Goal: Task Accomplishment & Management: Complete application form

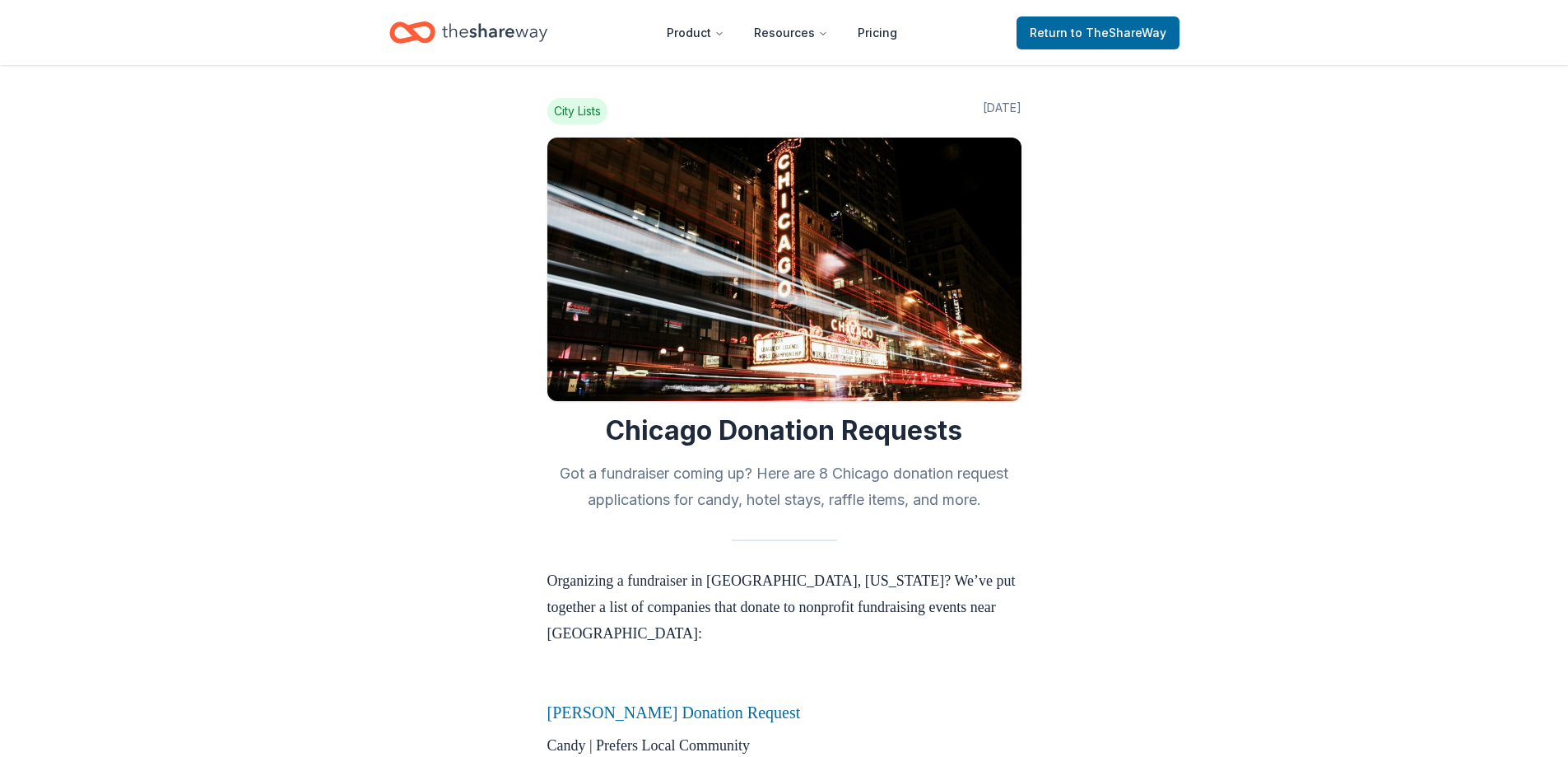
scroll to position [988, 0]
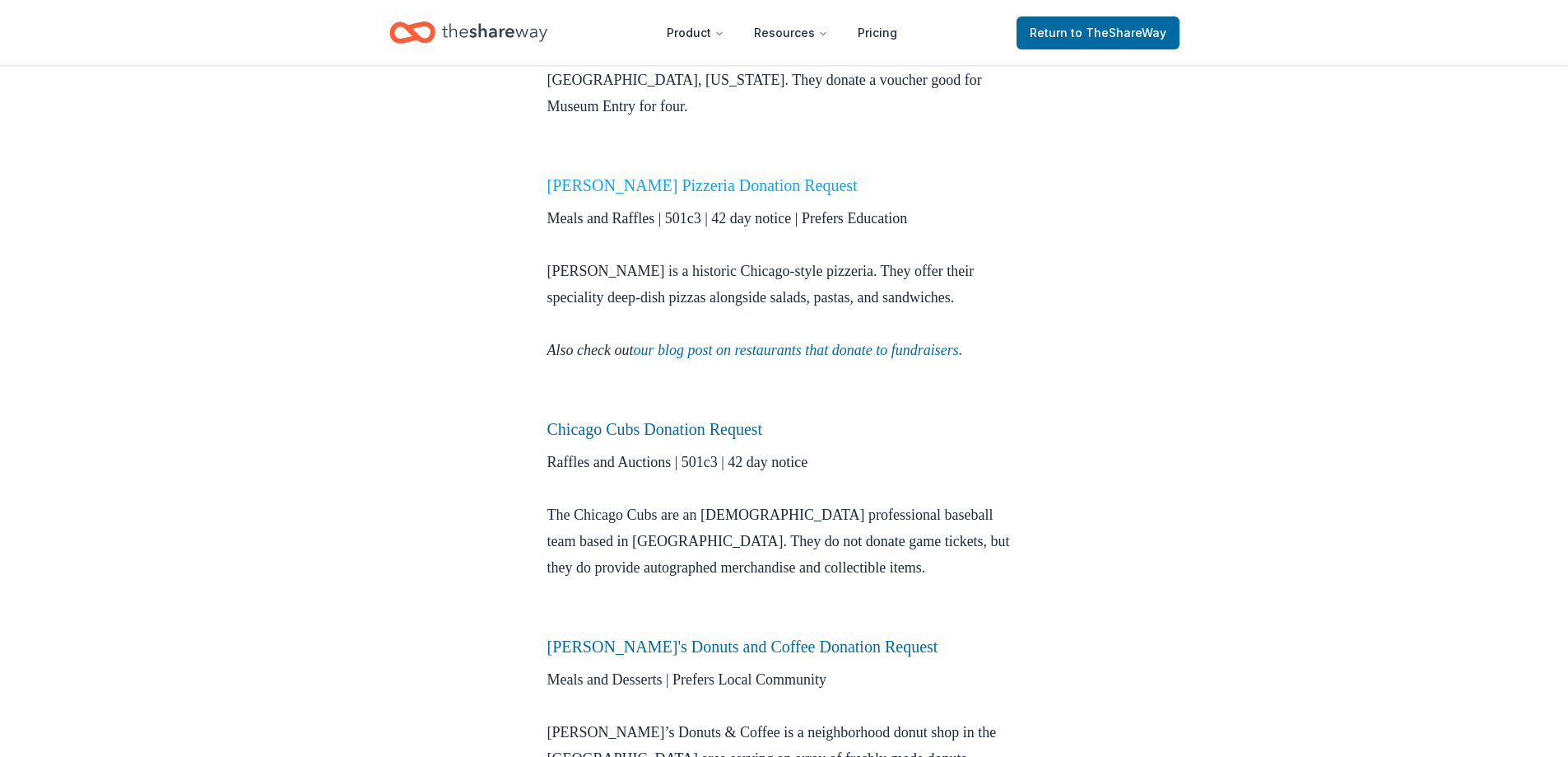
click at [786, 176] on link "Lou Malnati's Pizzeria Donation Request" at bounding box center [703, 185] width 311 height 18
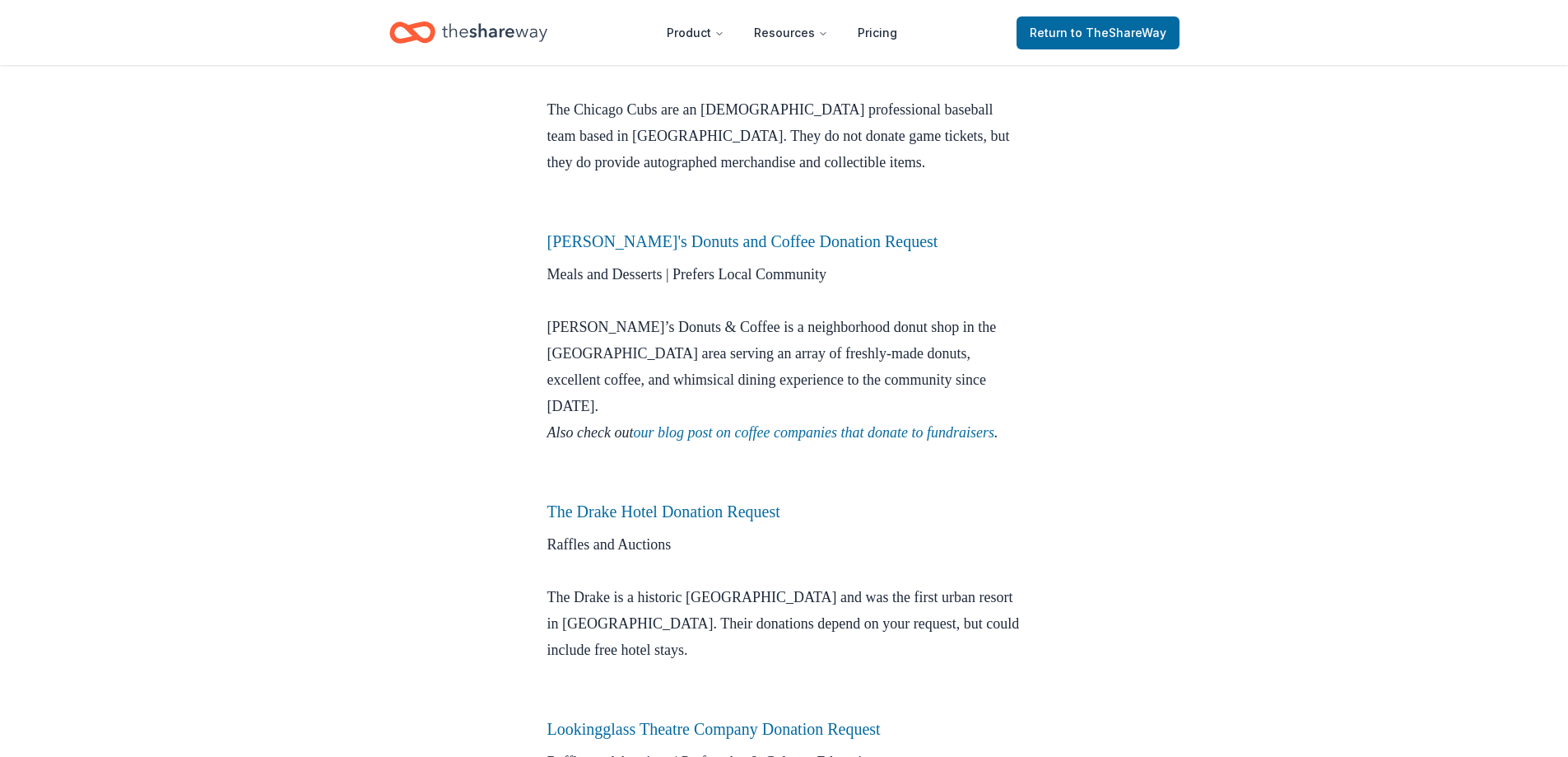
scroll to position [1400, 0]
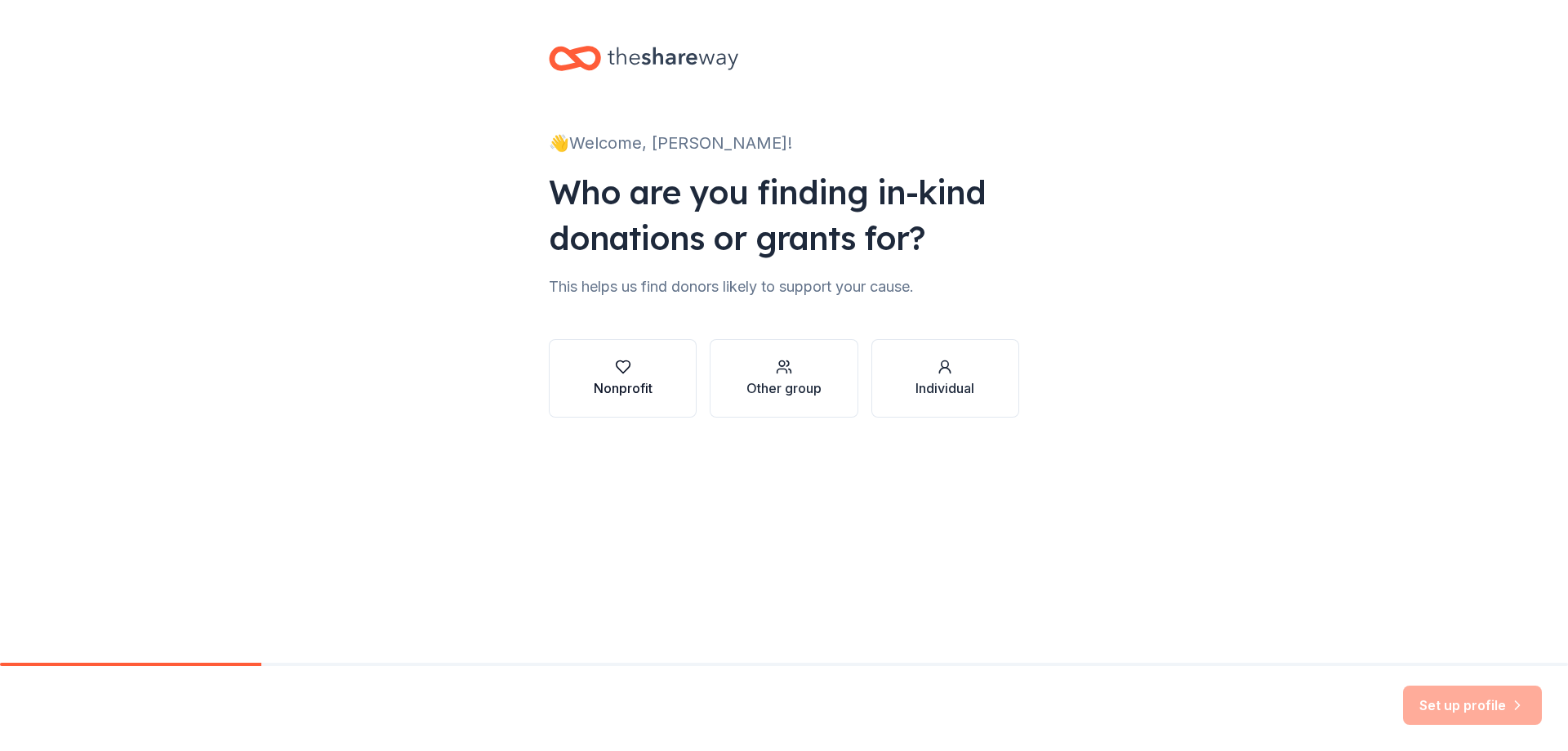
click at [617, 374] on icon "button" at bounding box center [622, 366] width 16 height 16
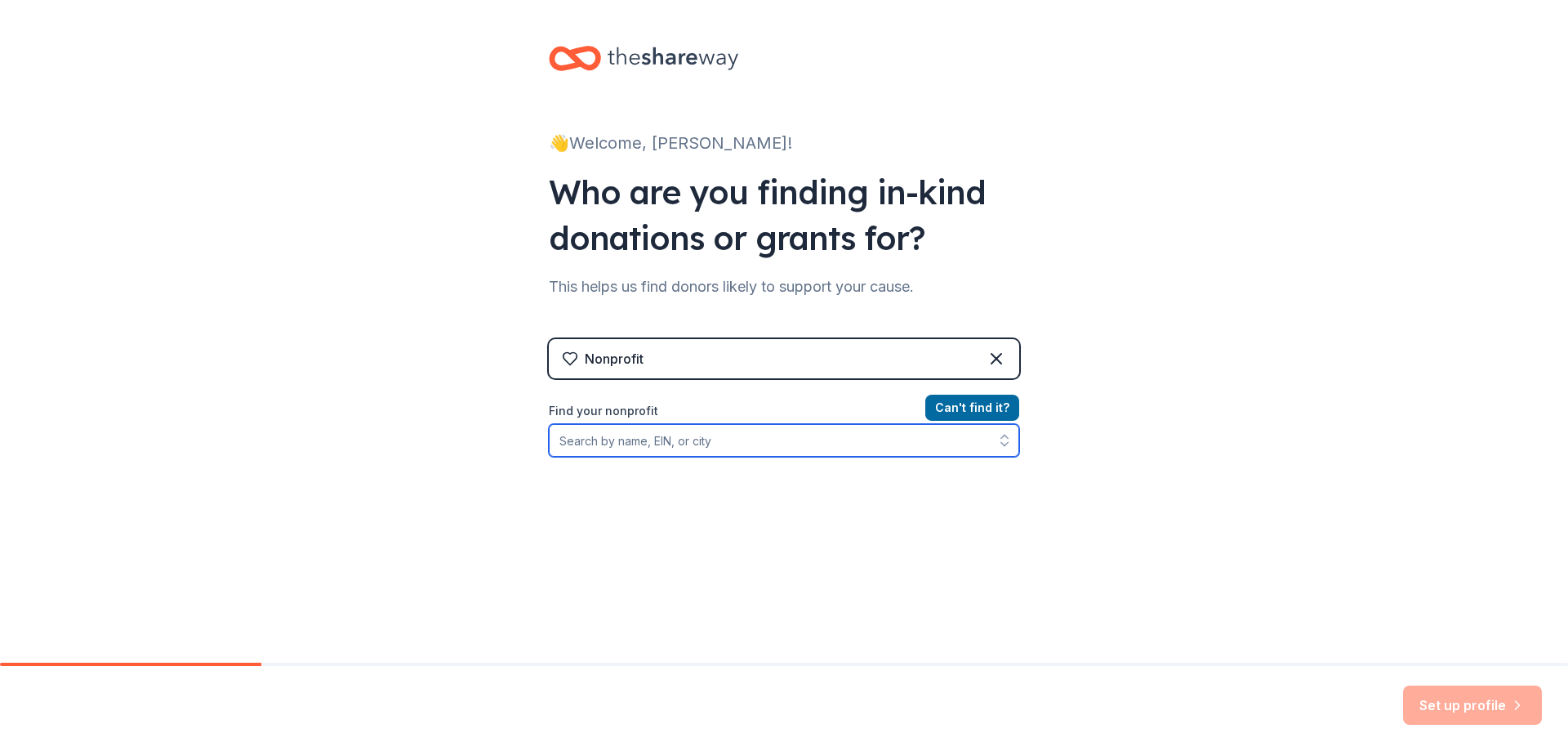
click at [665, 441] on input "Find your nonprofit" at bounding box center [784, 440] width 471 height 33
type input "042531031"
drag, startPoint x: 623, startPoint y: 444, endPoint x: 449, endPoint y: 454, distance: 174.3
click at [450, 454] on div "👋 Welcome, Brian! Who are you finding in-kind donations or grants for? This hel…" at bounding box center [784, 349] width 1568 height 699
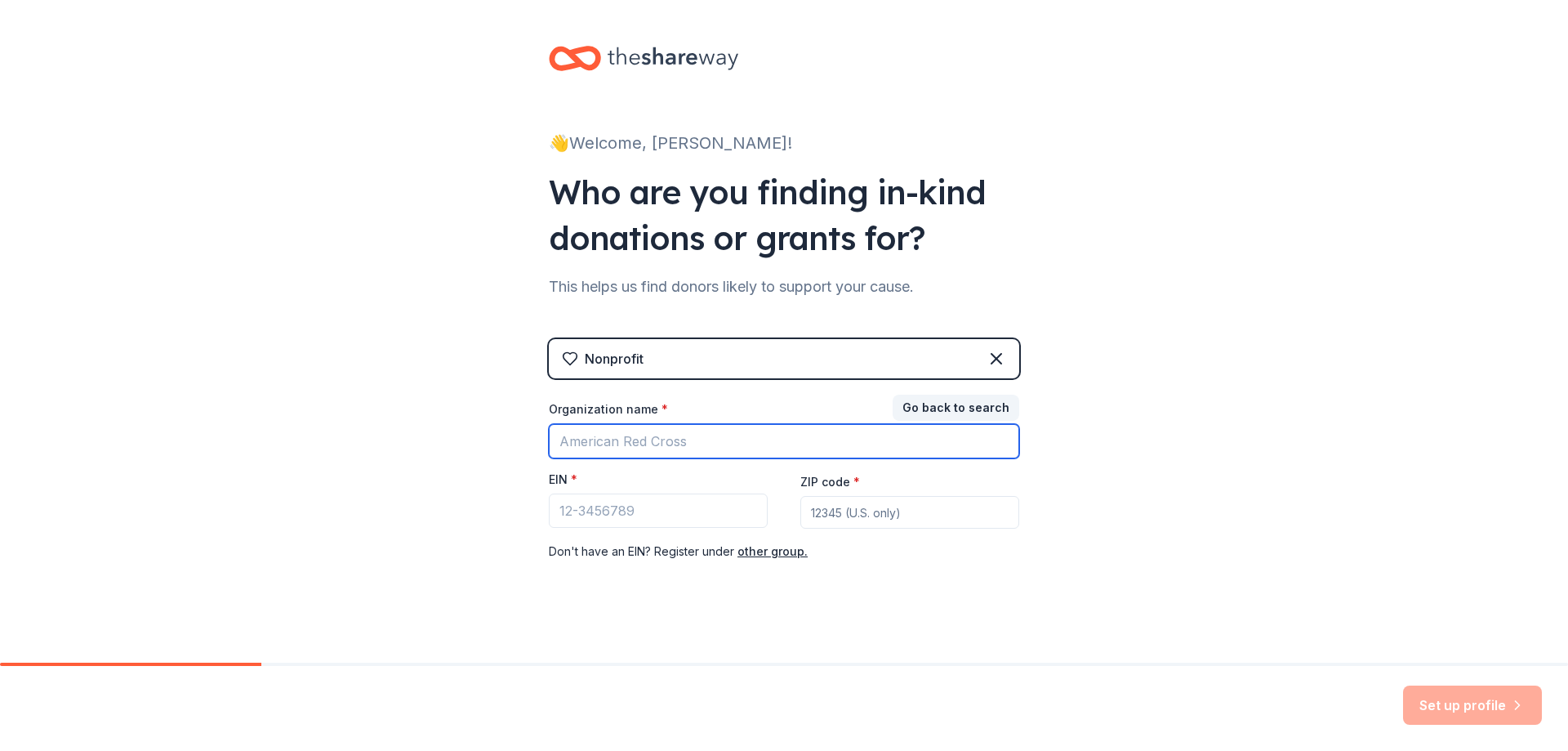
click at [582, 439] on input "Organization name *" at bounding box center [784, 441] width 471 height 35
type input "n"
type input "National Foundation for [MEDICAL_DATA] Research"
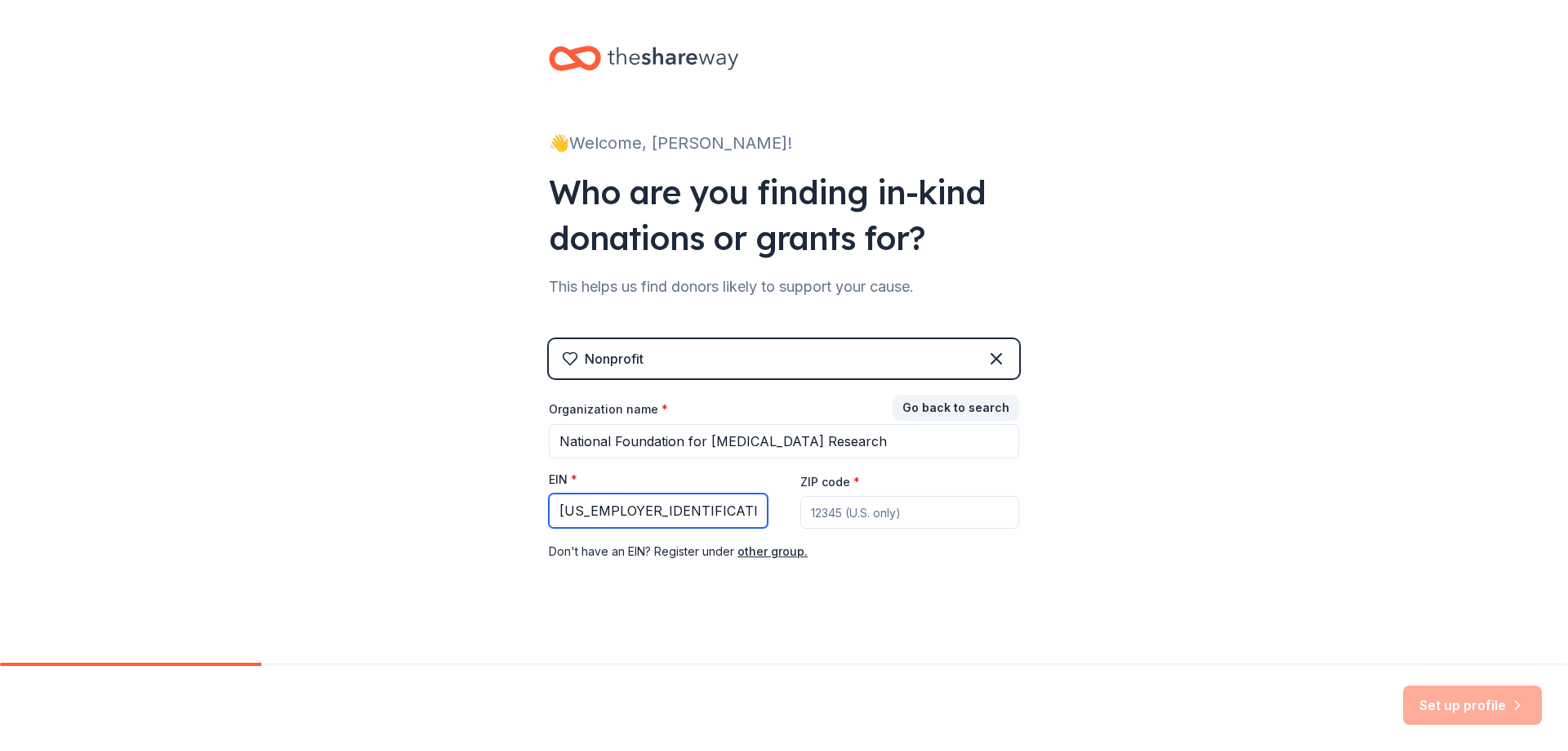
type input "[US_EMPLOYER_IDENTIFICATION_NUMBER]"
type input "20852"
click at [1444, 704] on button "Set up profile" at bounding box center [1472, 705] width 139 height 39
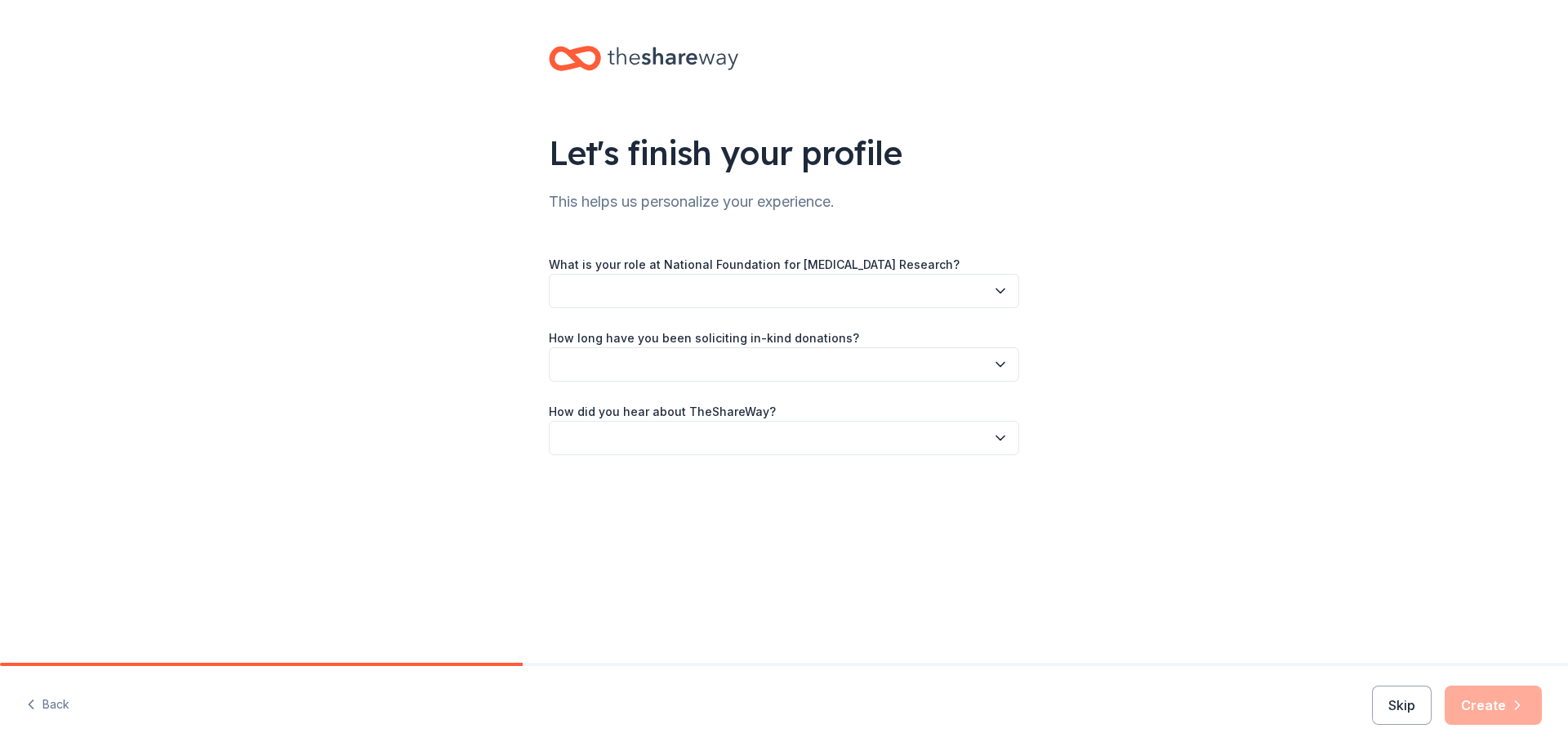
click at [942, 281] on button "button" at bounding box center [784, 290] width 471 height 35
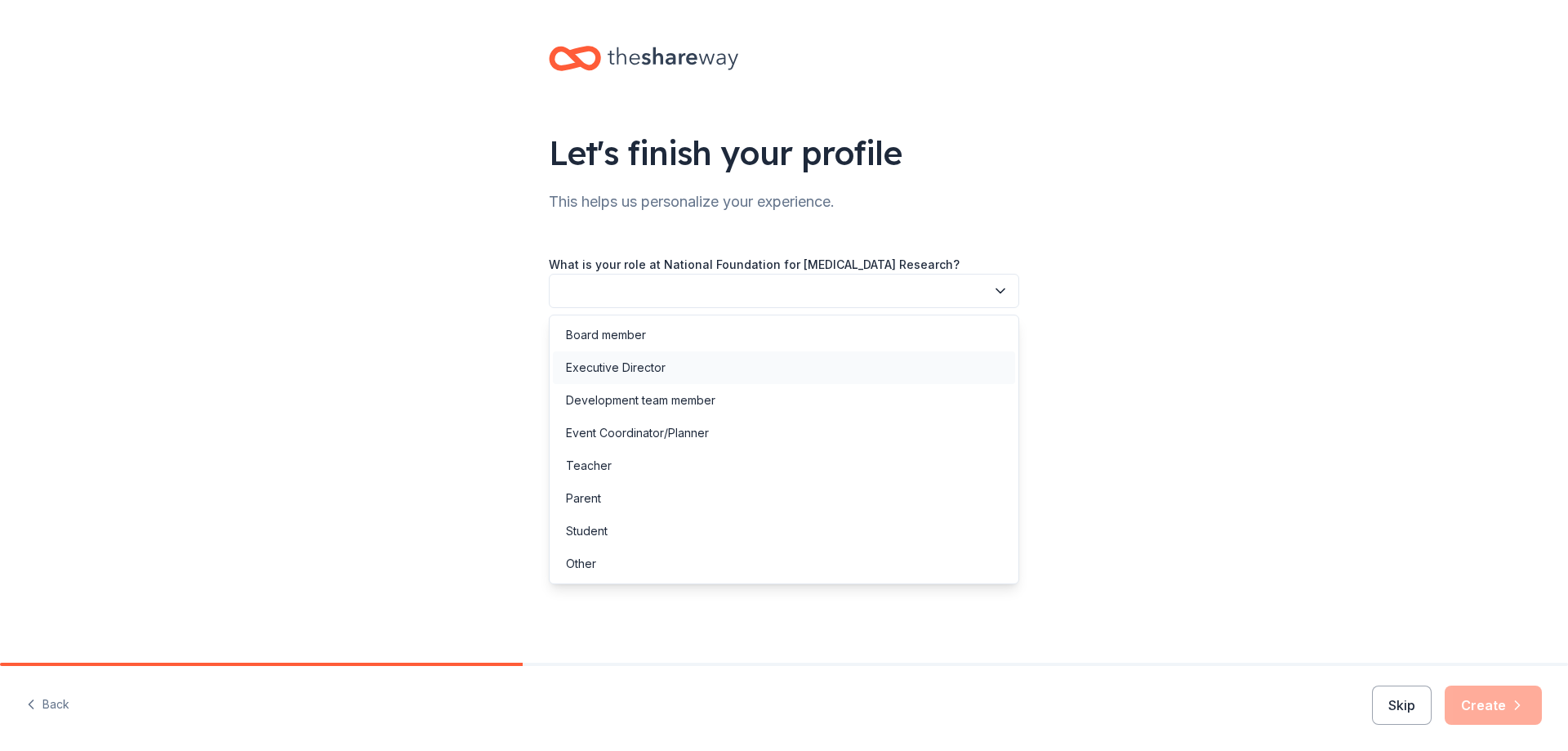
click at [856, 368] on div "Executive Director" at bounding box center [784, 367] width 462 height 33
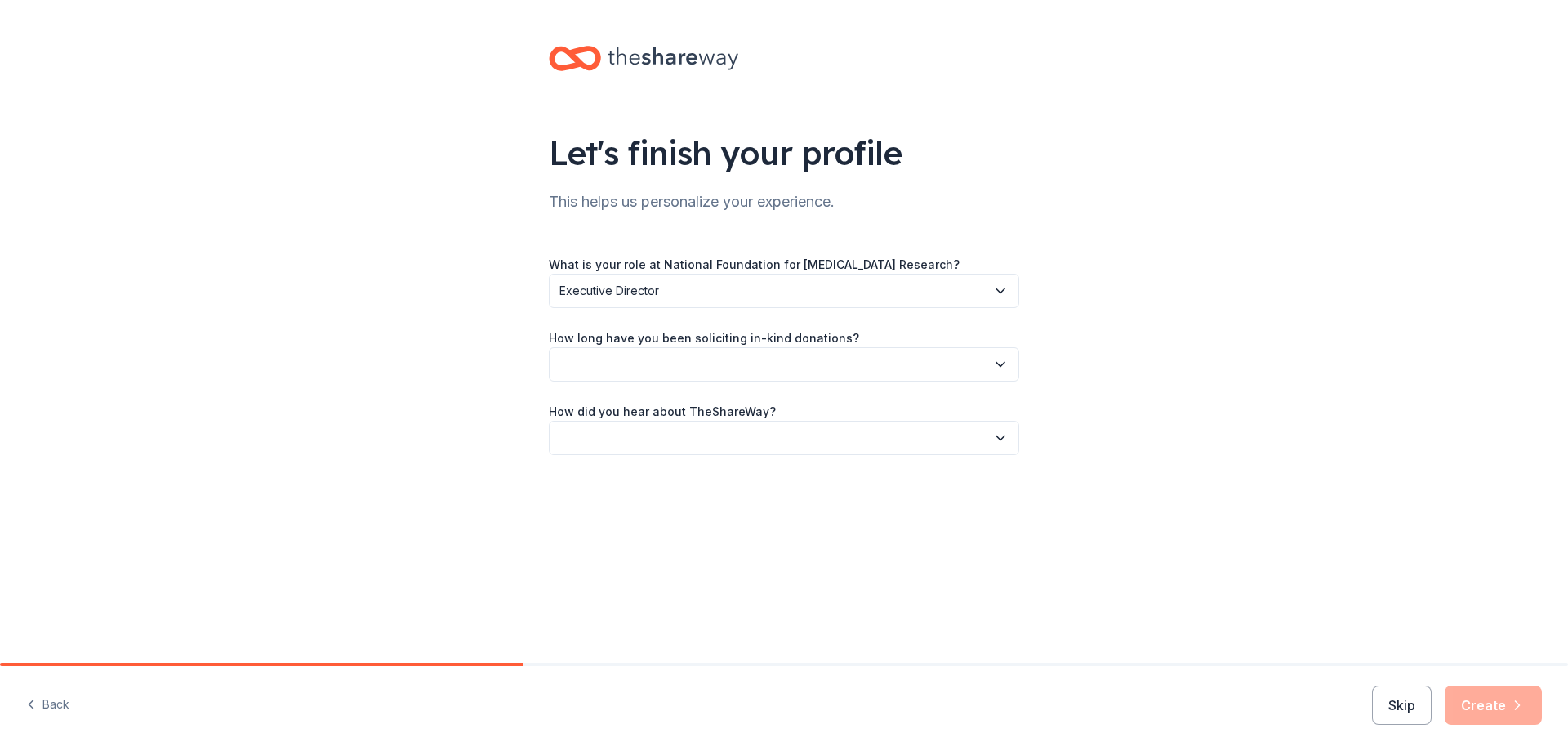
click at [803, 359] on button "button" at bounding box center [784, 364] width 471 height 35
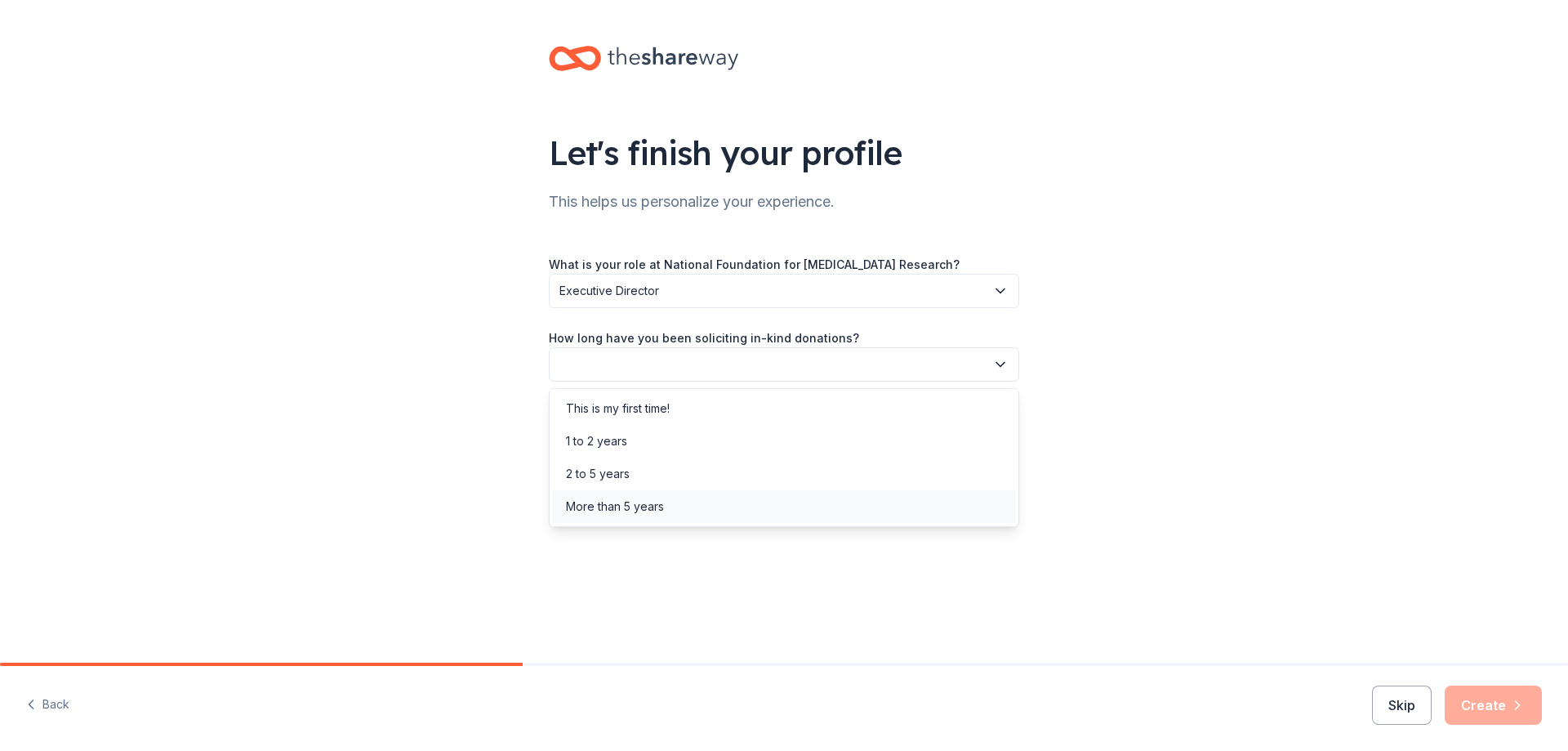
click at [746, 490] on div "More than 5 years" at bounding box center [784, 506] width 462 height 33
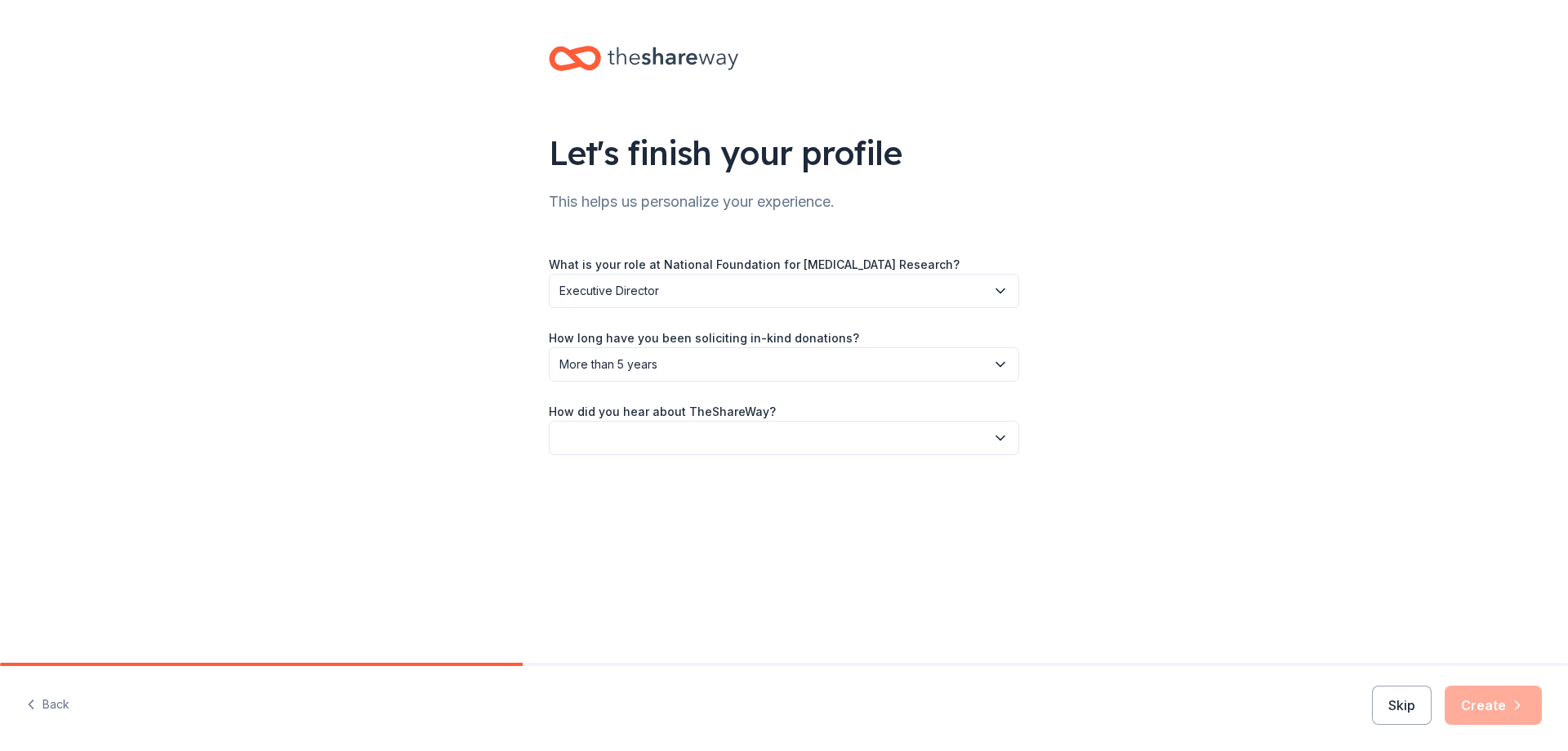
click at [720, 440] on button "button" at bounding box center [784, 437] width 471 height 35
click at [669, 520] on div "Online search" at bounding box center [784, 514] width 462 height 33
click at [1482, 696] on button "Create" at bounding box center [1493, 705] width 97 height 39
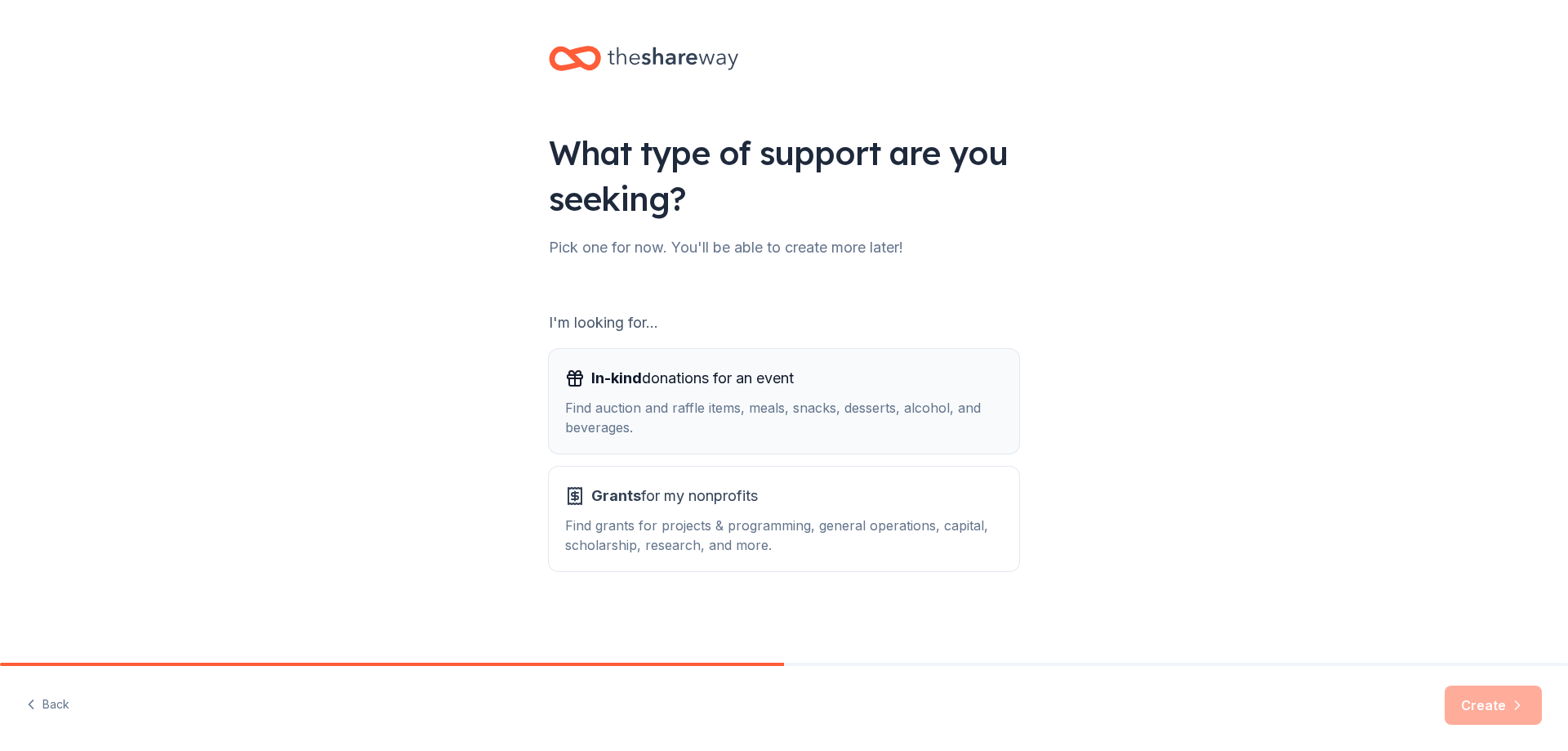
click at [771, 403] on div "Find auction and raffle items, meals, snacks, desserts, alcohol, and beverages." at bounding box center [784, 418] width 438 height 39
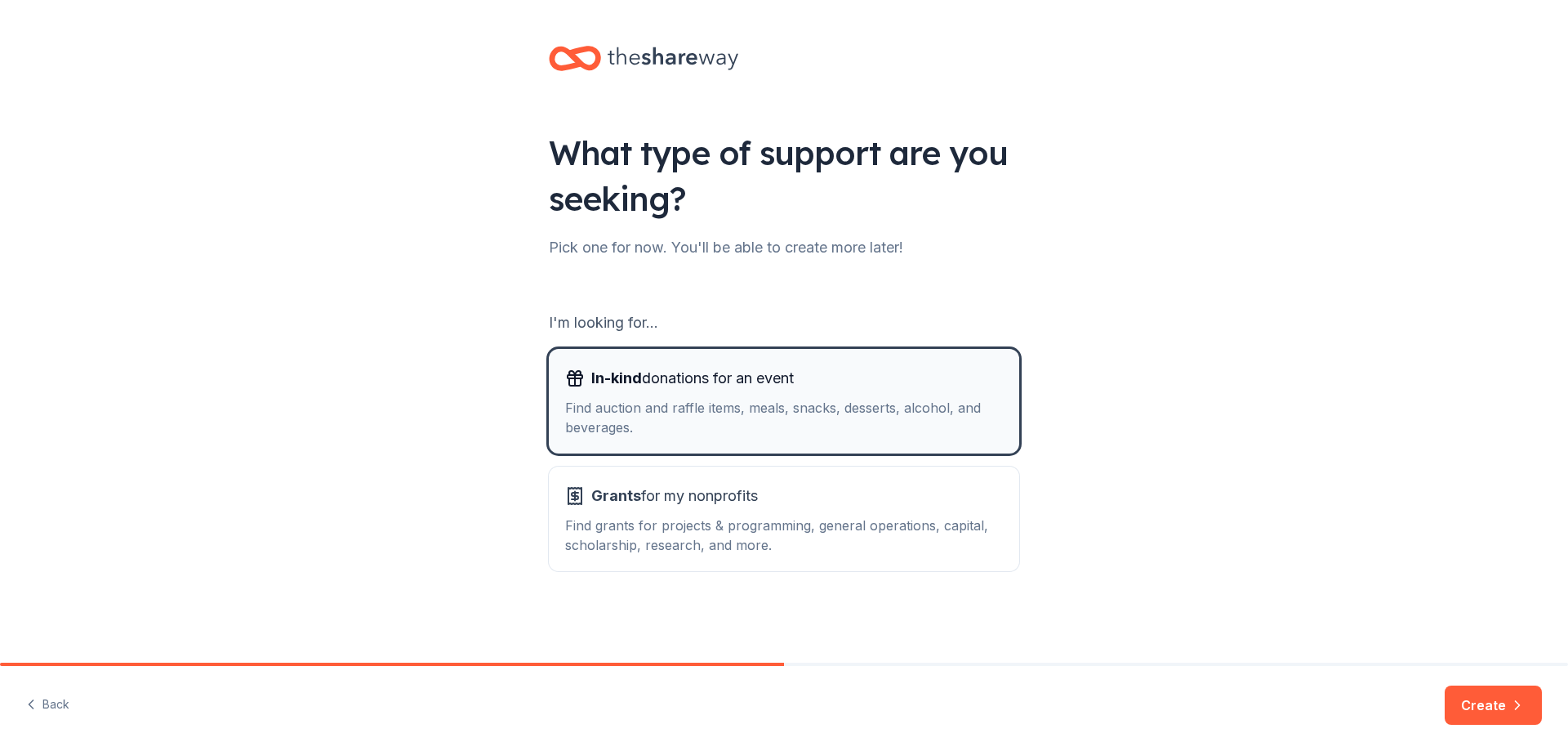
click at [786, 376] on span "In-kind donations for an event" at bounding box center [692, 378] width 203 height 26
click at [1502, 703] on button "Create" at bounding box center [1493, 705] width 97 height 39
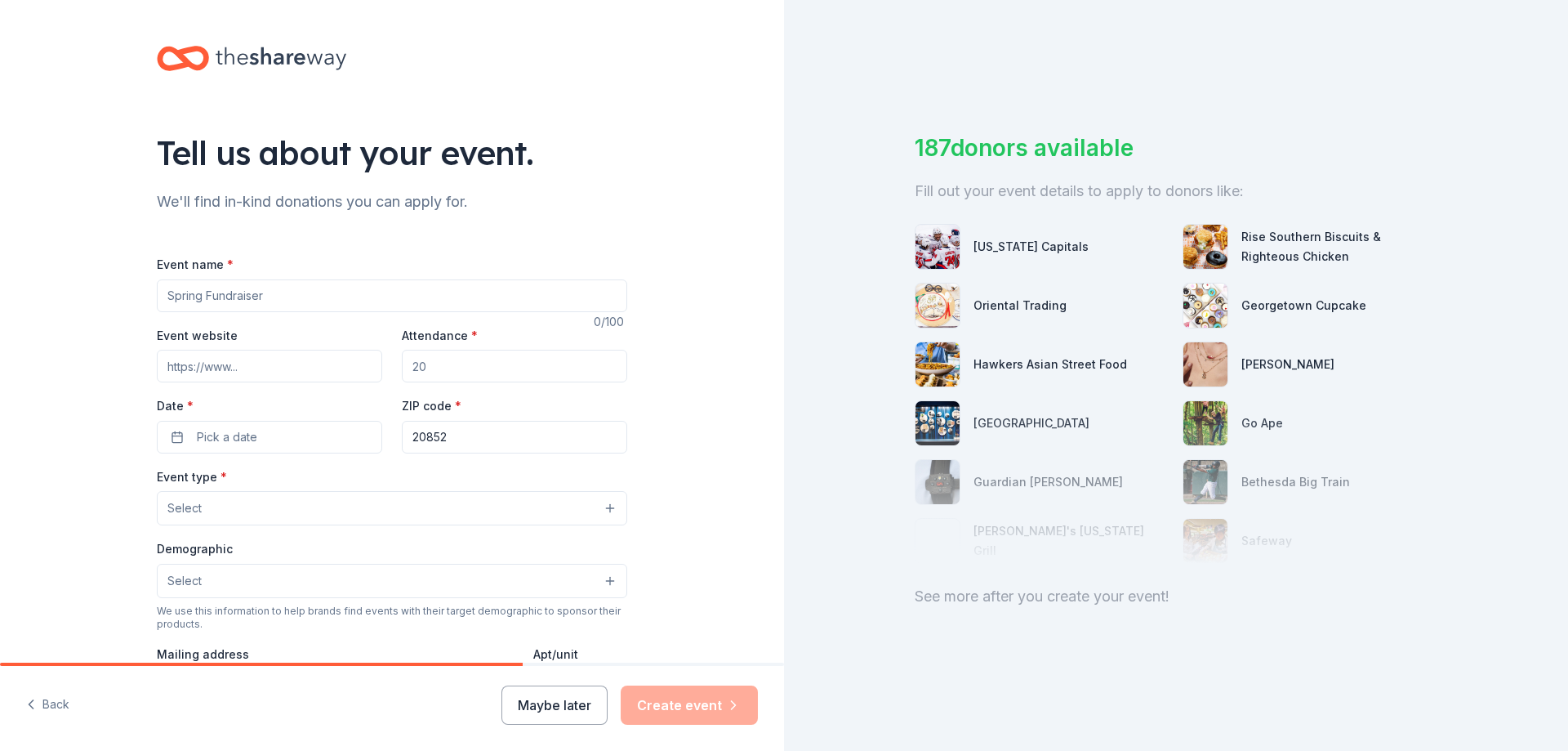
click at [318, 305] on input "Event name *" at bounding box center [392, 295] width 471 height 33
click at [247, 314] on div "Event name * 0 /100 Event website Attendance * Date * Pick a date ZIP code * 20…" at bounding box center [392, 631] width 471 height 755
click at [239, 295] on input "Event name *" at bounding box center [392, 295] width 471 height 33
paste input "the 42nd Annual Daffodils & Diamonds Luncheon, Auction, and Fashion Show"
drag, startPoint x: 191, startPoint y: 292, endPoint x: 41, endPoint y: 309, distance: 151.0
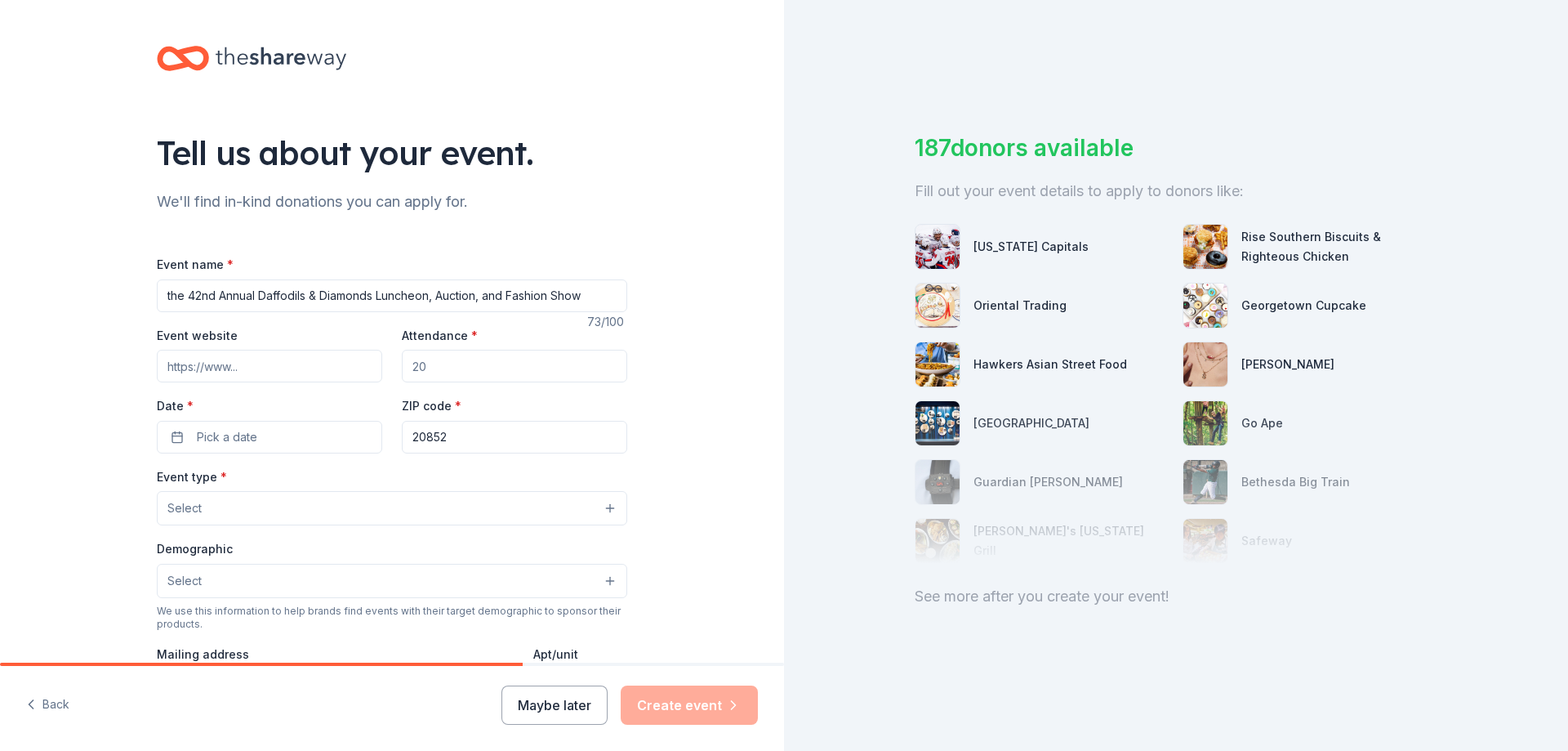
click at [42, 310] on div "Tell us about your event. We'll find in-kind donations you can apply for. Event…" at bounding box center [391, 544] width 784 height 1087
type input "43rd Annual Daffodils & Diamonds Luncheon, Auction, and Fashion Show"
click at [279, 354] on input "Event website" at bounding box center [269, 365] width 225 height 33
paste input "https://www.nfcr.org/get-involved/get-involveddaffodils-diamonds/"
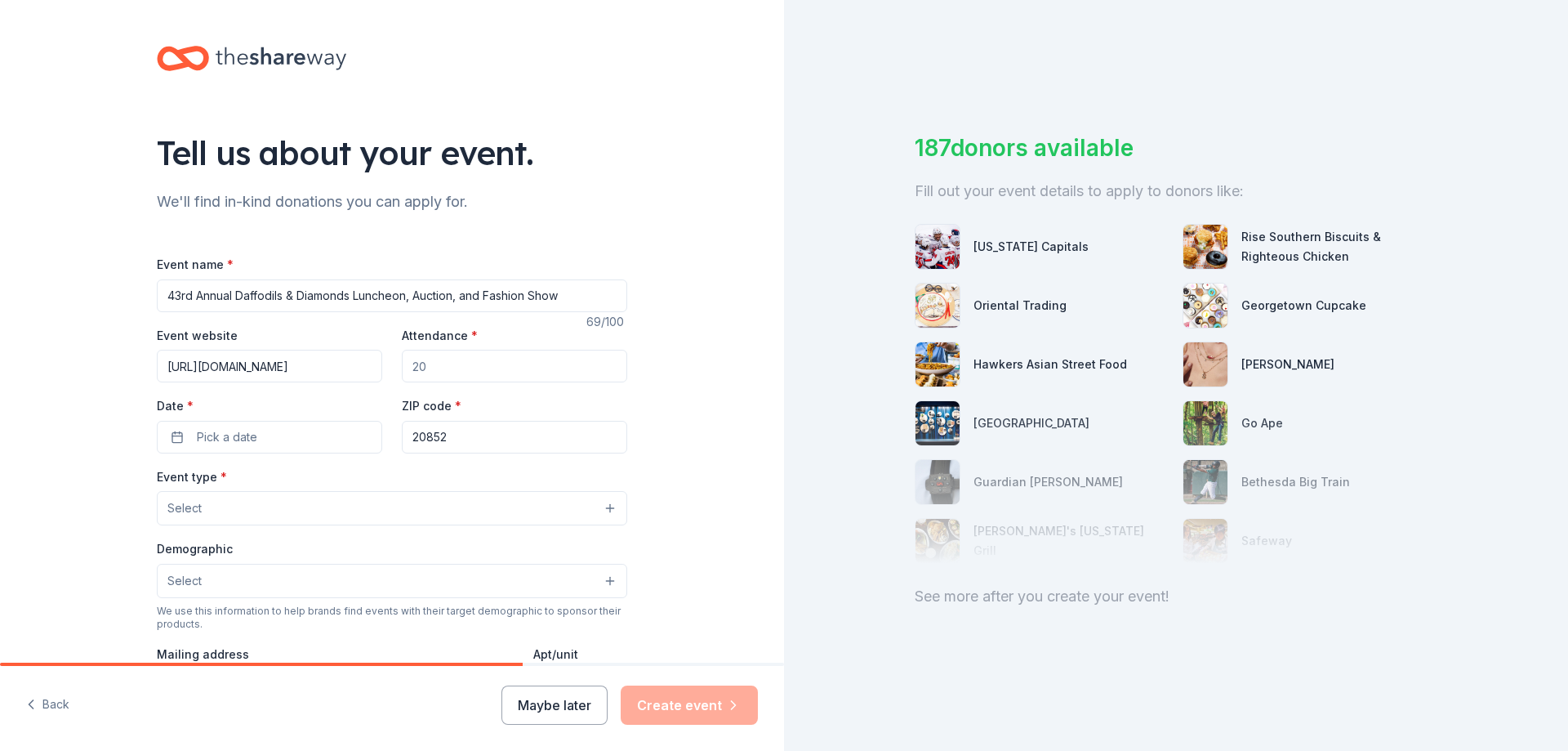
type input "https://www.nfcr.org/get-involved/get-involveddaffodils-diamonds/"
click at [449, 368] on input "Attendance *" at bounding box center [514, 365] width 225 height 33
type input "2"
type input "300"
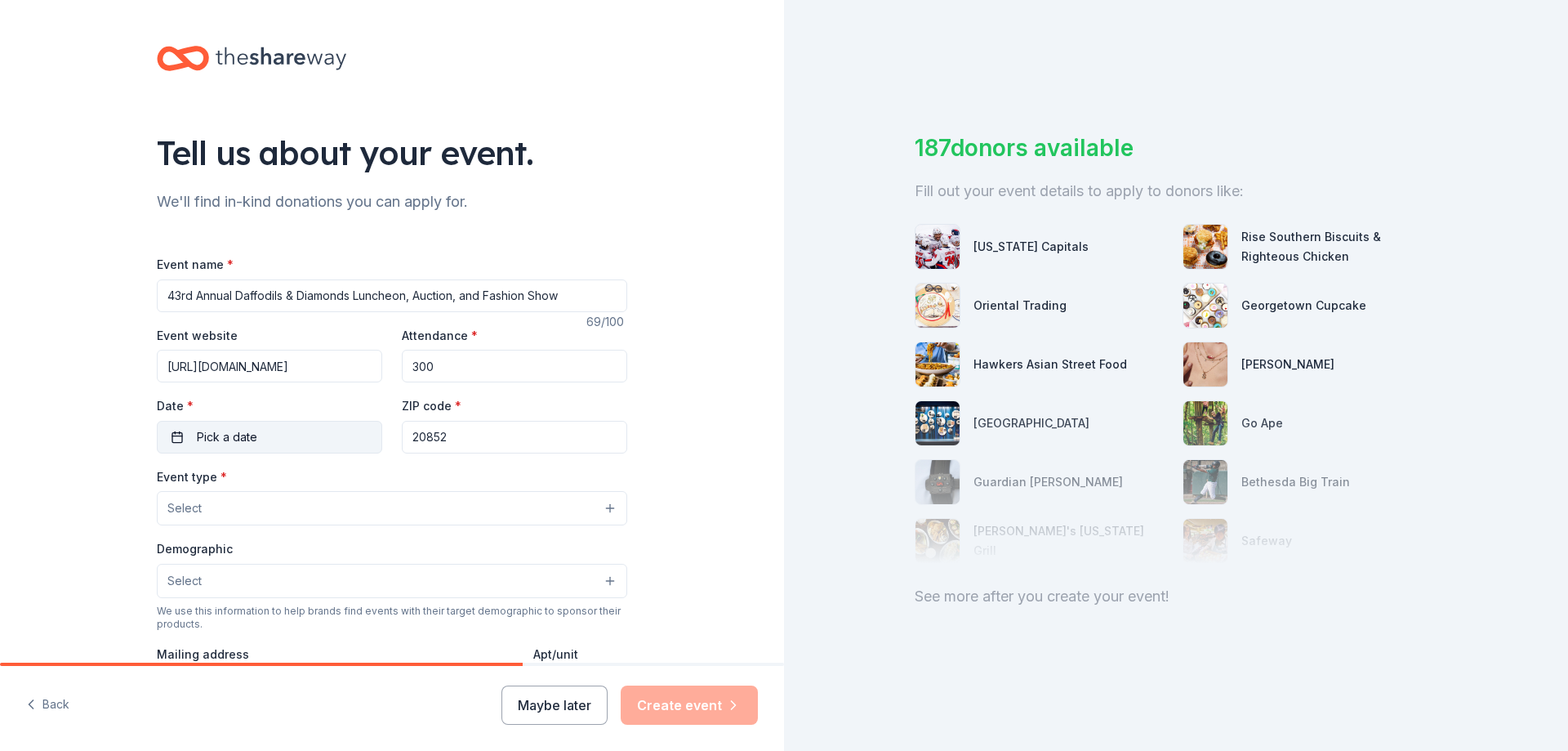
click at [326, 423] on button "Pick a date" at bounding box center [269, 436] width 225 height 33
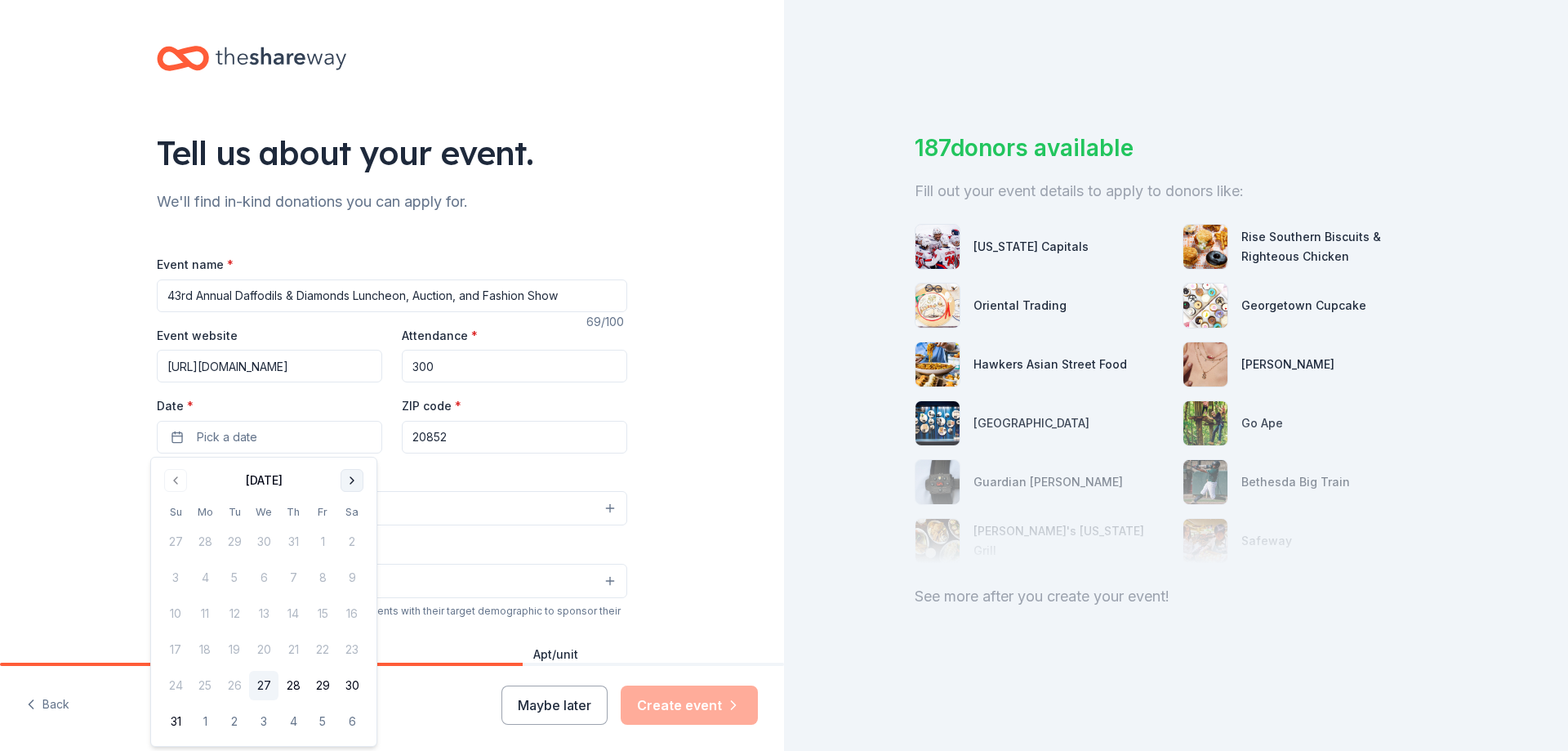
click at [348, 479] on button "Go to next month" at bounding box center [352, 480] width 22 height 22
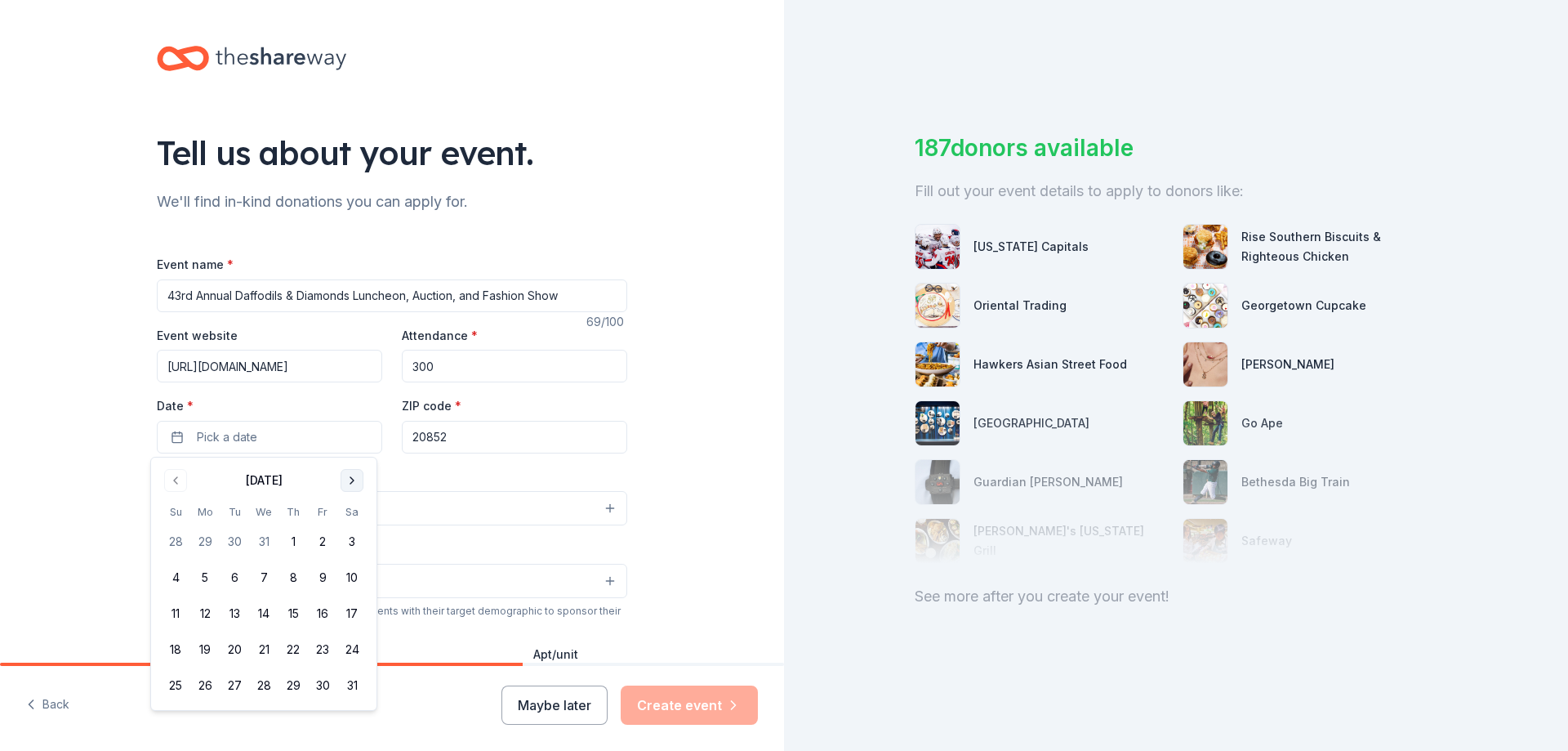
click at [348, 479] on button "Go to next month" at bounding box center [352, 480] width 22 height 22
click at [295, 544] on button "5" at bounding box center [292, 541] width 29 height 29
click at [451, 437] on input "20852" at bounding box center [514, 436] width 225 height 33
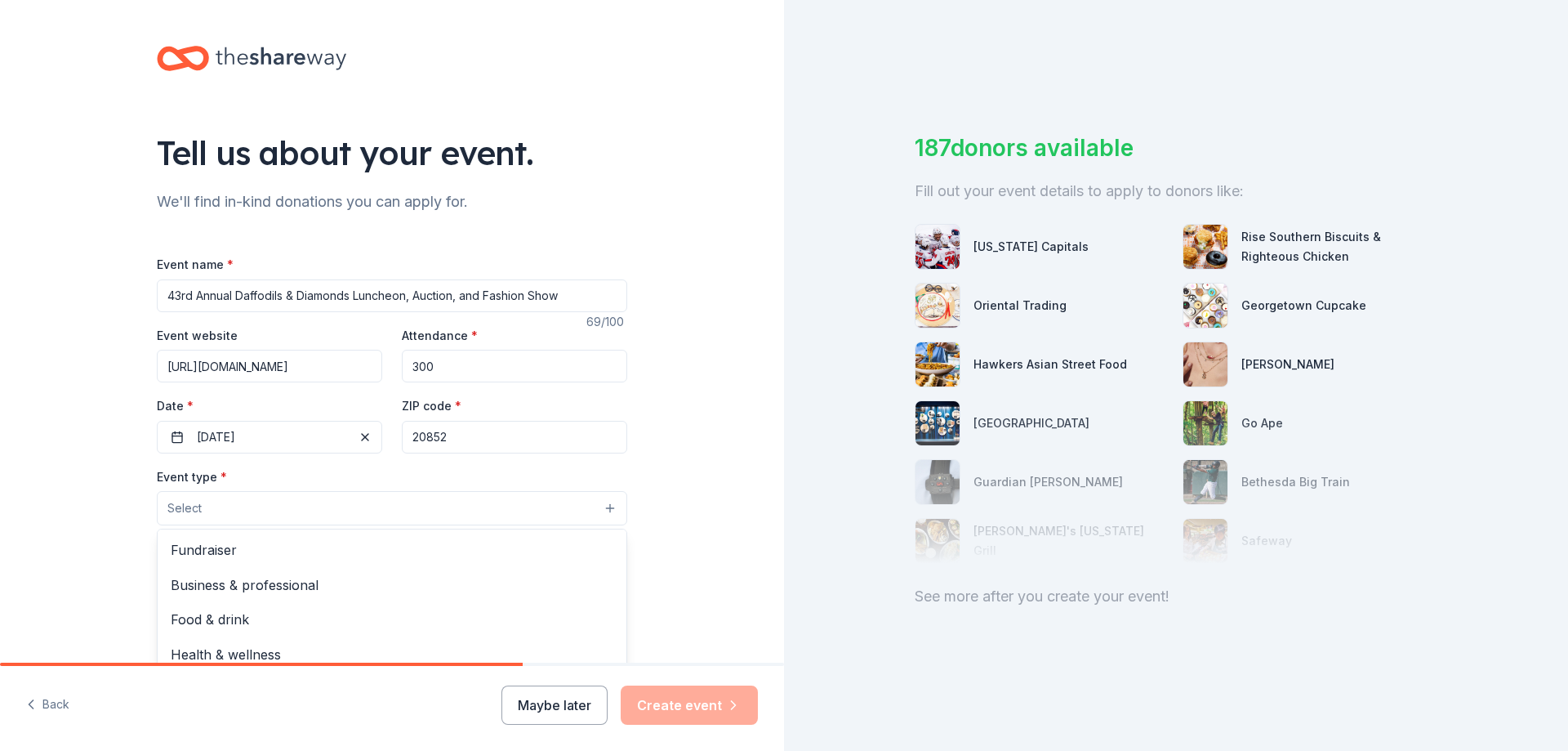
click at [309, 502] on button "Select" at bounding box center [392, 508] width 471 height 35
click at [310, 549] on span "Fundraiser" at bounding box center [392, 549] width 443 height 21
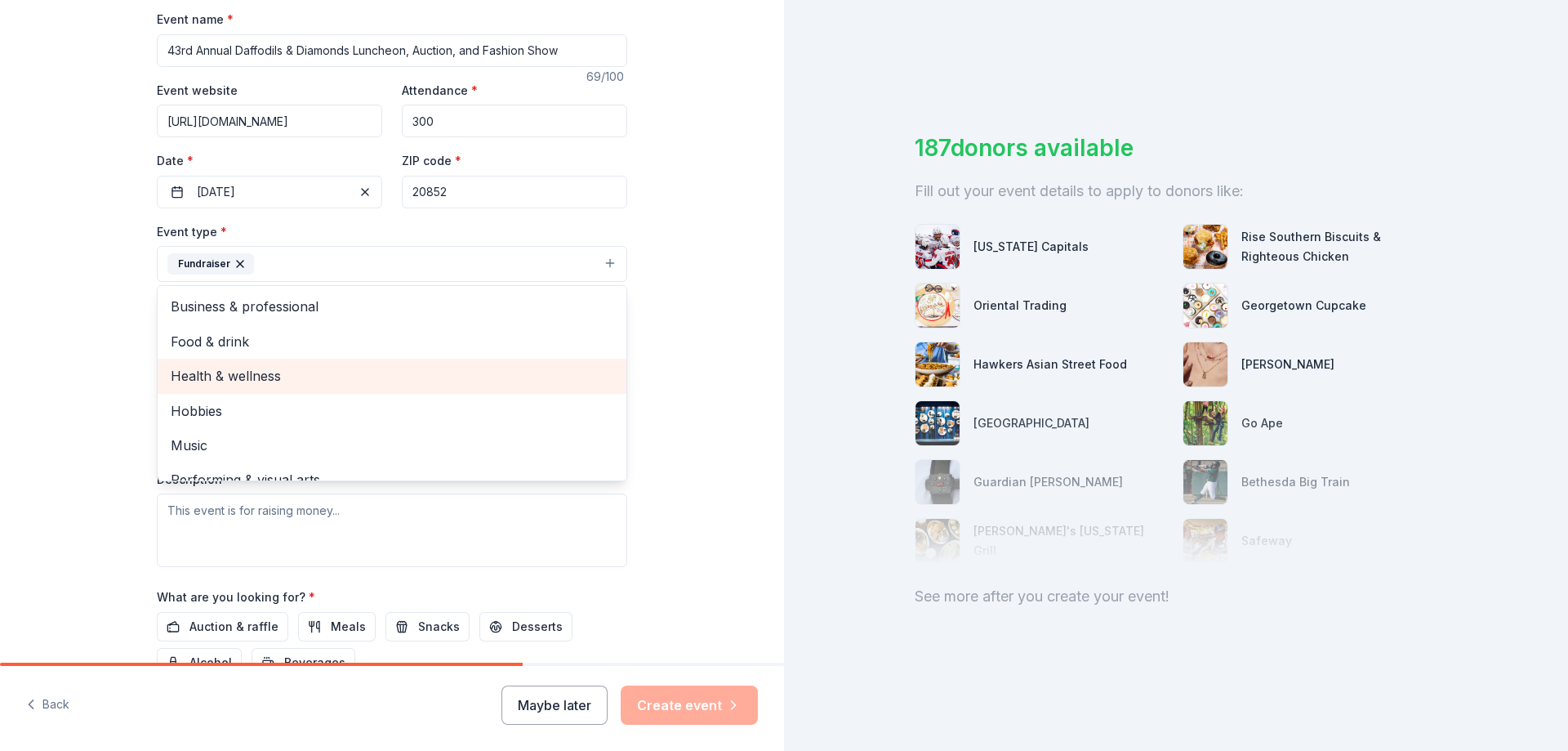
scroll to position [20, 0]
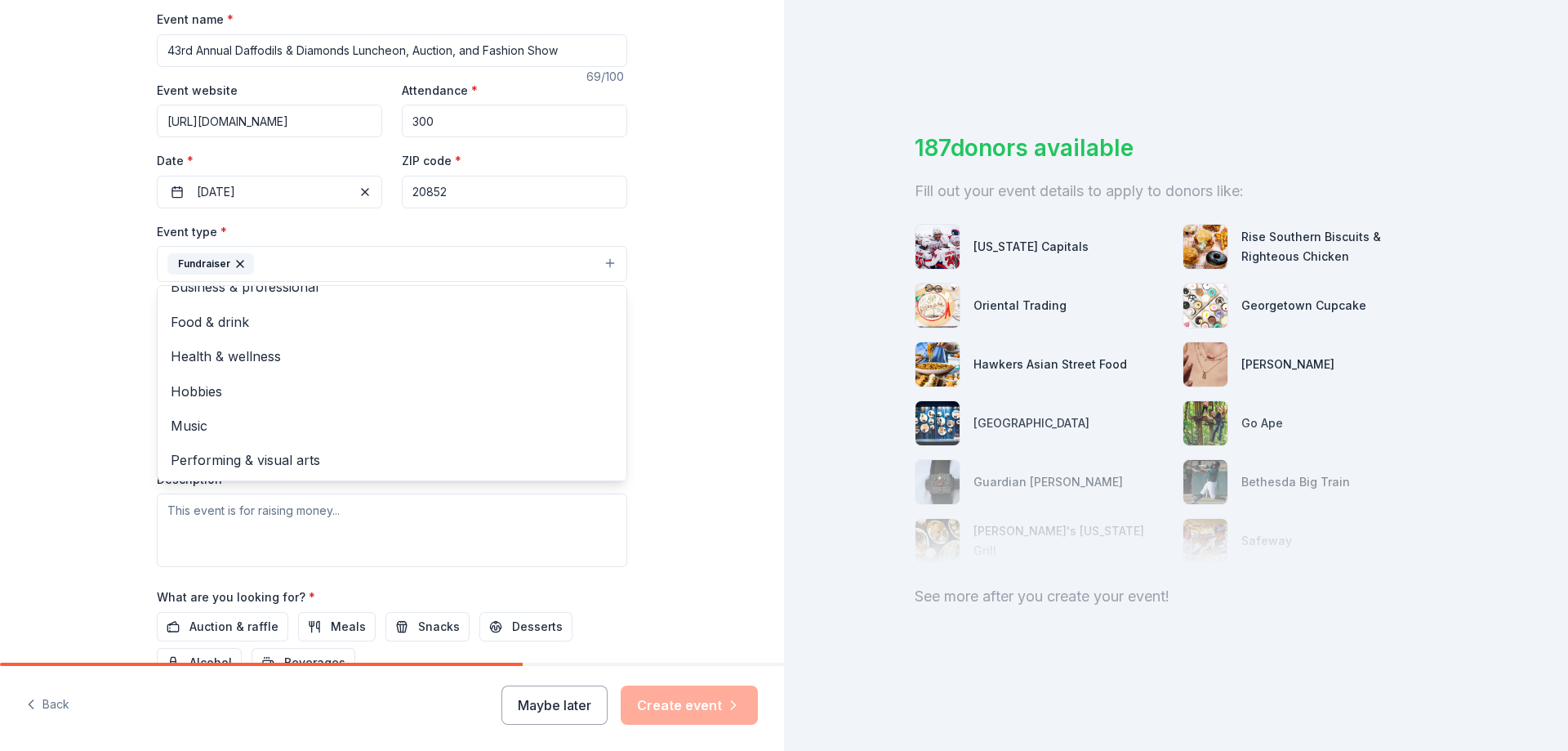
click at [667, 351] on div "Tell us about your event. We'll find in-kind donations you can apply for. Event…" at bounding box center [391, 300] width 784 height 1089
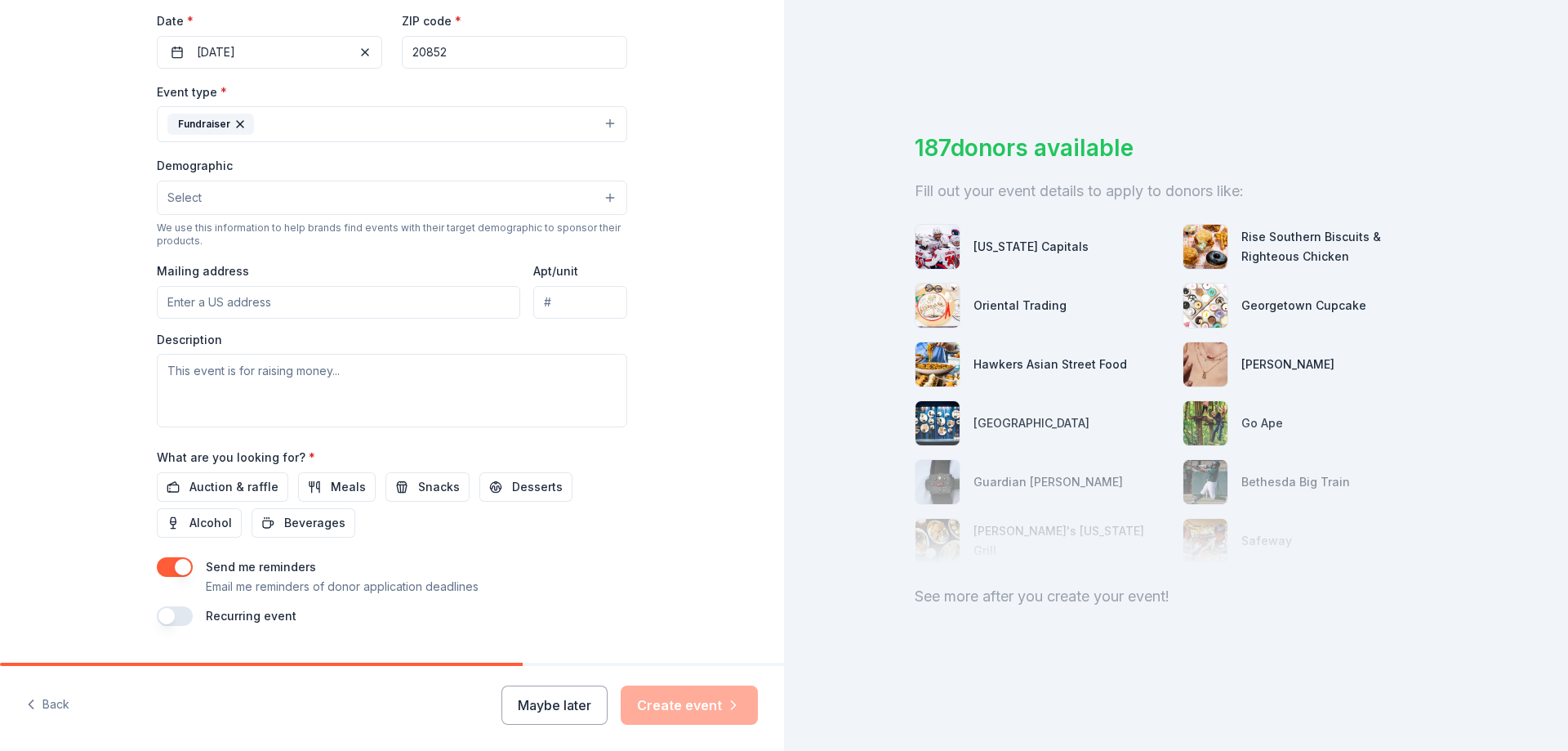
scroll to position [408, 0]
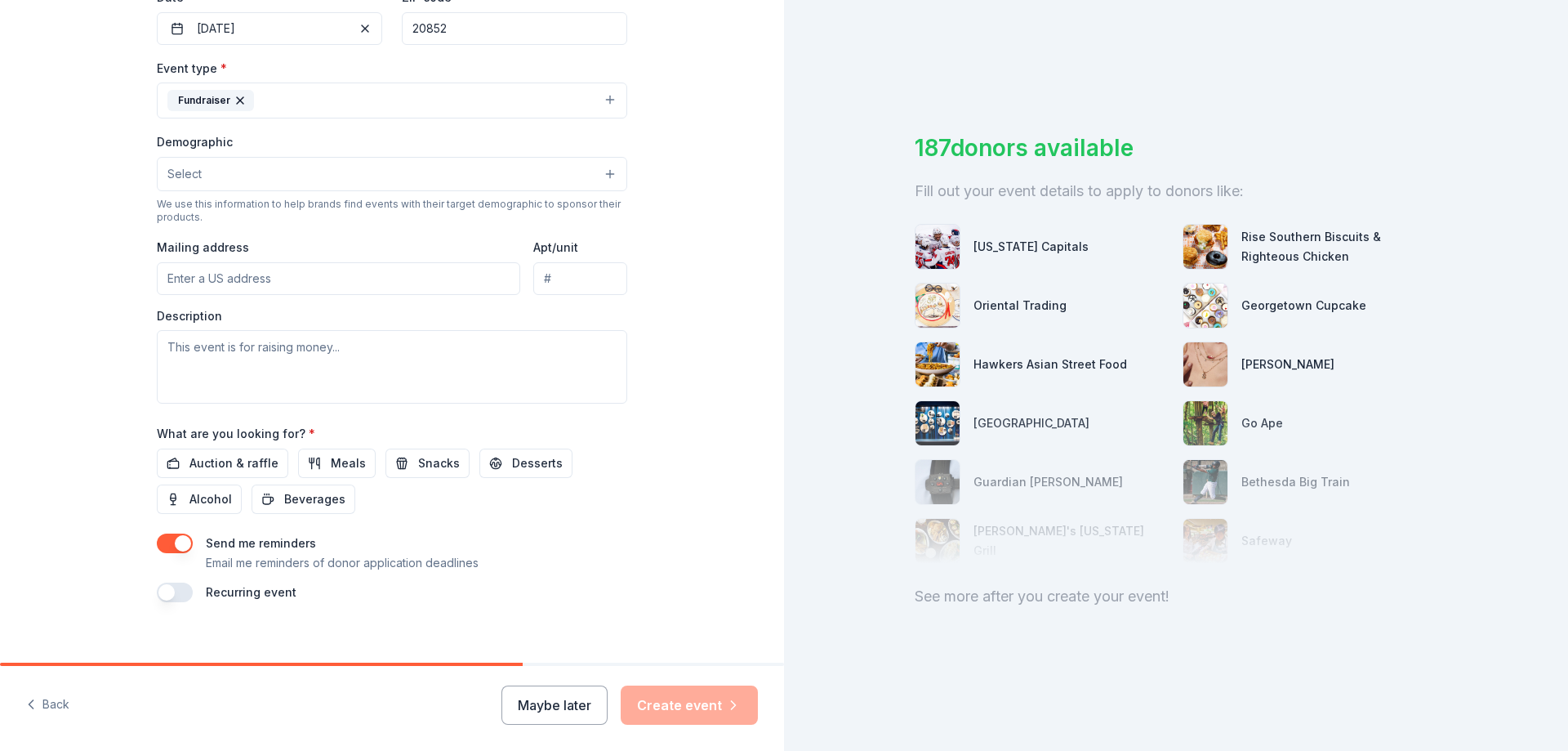
click at [250, 271] on input "Mailing address" at bounding box center [338, 278] width 363 height 33
type input "5515 Security Lane"
type input "Suite 1105"
click at [205, 368] on textarea at bounding box center [392, 366] width 471 height 74
click at [280, 365] on textarea "To enrich screen reader interactions, please activate Accessibility in Grammarl…" at bounding box center [392, 366] width 471 height 74
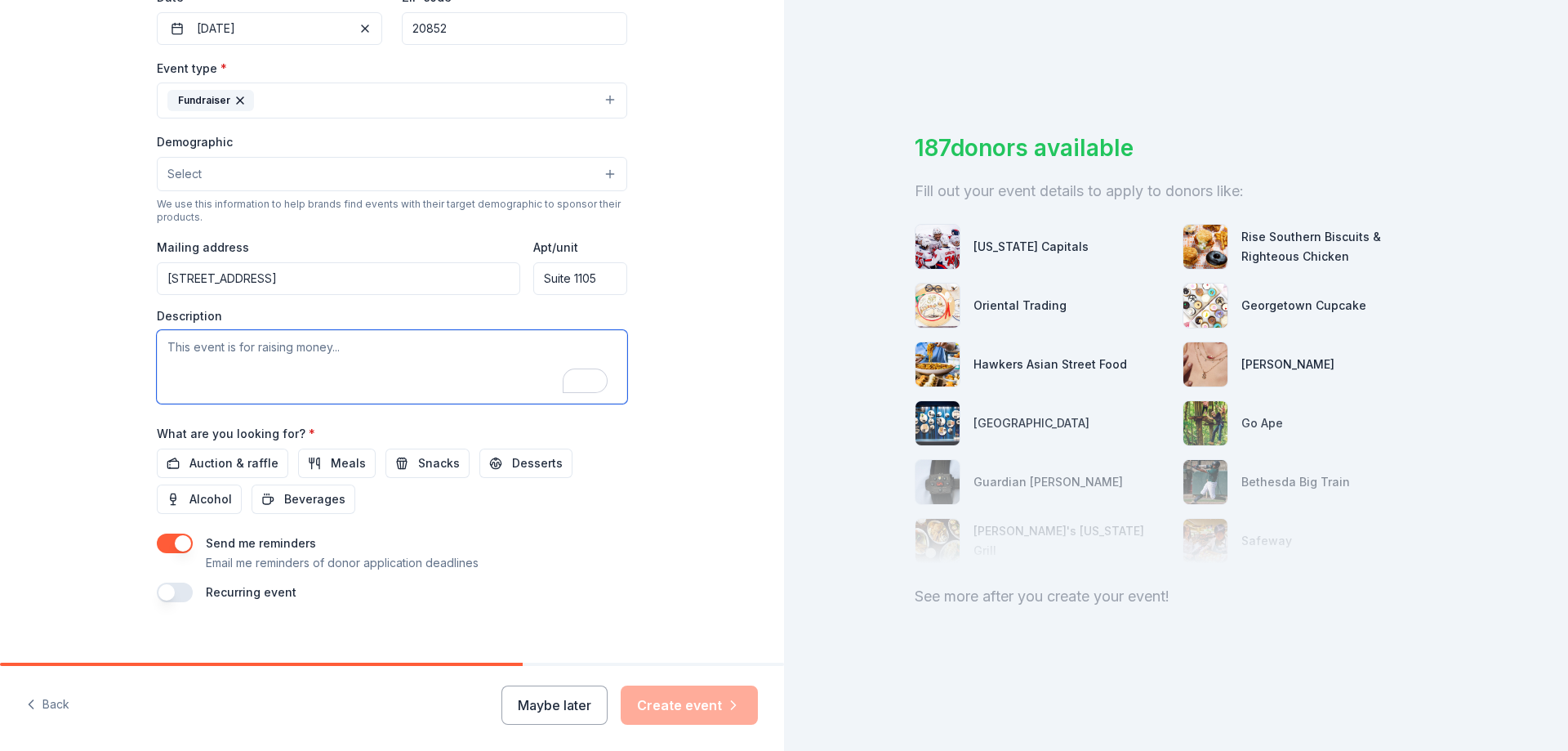
paste textarea "This elegant event is attended by 300 fabulous women of all ages from throughou…"
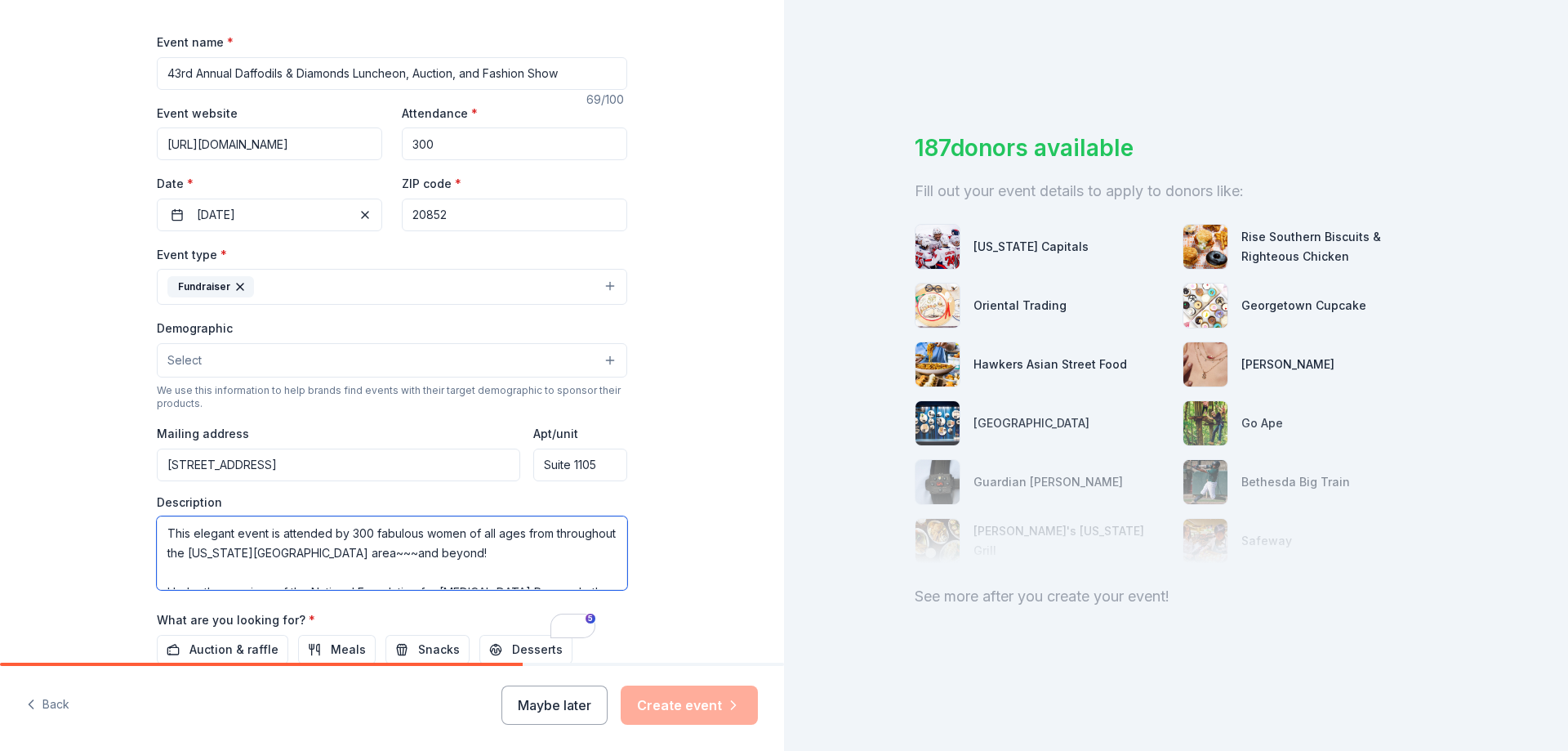
scroll to position [0, 0]
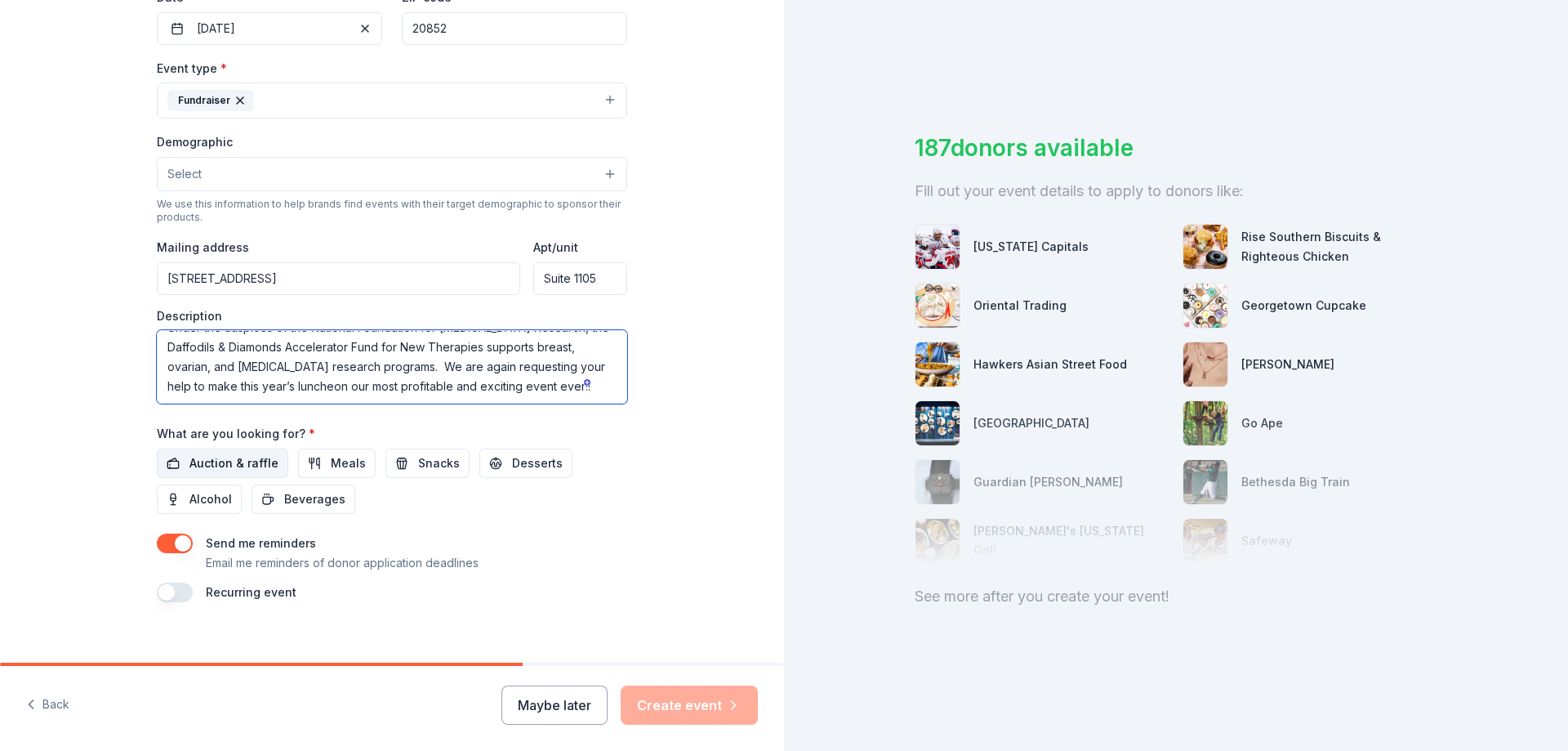
type textarea "This elegant event is attended by 300 fabulous women of all ages from throughou…"
click at [242, 471] on span "Auction & raffle" at bounding box center [233, 462] width 89 height 20
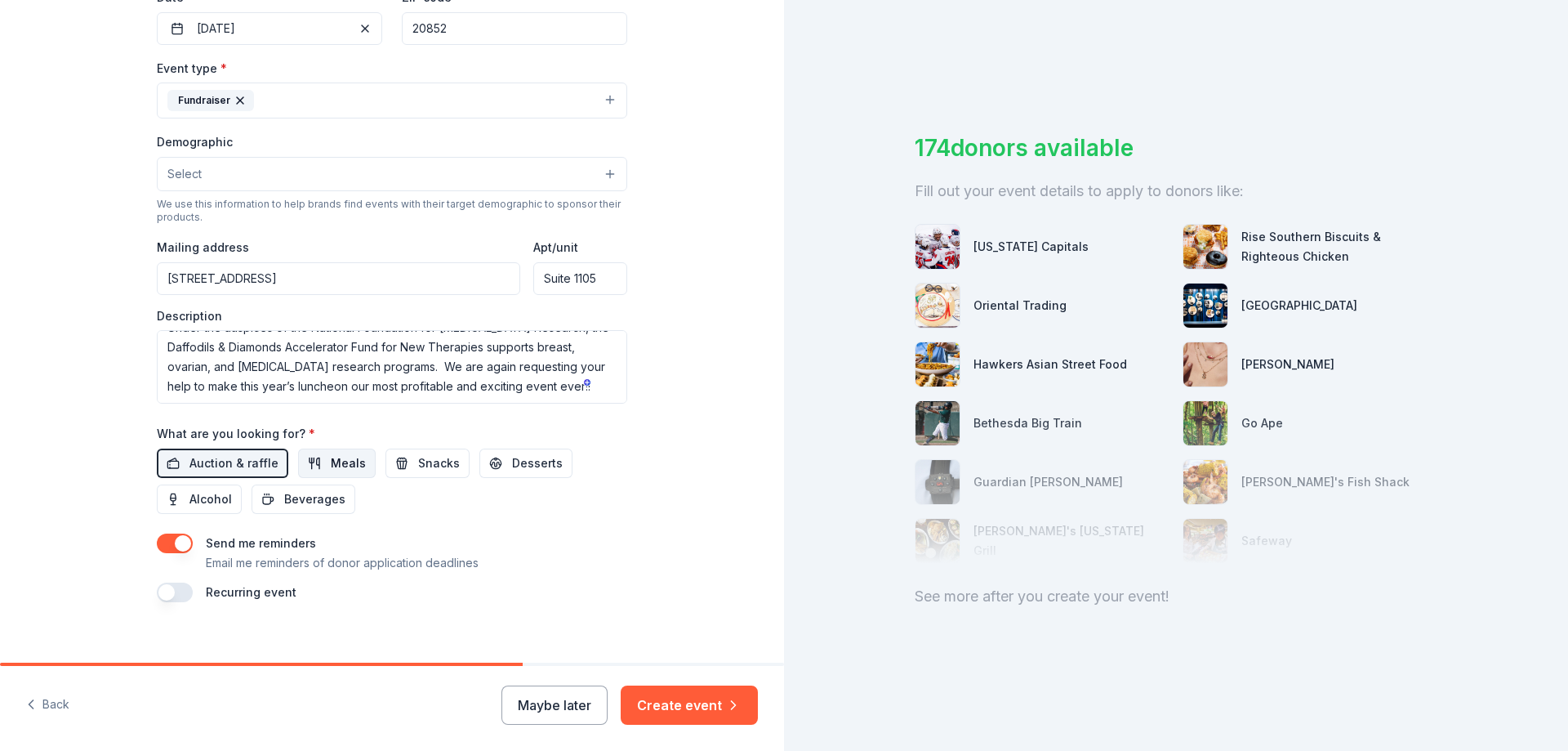
click at [336, 461] on span "Meals" at bounding box center [348, 462] width 35 height 20
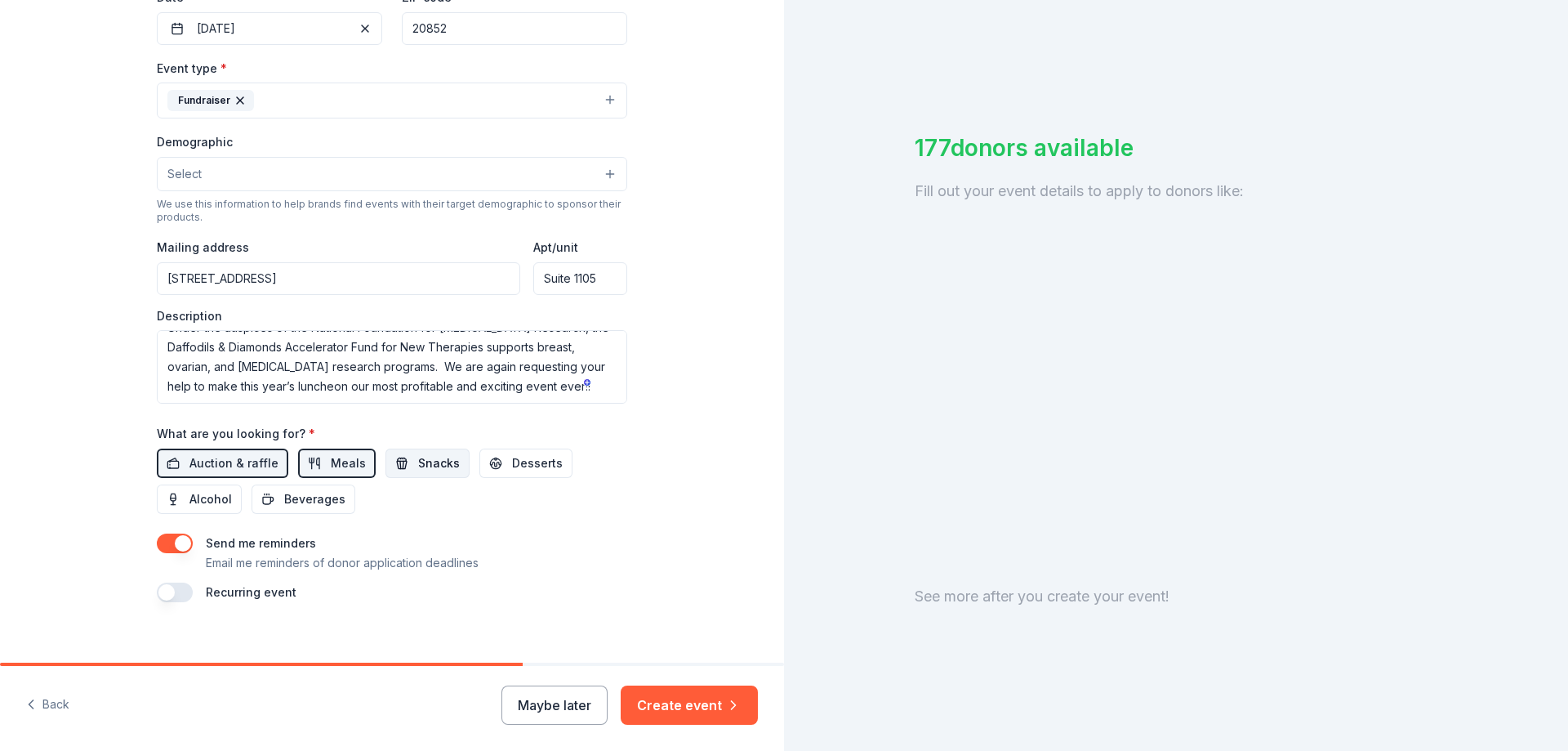
click at [418, 459] on span "Snacks" at bounding box center [439, 462] width 42 height 20
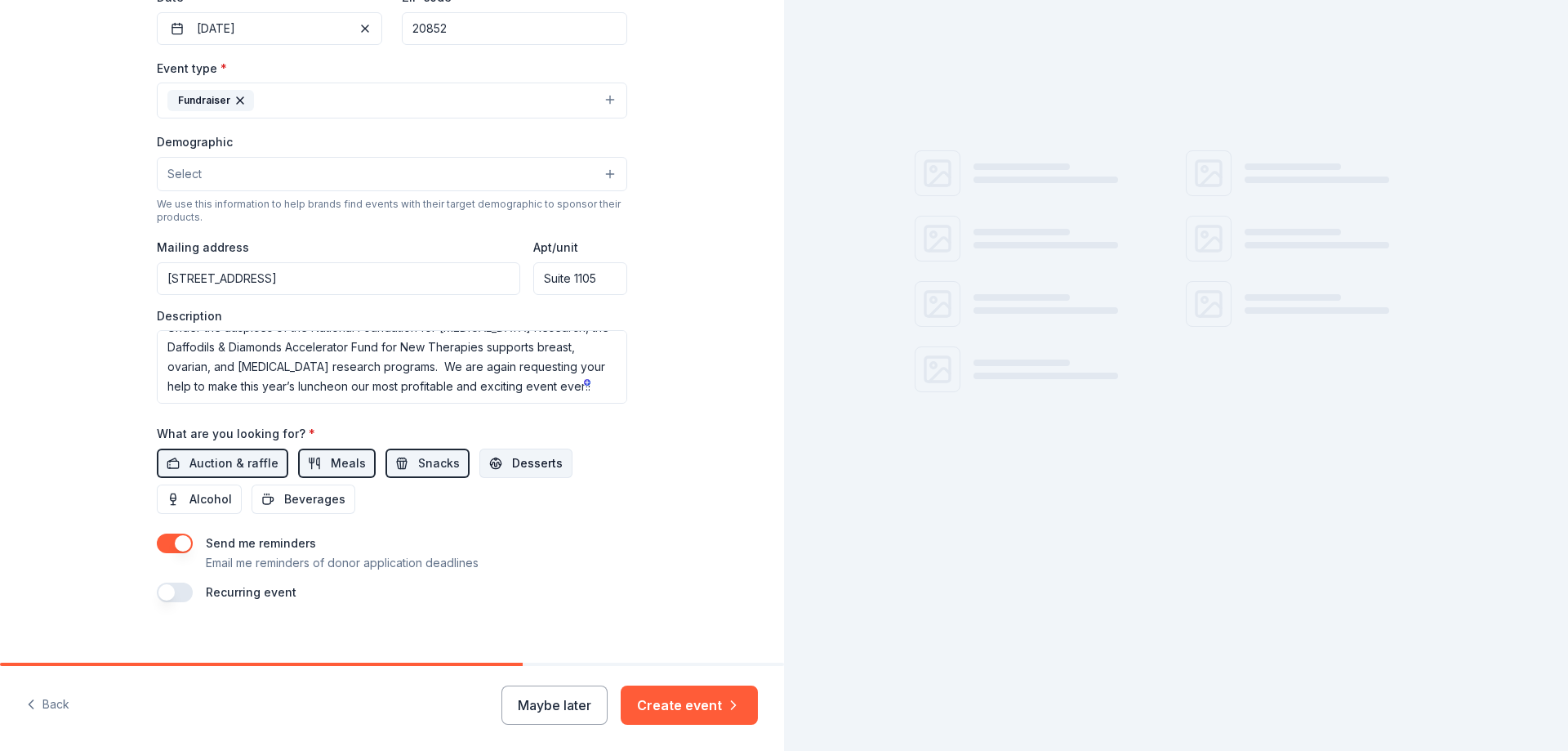
click at [512, 454] on span "Desserts" at bounding box center [537, 462] width 50 height 20
click at [309, 494] on span "Beverages" at bounding box center [315, 499] width 62 height 20
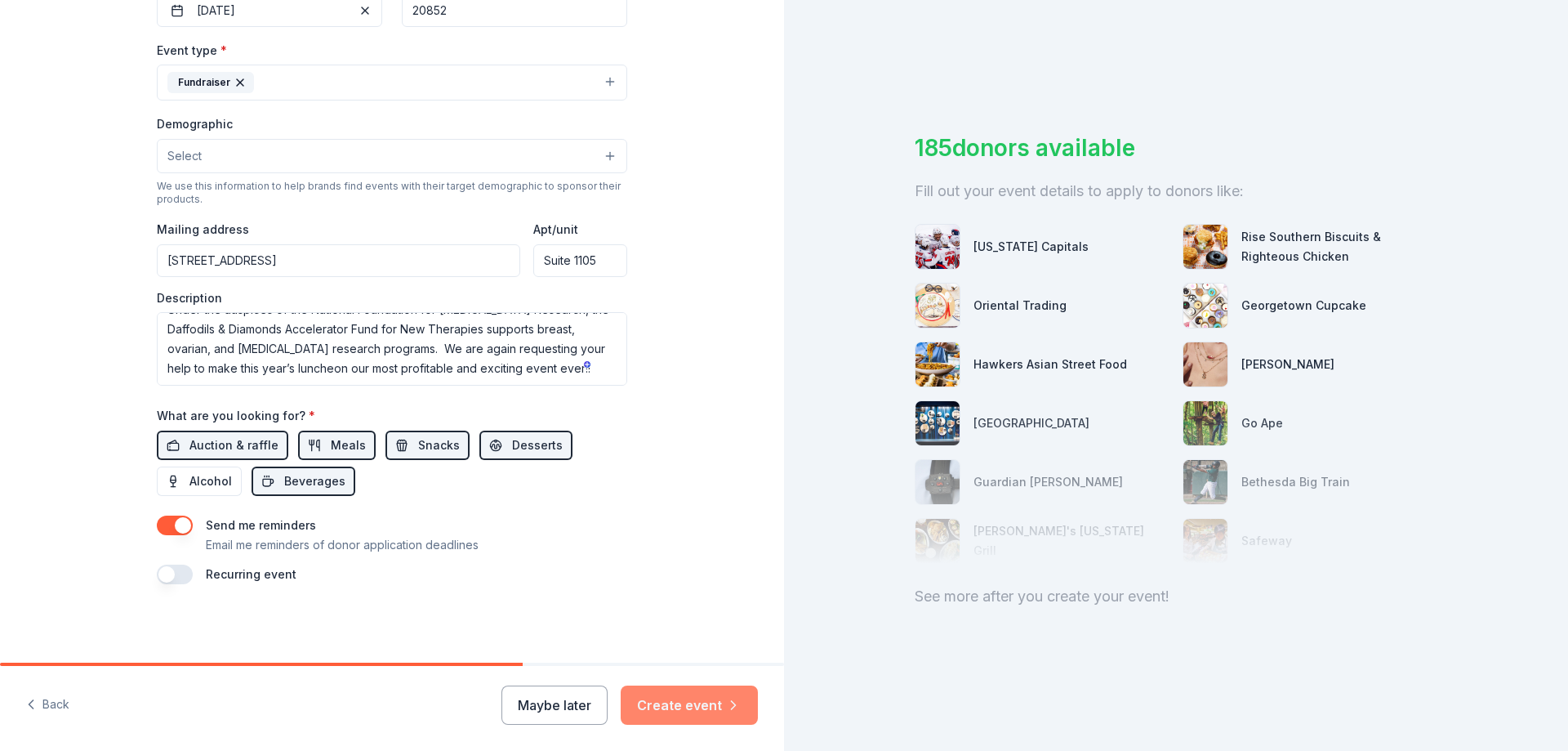
click at [681, 694] on button "Create event" at bounding box center [689, 705] width 137 height 39
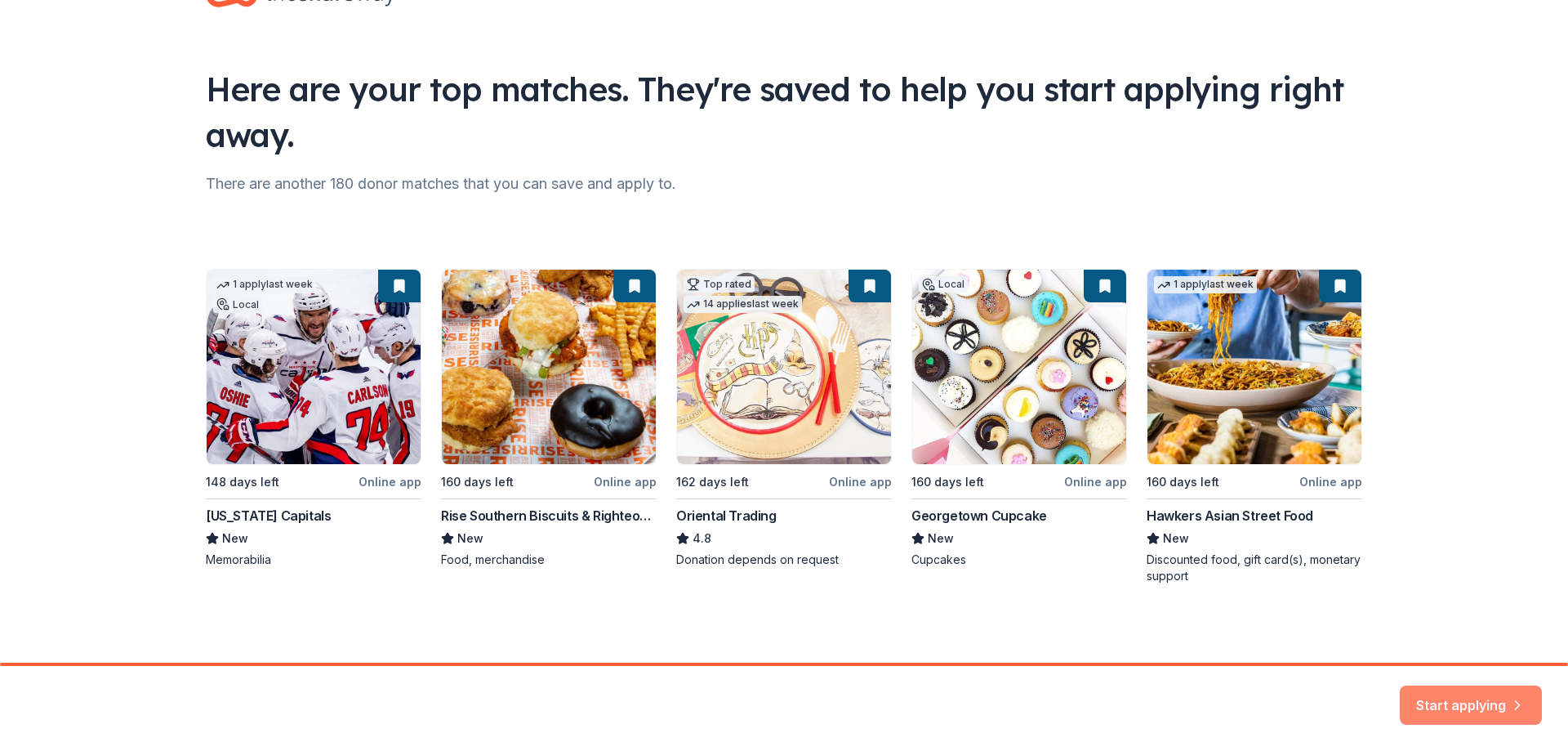
click at [1469, 695] on button "Start applying" at bounding box center [1471, 695] width 142 height 39
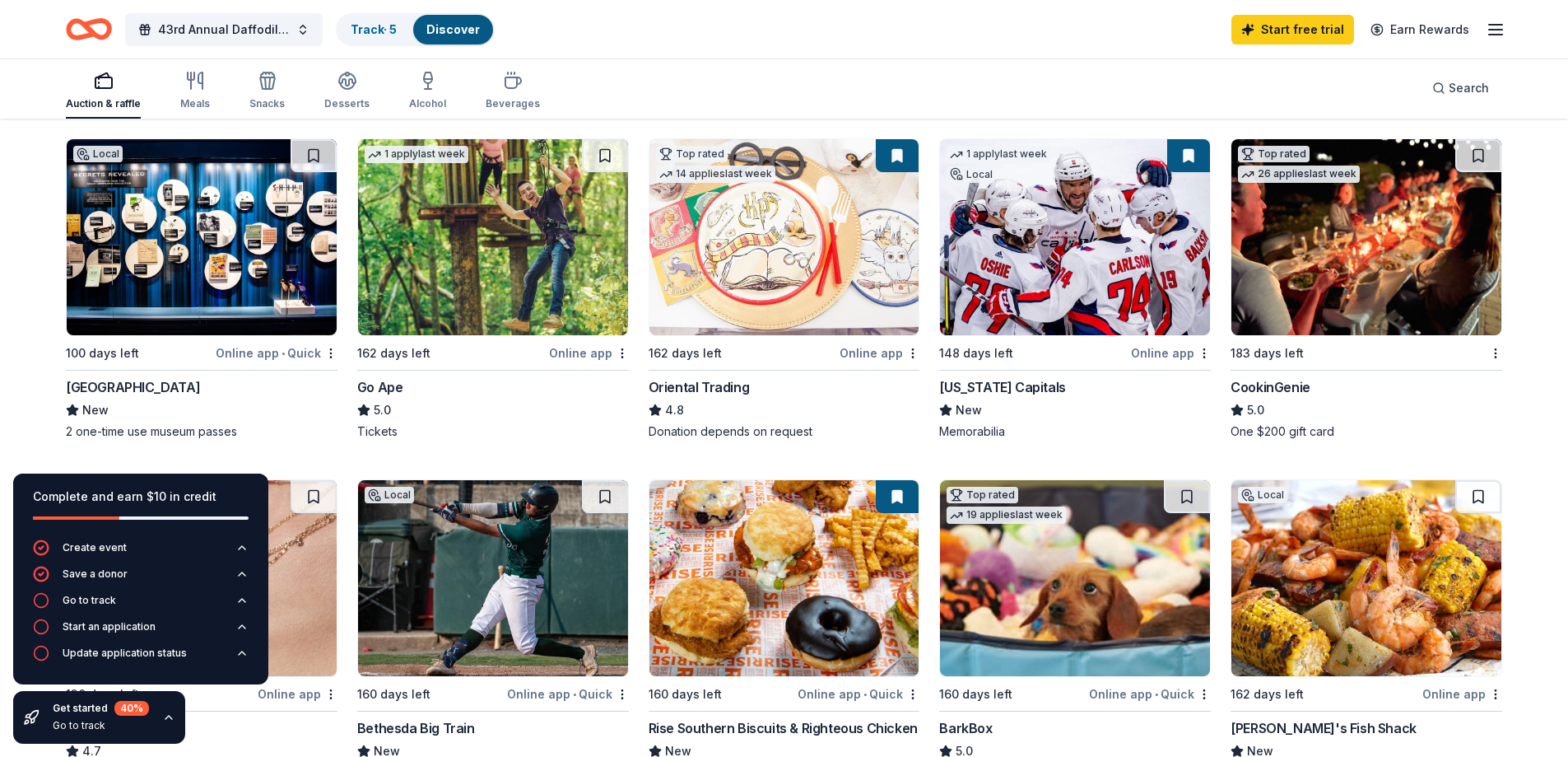
click at [241, 354] on div "Online app • Quick" at bounding box center [276, 353] width 121 height 21
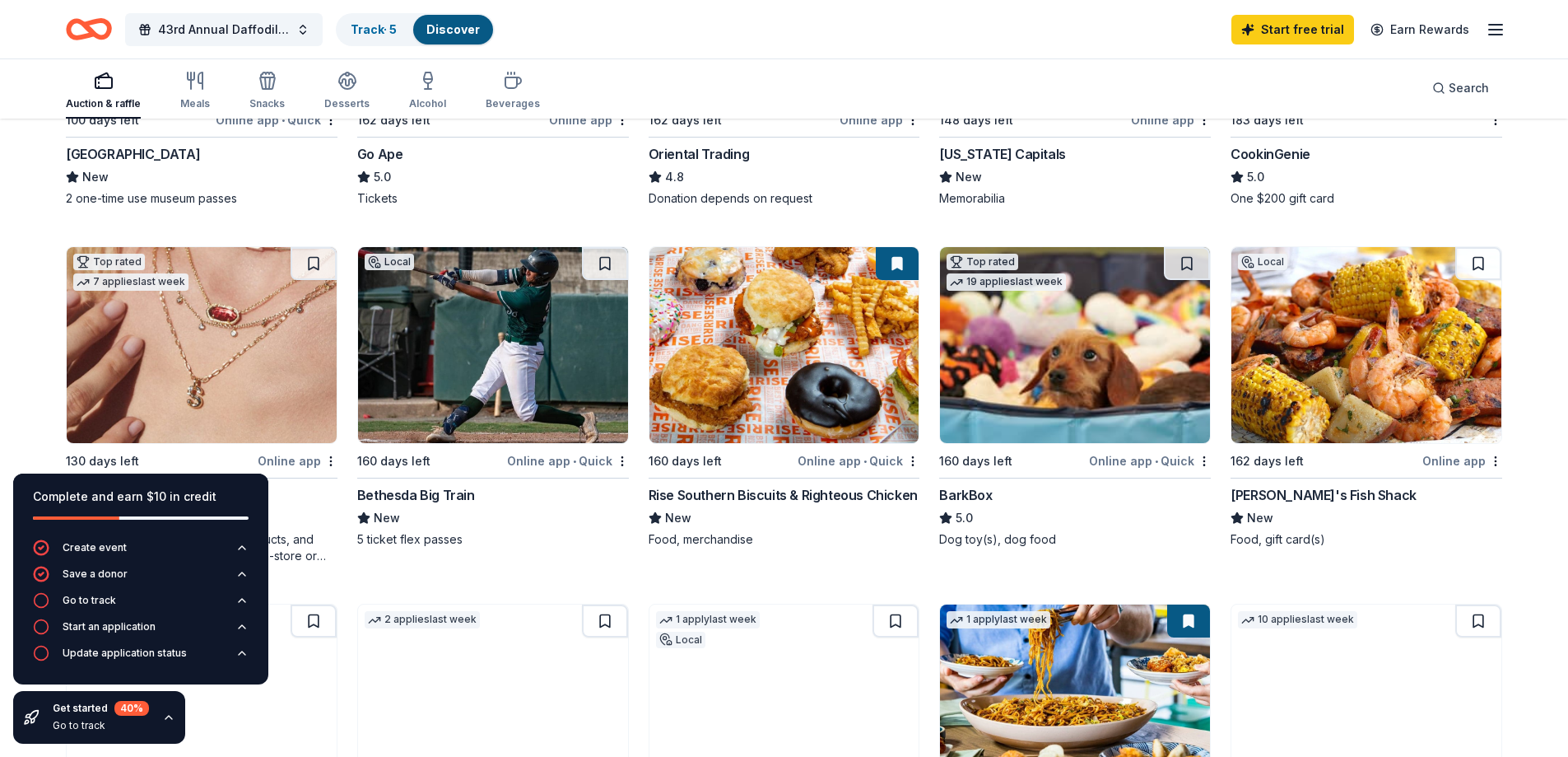
scroll to position [411, 0]
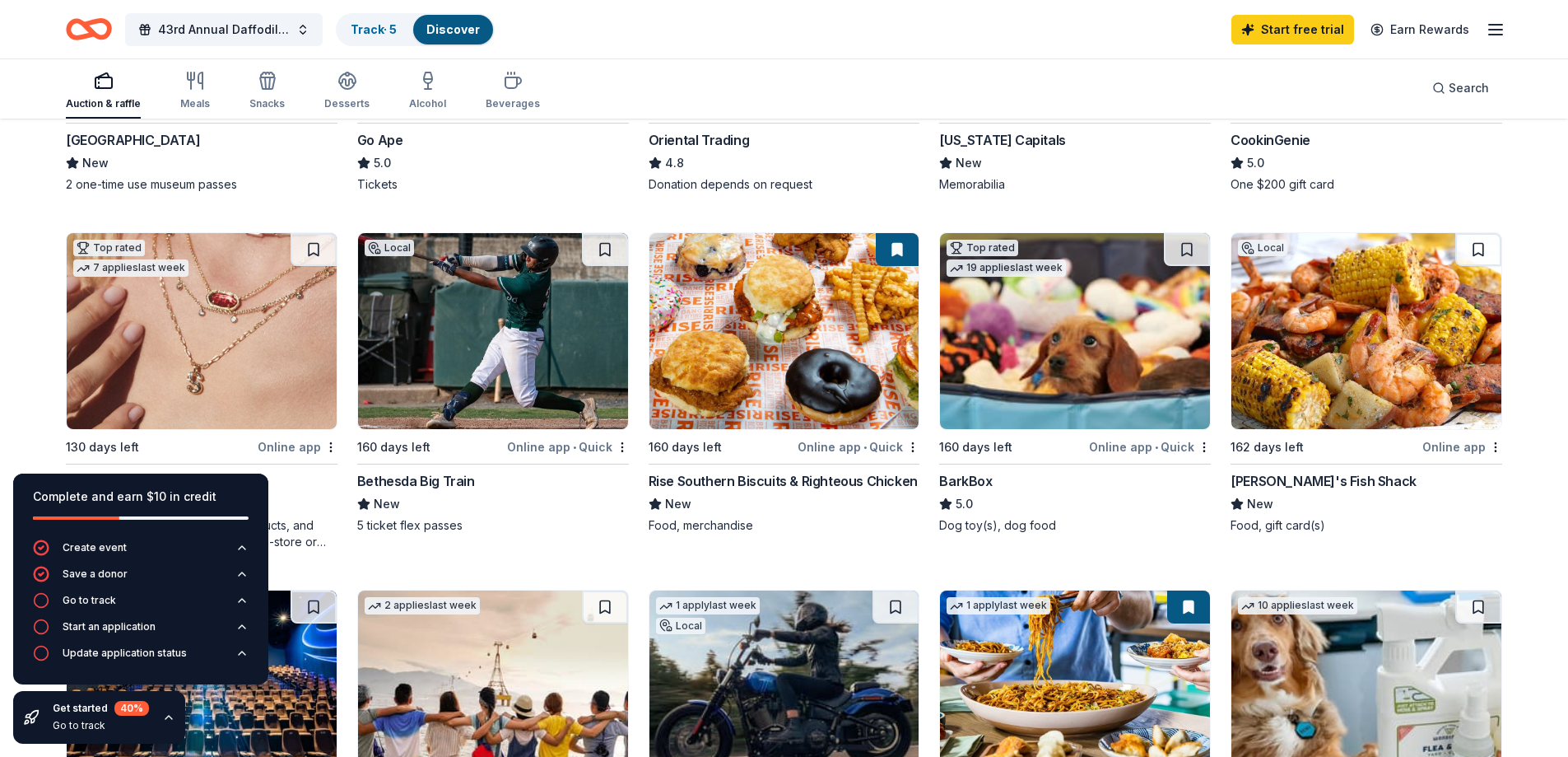
click at [857, 447] on div "Online app • Quick" at bounding box center [857, 446] width 121 height 21
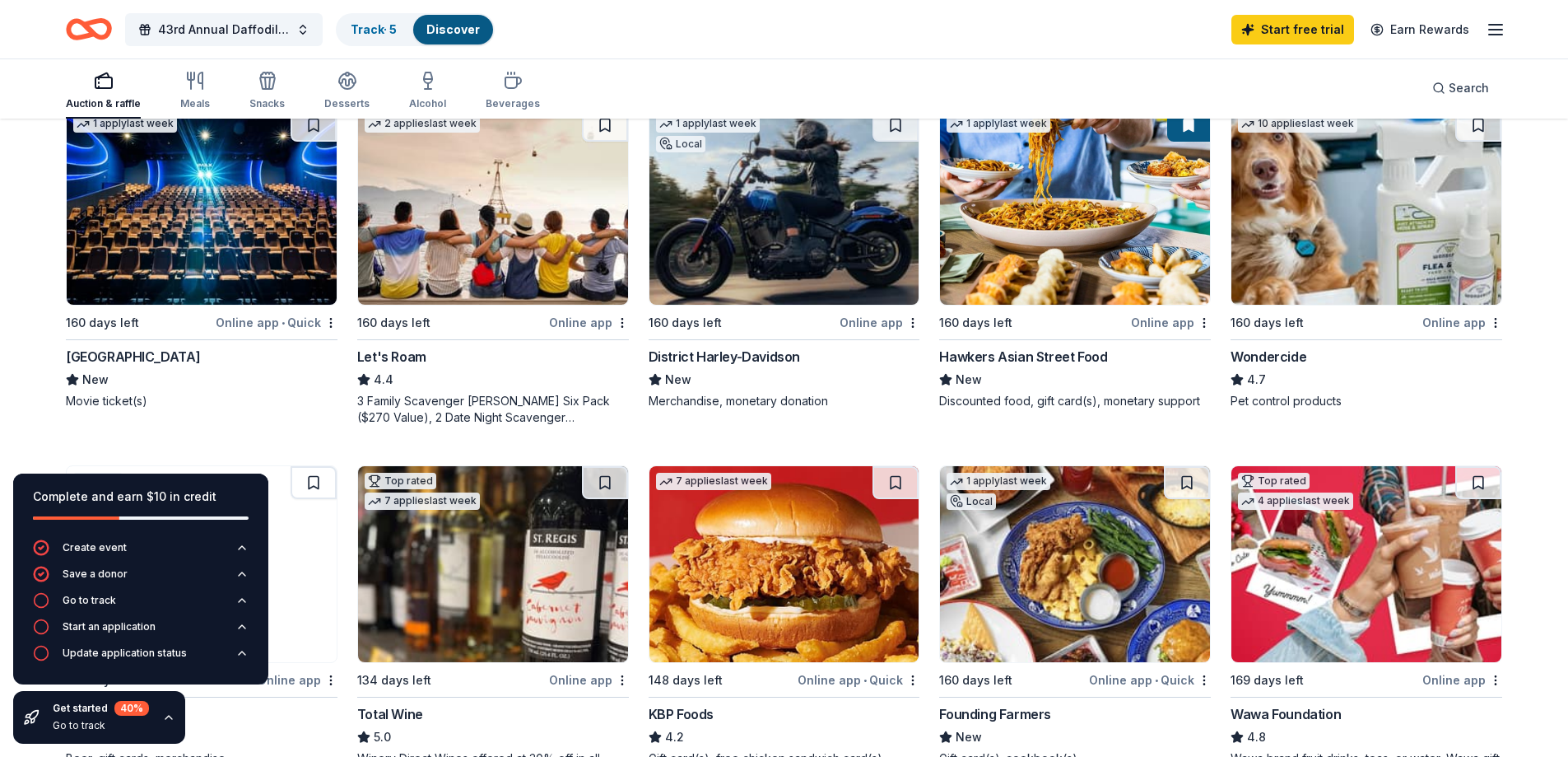
scroll to position [906, 0]
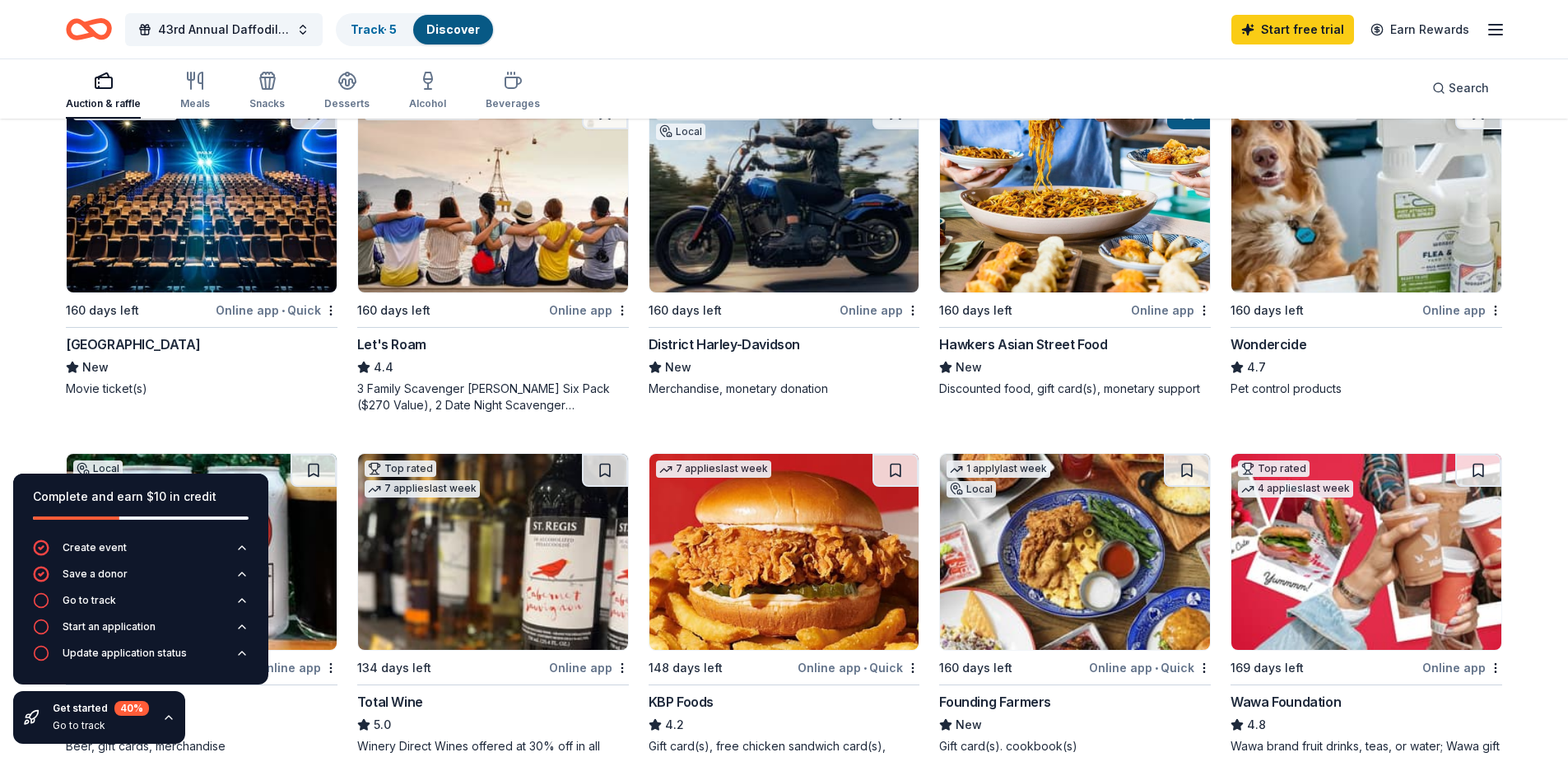
click at [259, 309] on div "Online app • Quick" at bounding box center [276, 310] width 121 height 21
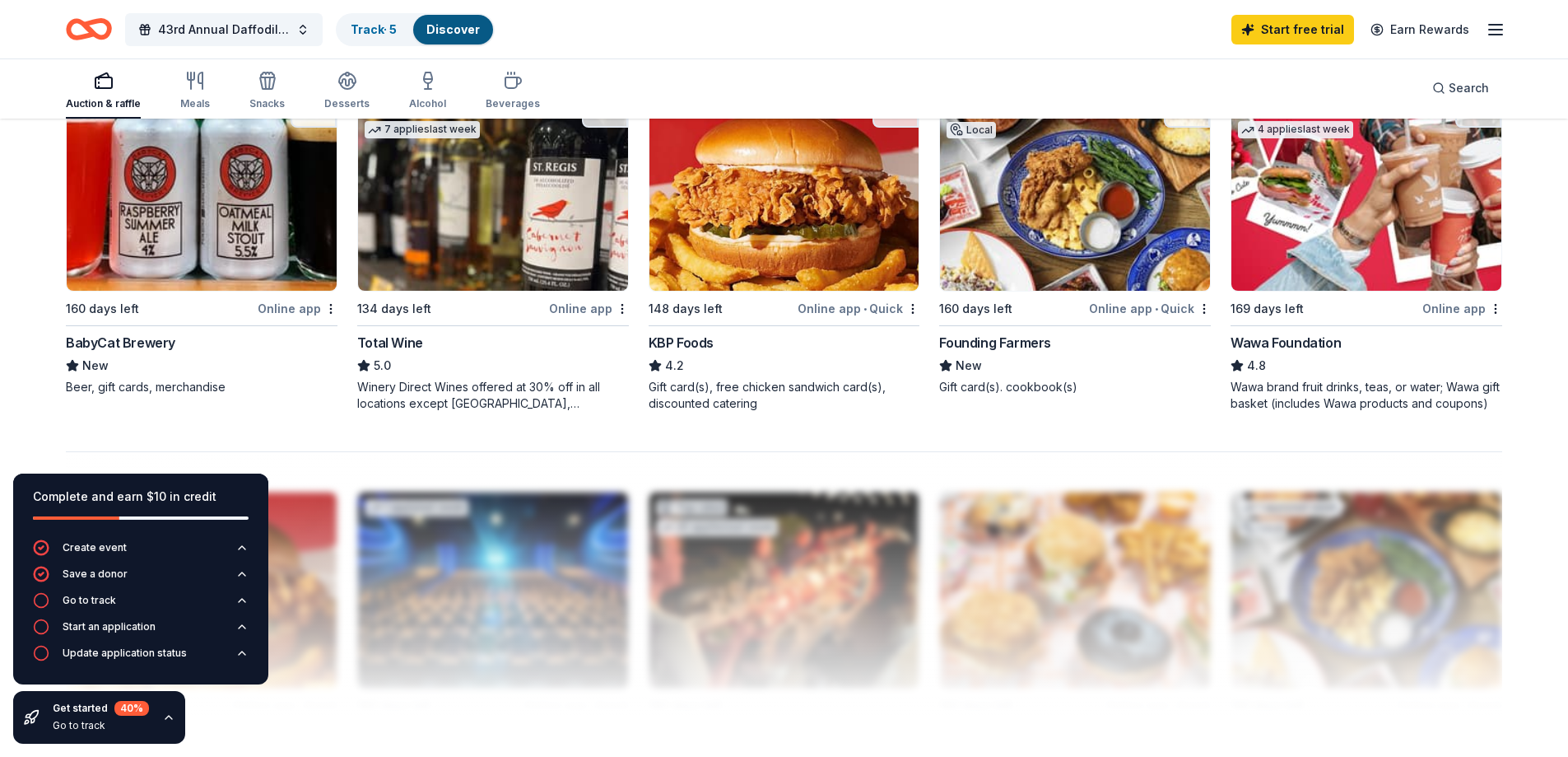
scroll to position [1235, 0]
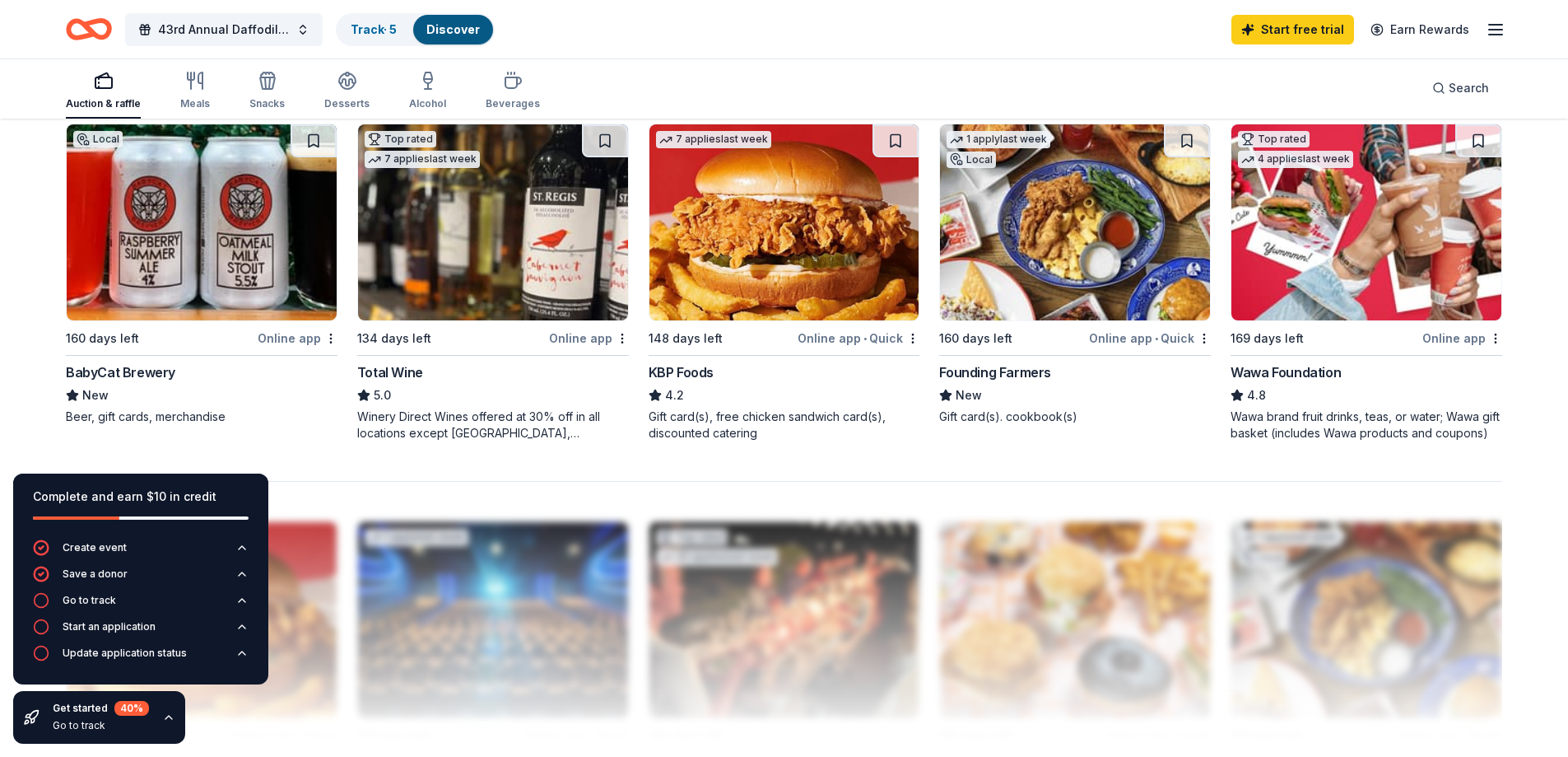
click at [1164, 331] on div "Online app • Quick" at bounding box center [1149, 338] width 121 height 21
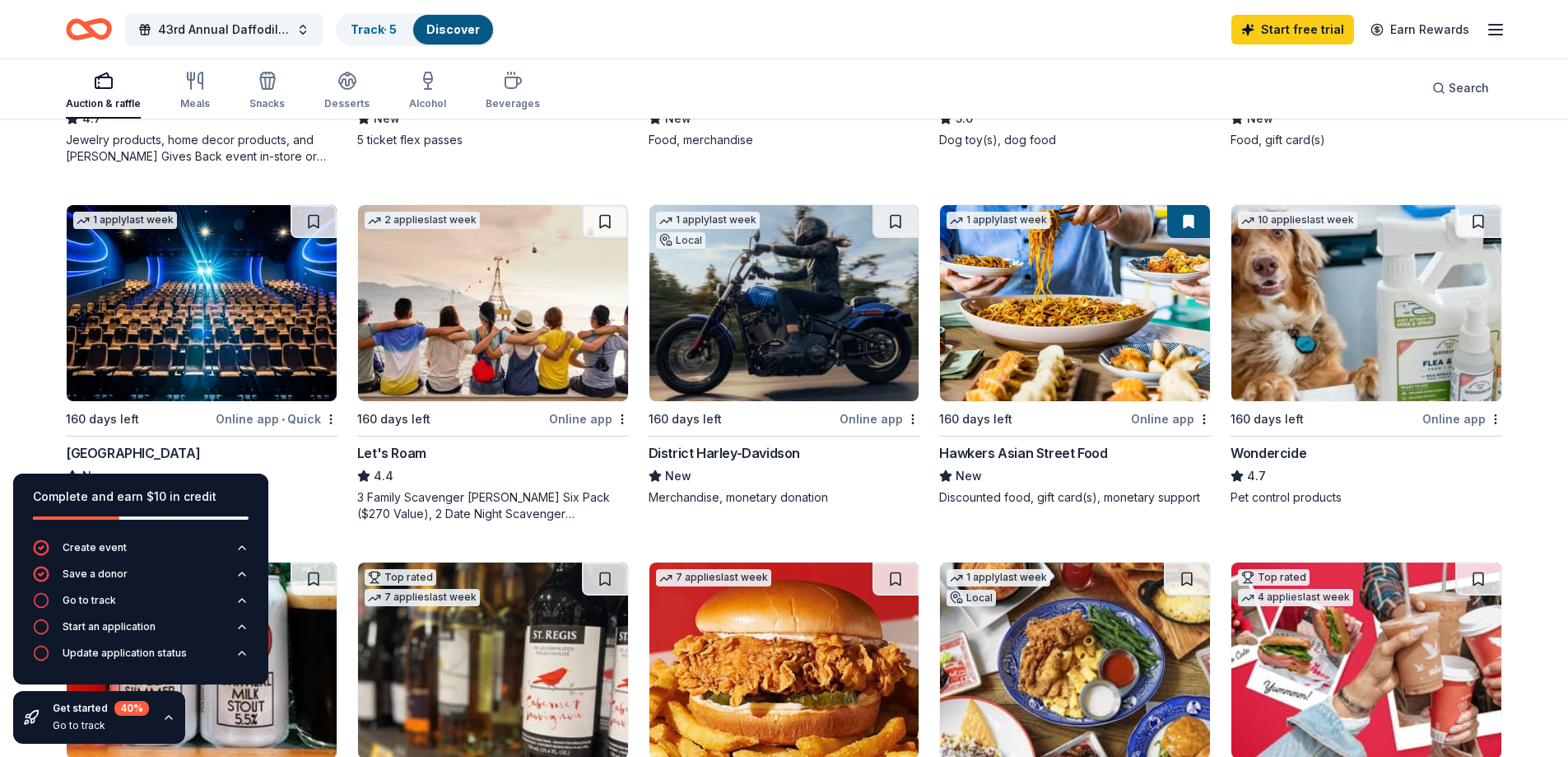
scroll to position [797, 0]
click at [1496, 31] on icon "button" at bounding box center [1495, 29] width 20 height 20
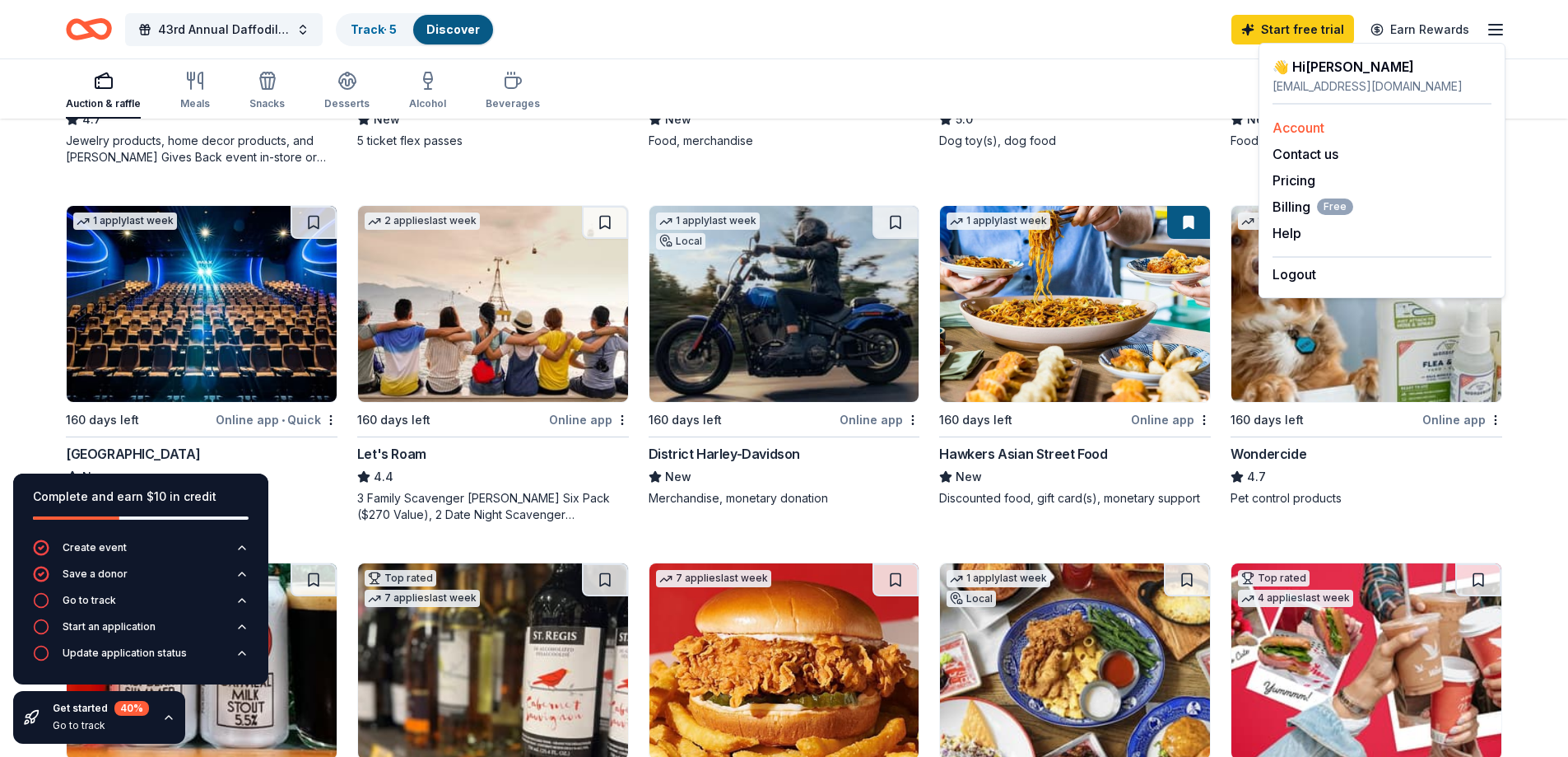
click at [1303, 128] on link "Account" at bounding box center [1298, 127] width 52 height 16
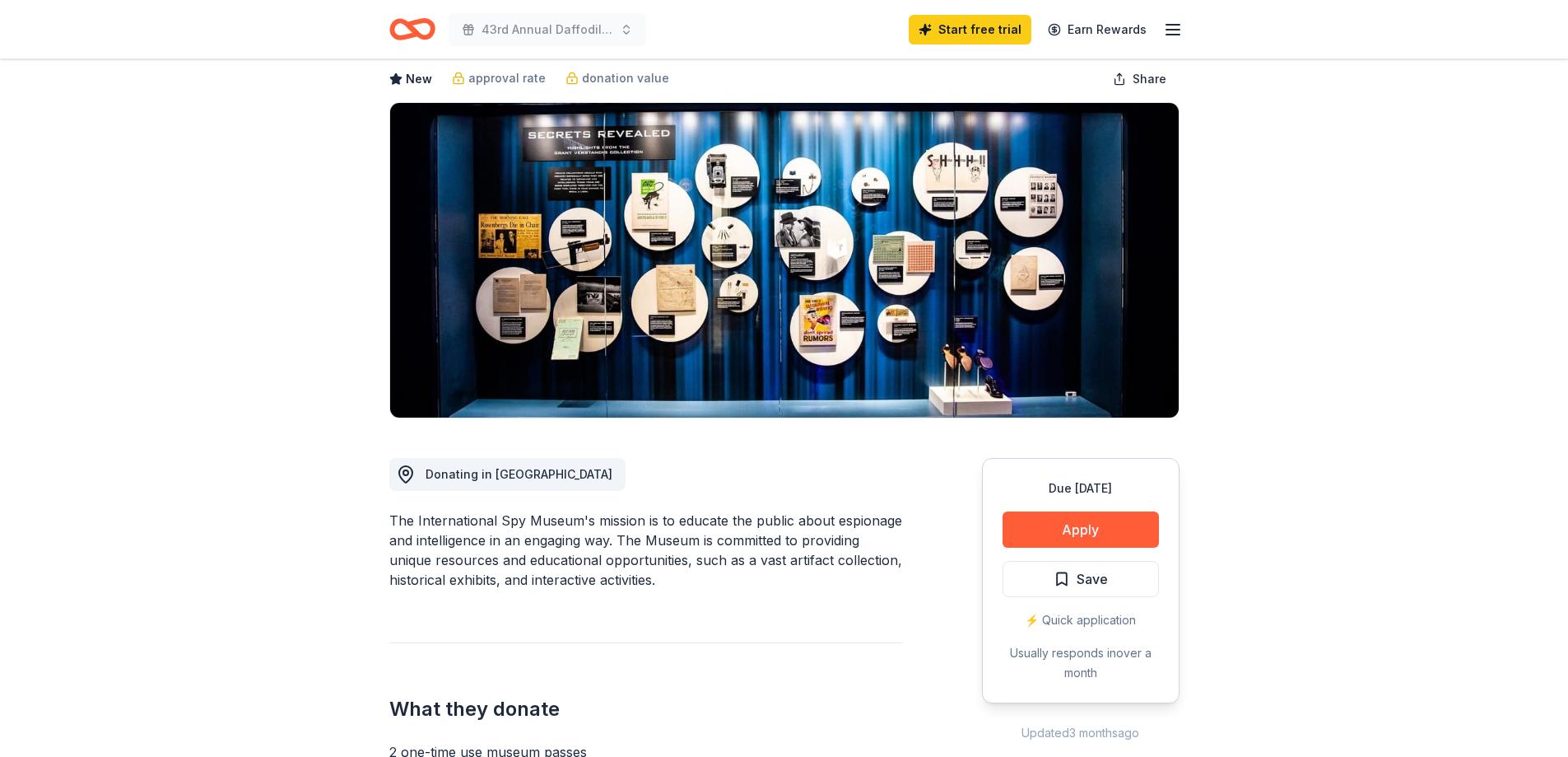
scroll to position [165, 0]
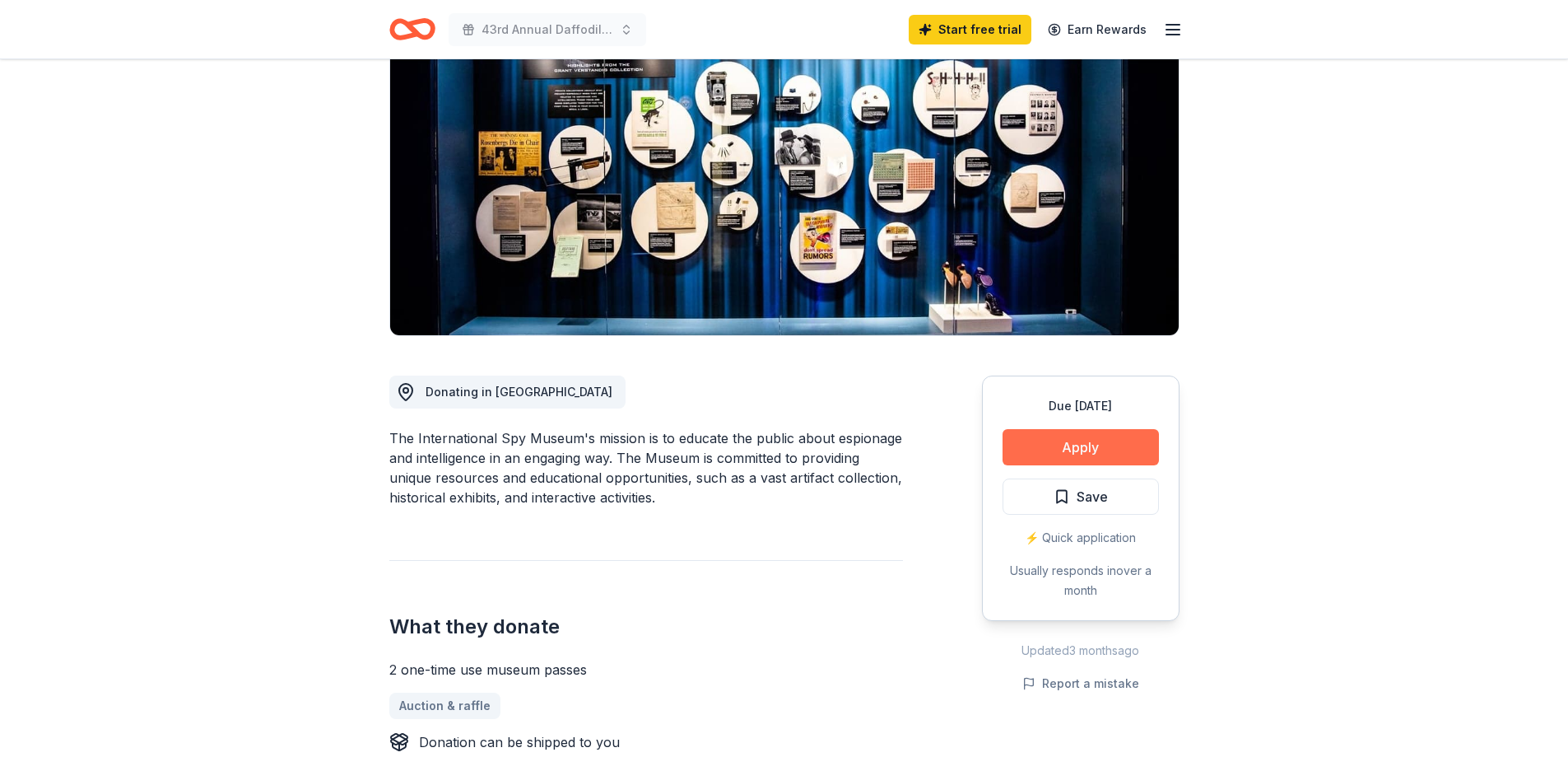
click at [1092, 452] on button "Apply" at bounding box center [1080, 447] width 156 height 36
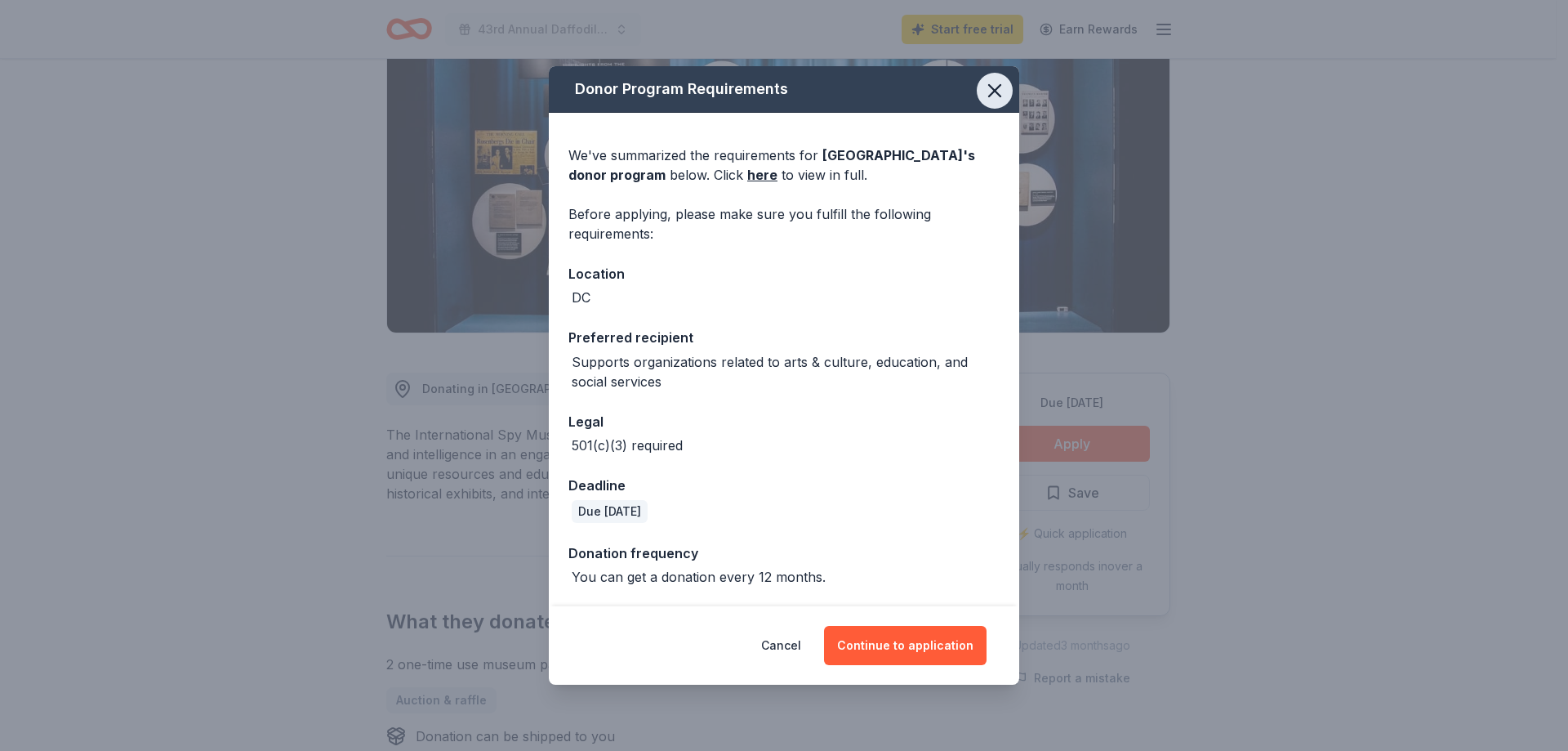
click at [995, 92] on icon "button" at bounding box center [995, 91] width 22 height 22
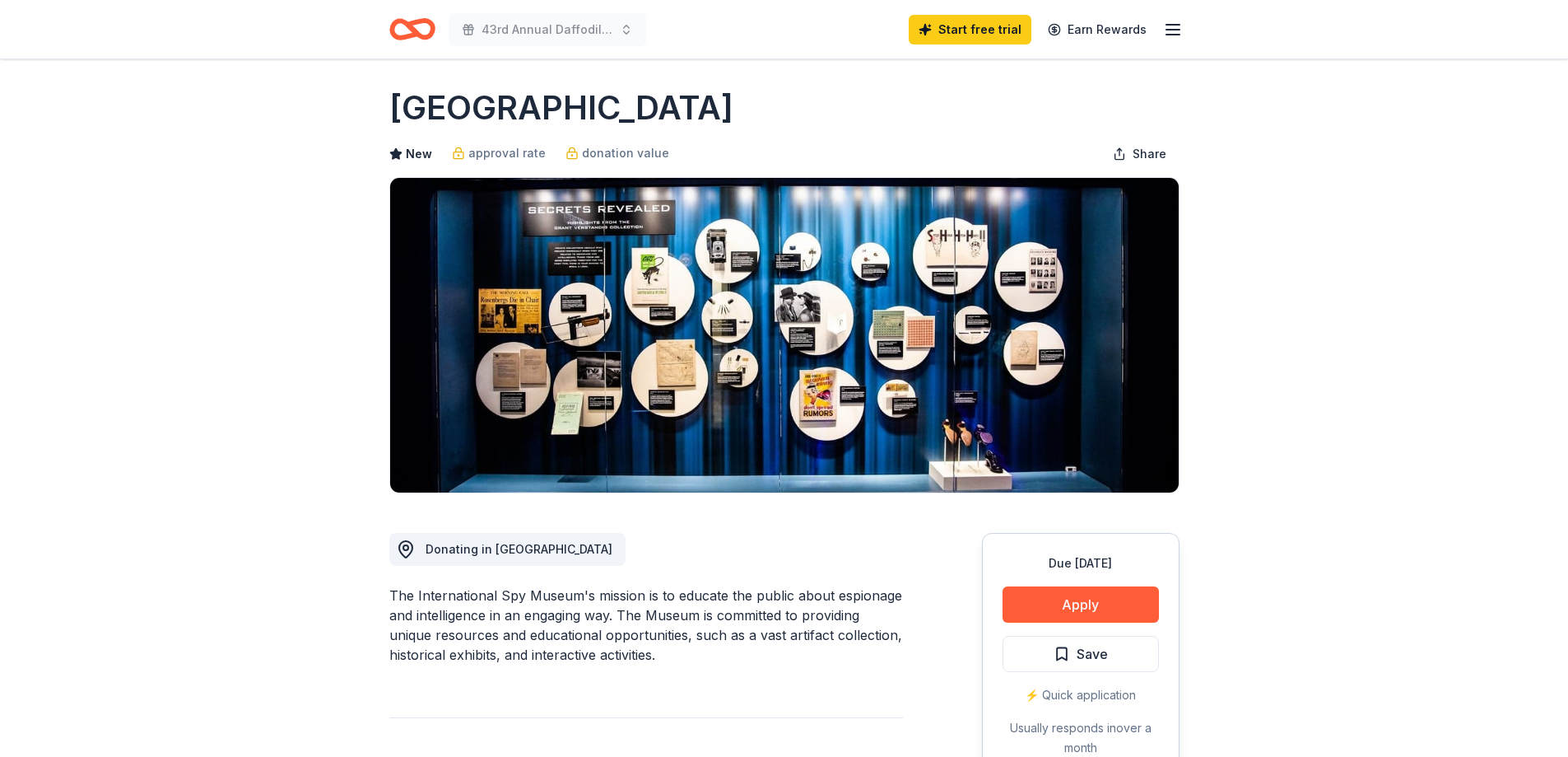
scroll to position [0, 0]
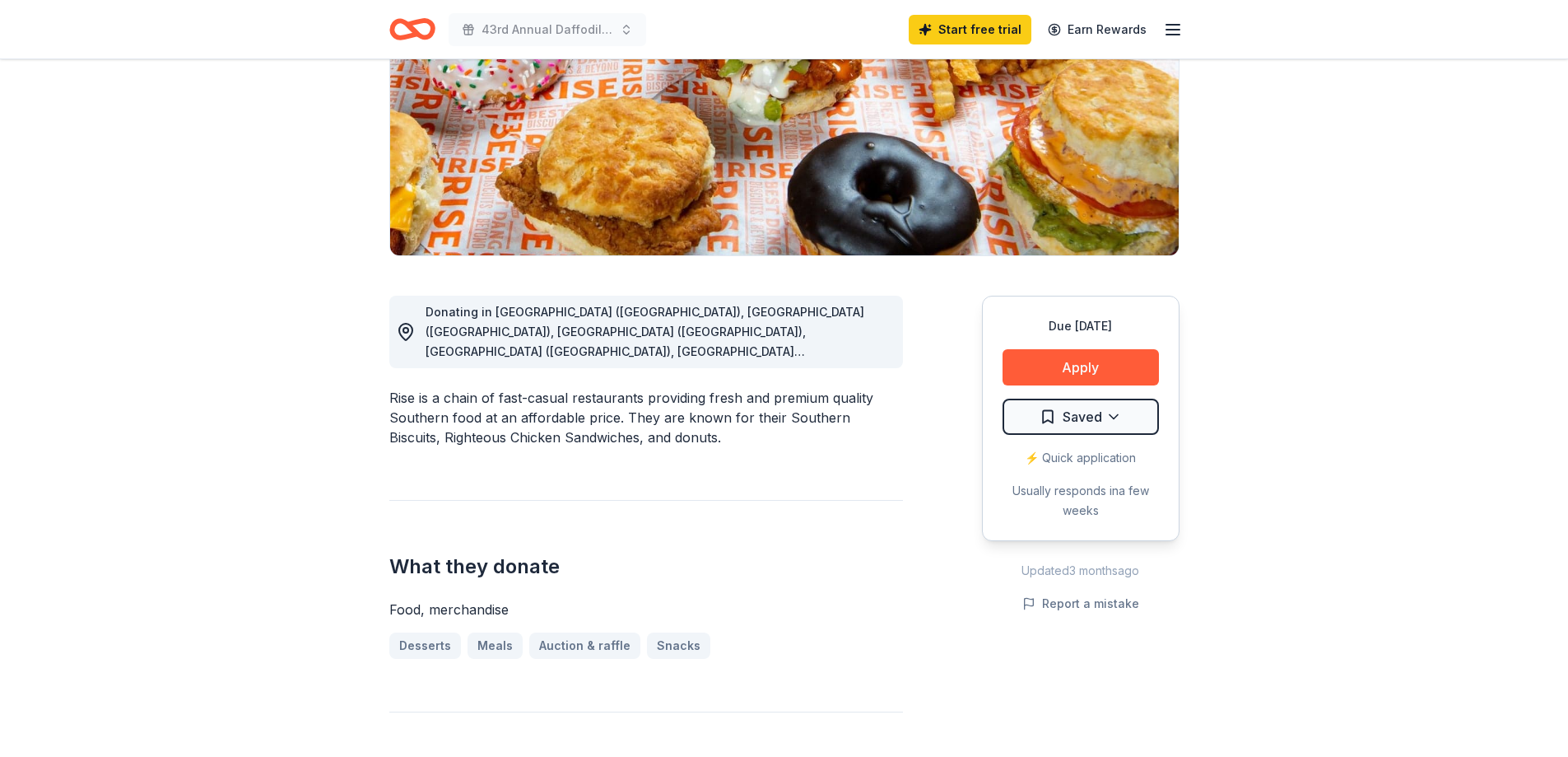
scroll to position [247, 0]
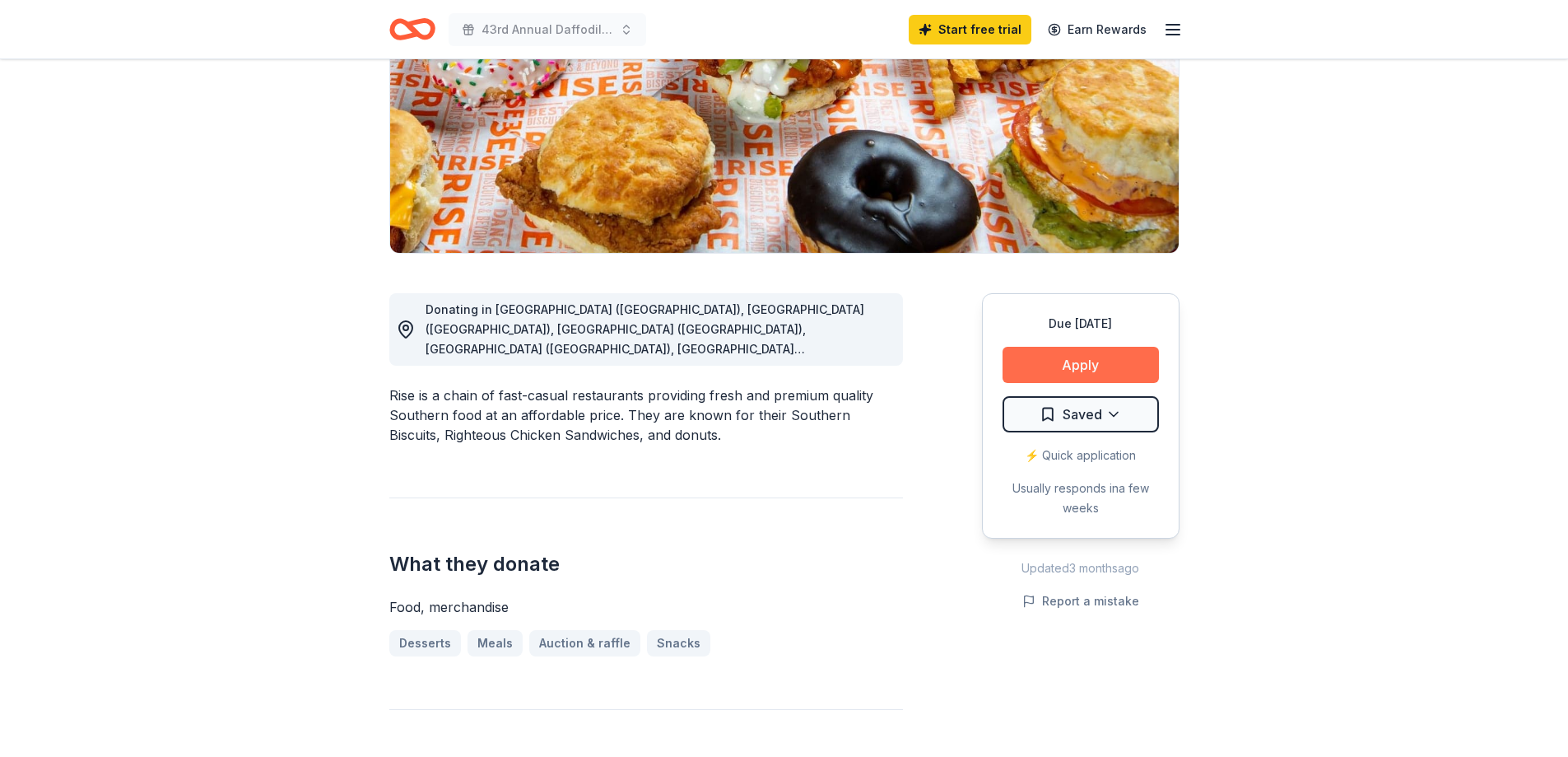
click at [1111, 362] on button "Apply" at bounding box center [1080, 364] width 156 height 36
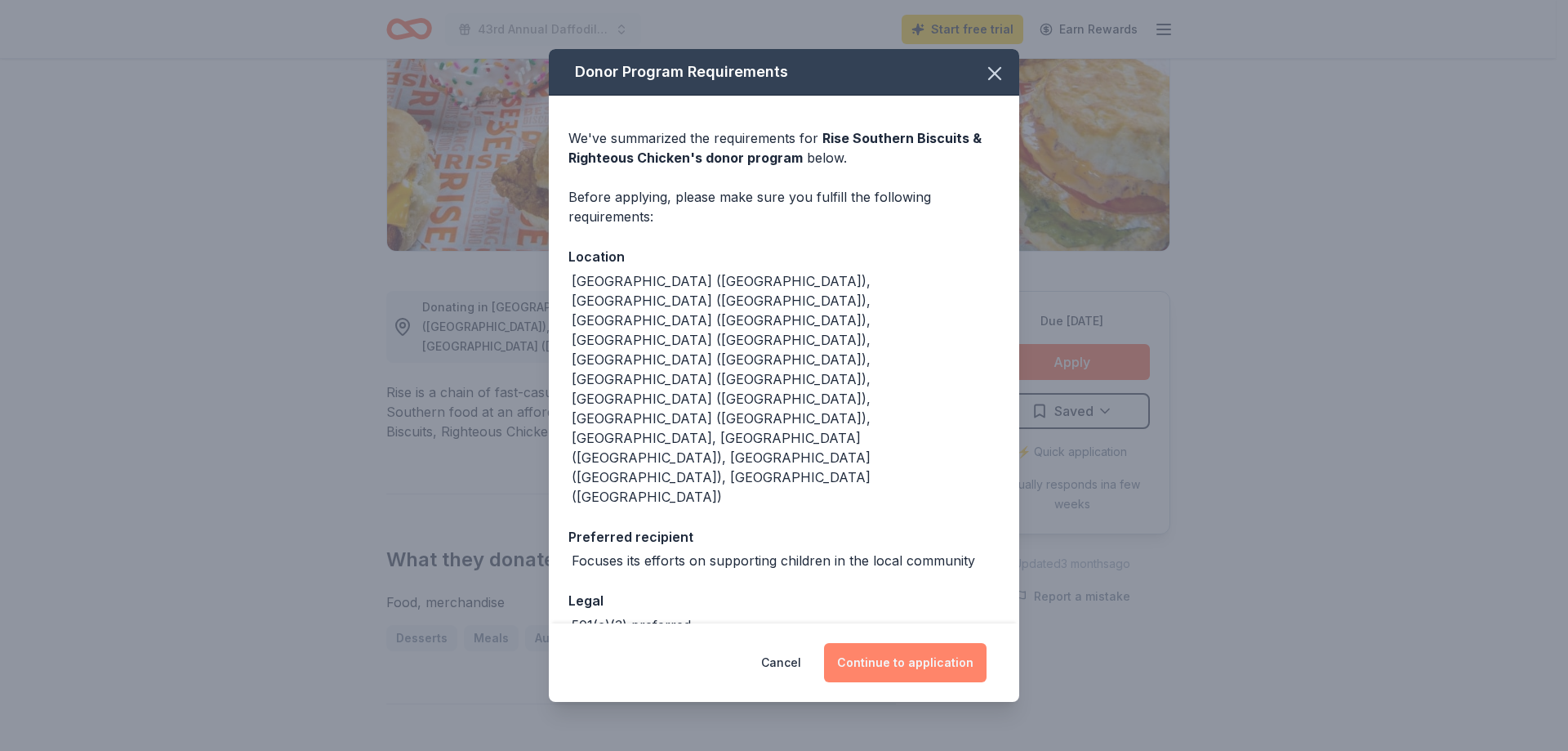
click at [915, 643] on button "Continue to application" at bounding box center [905, 662] width 162 height 39
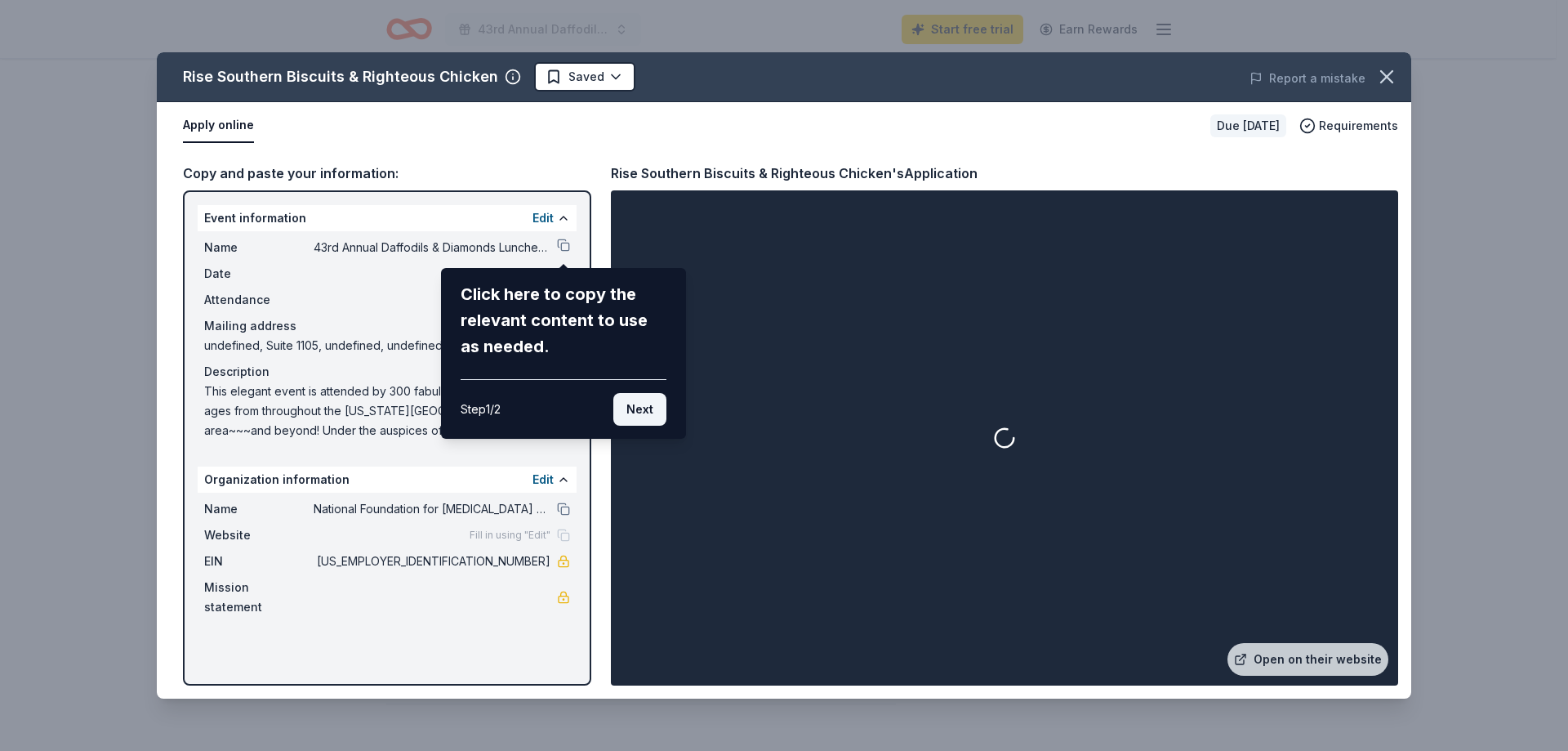
click at [641, 405] on button "Next" at bounding box center [640, 409] width 53 height 33
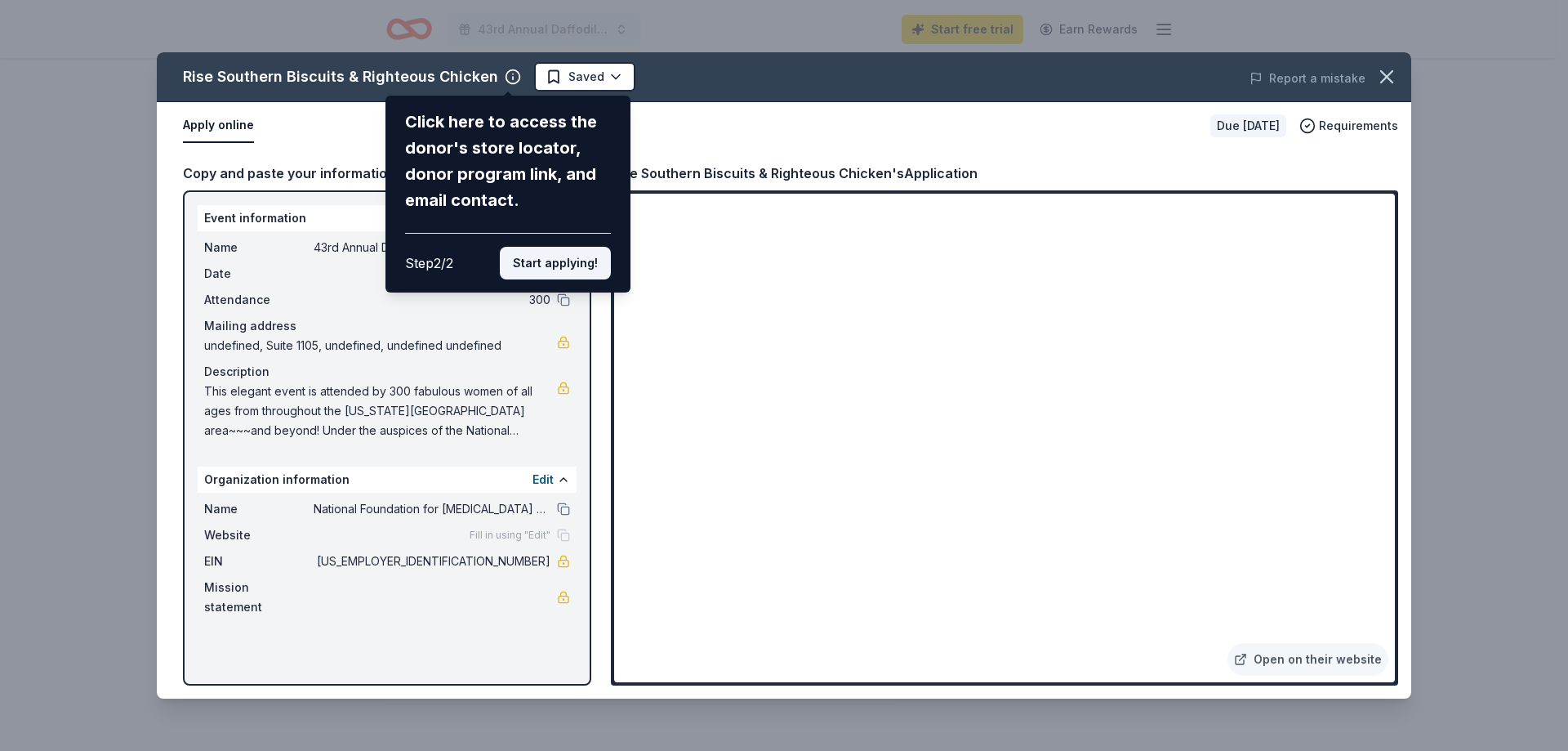
click at [565, 263] on button "Start applying!" at bounding box center [555, 262] width 111 height 33
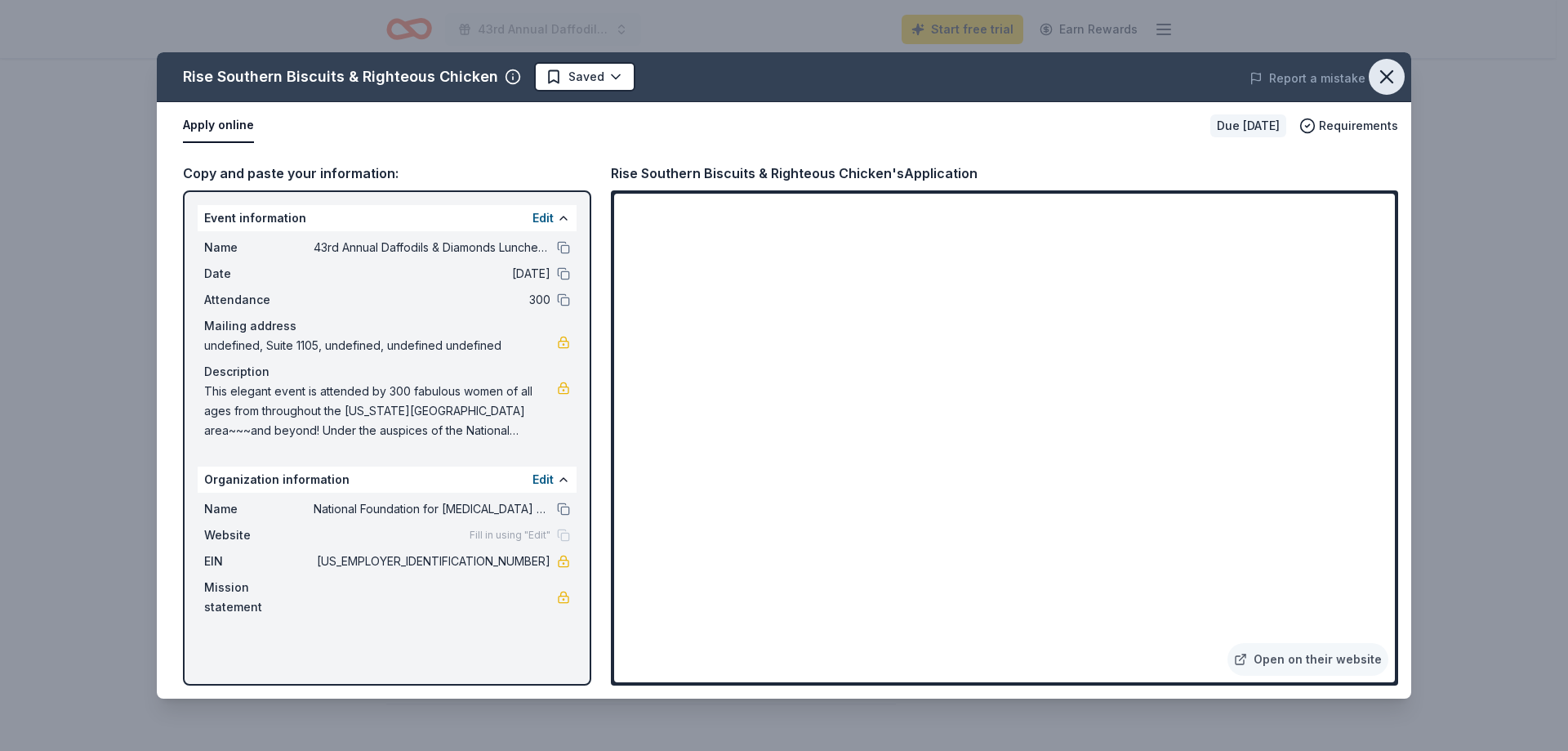
click at [1394, 72] on icon "button" at bounding box center [1387, 77] width 22 height 22
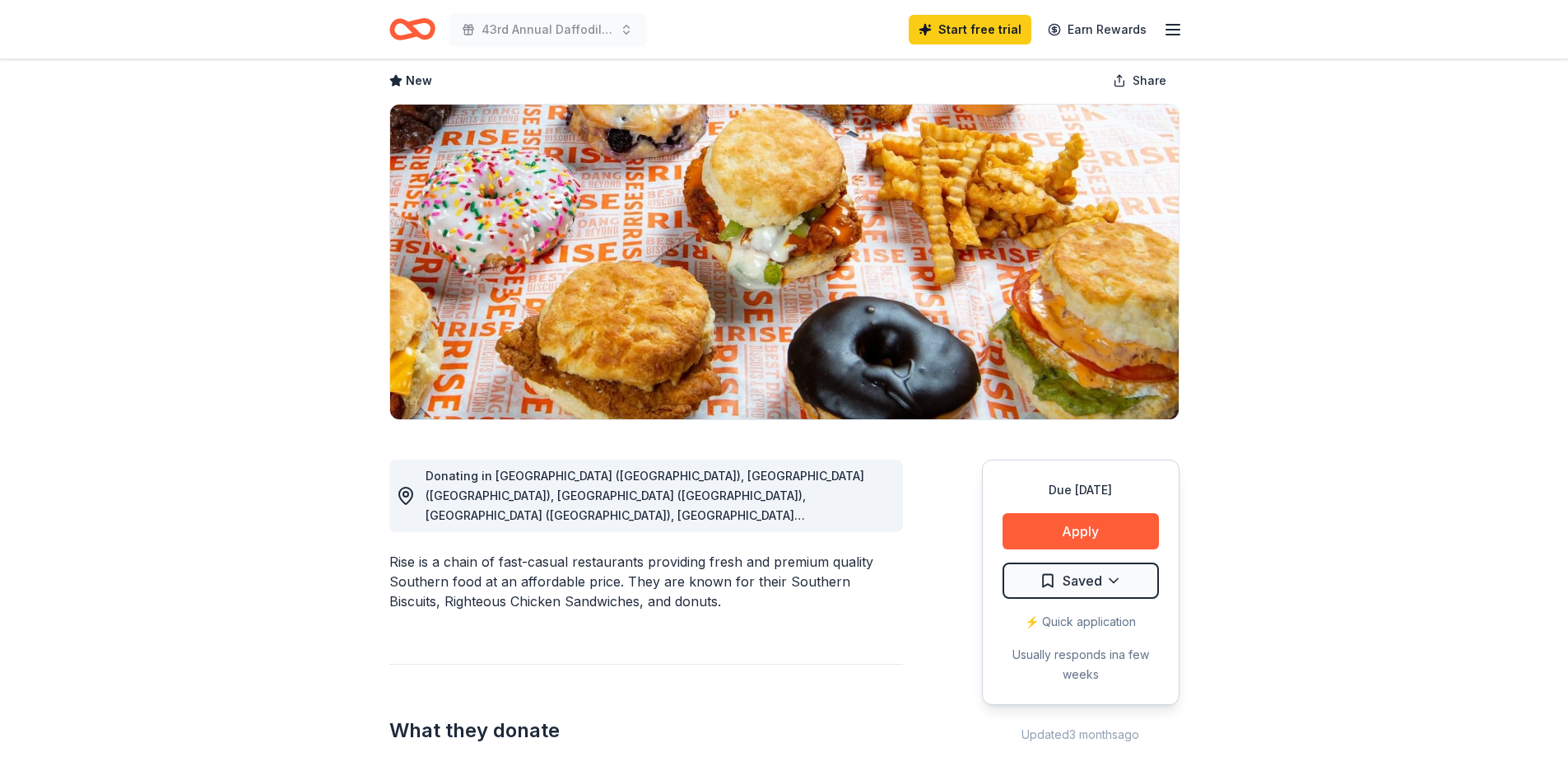
scroll to position [0, 0]
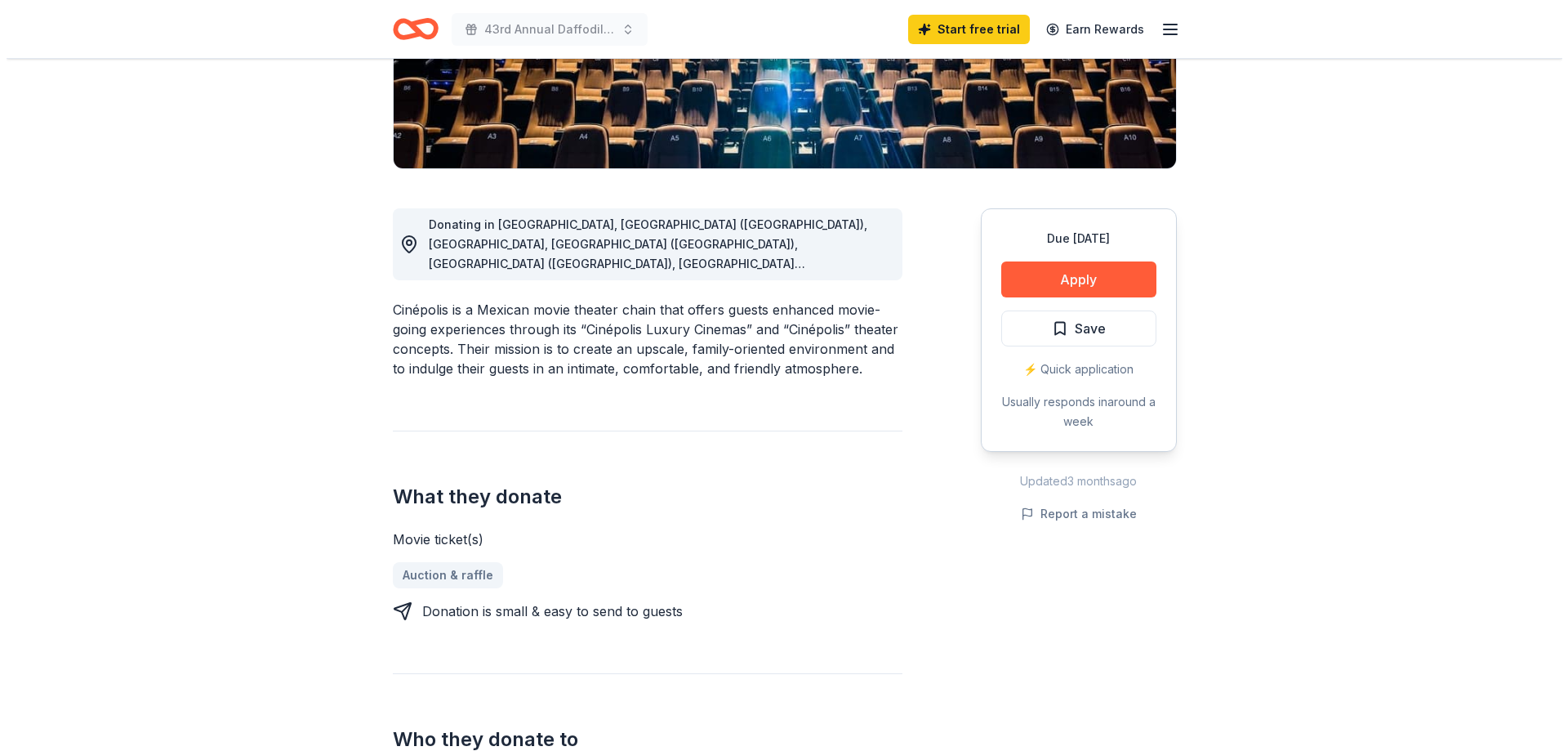
scroll to position [408, 0]
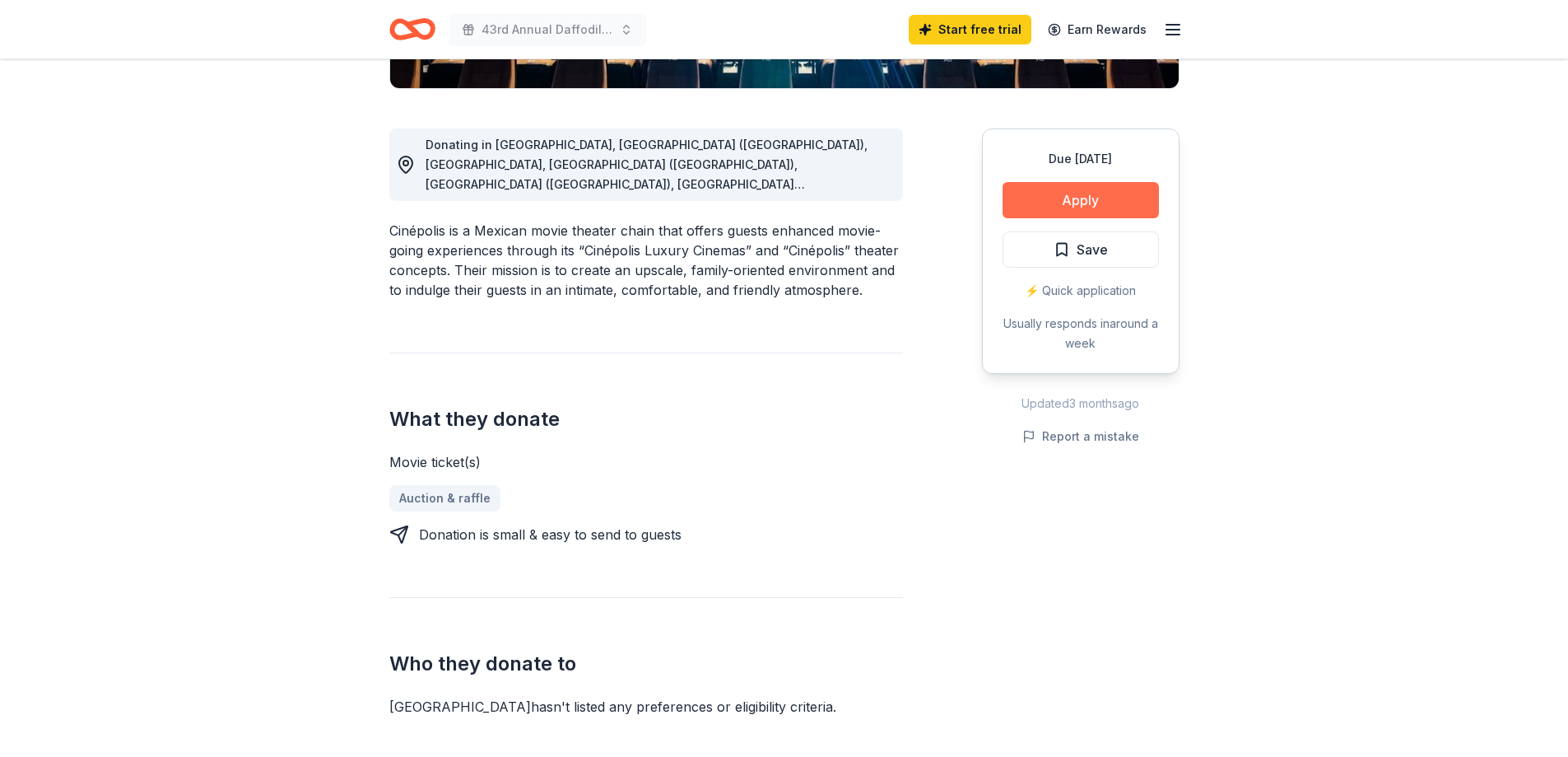
click at [1106, 187] on button "Apply" at bounding box center [1080, 200] width 156 height 36
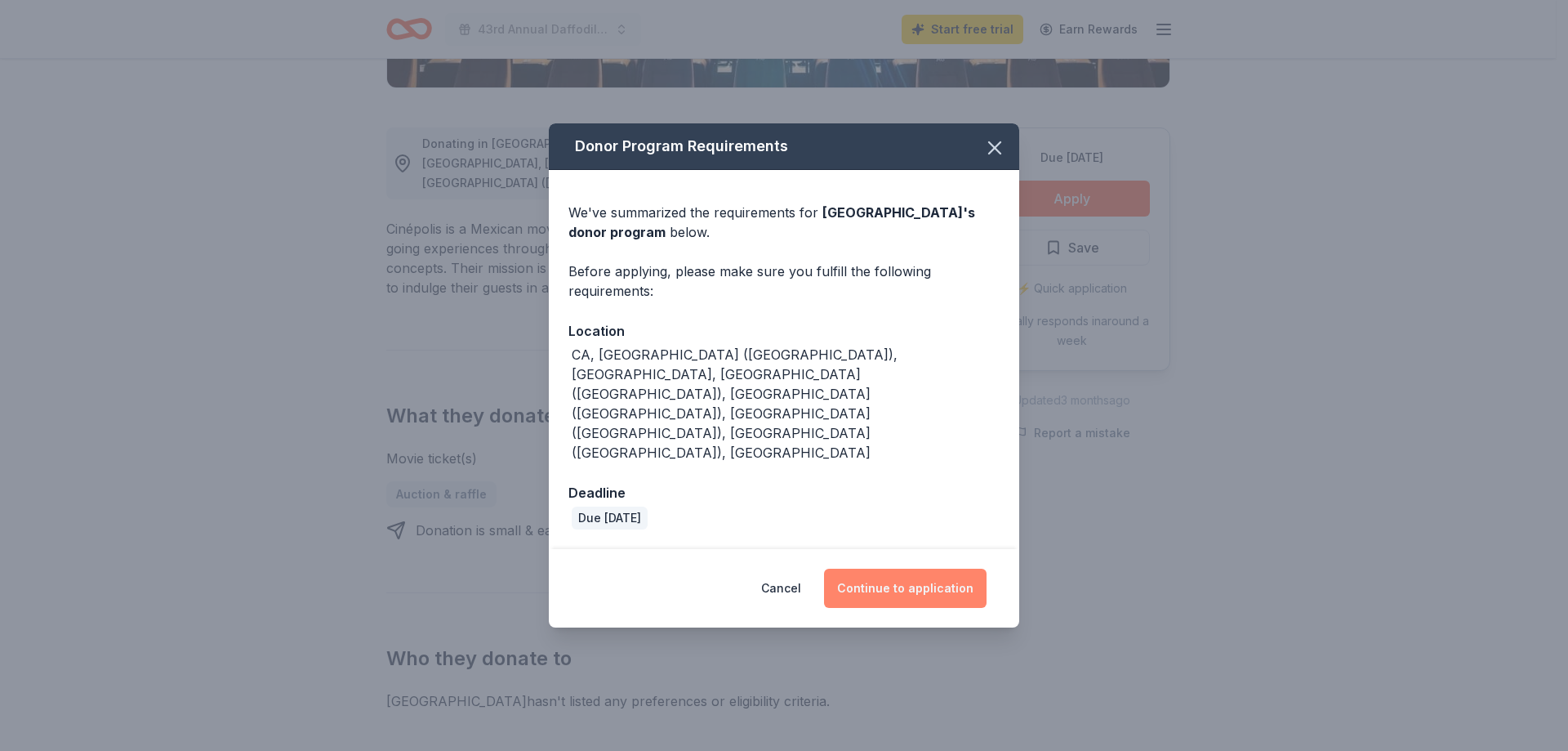
click at [891, 569] on button "Continue to application" at bounding box center [905, 588] width 162 height 39
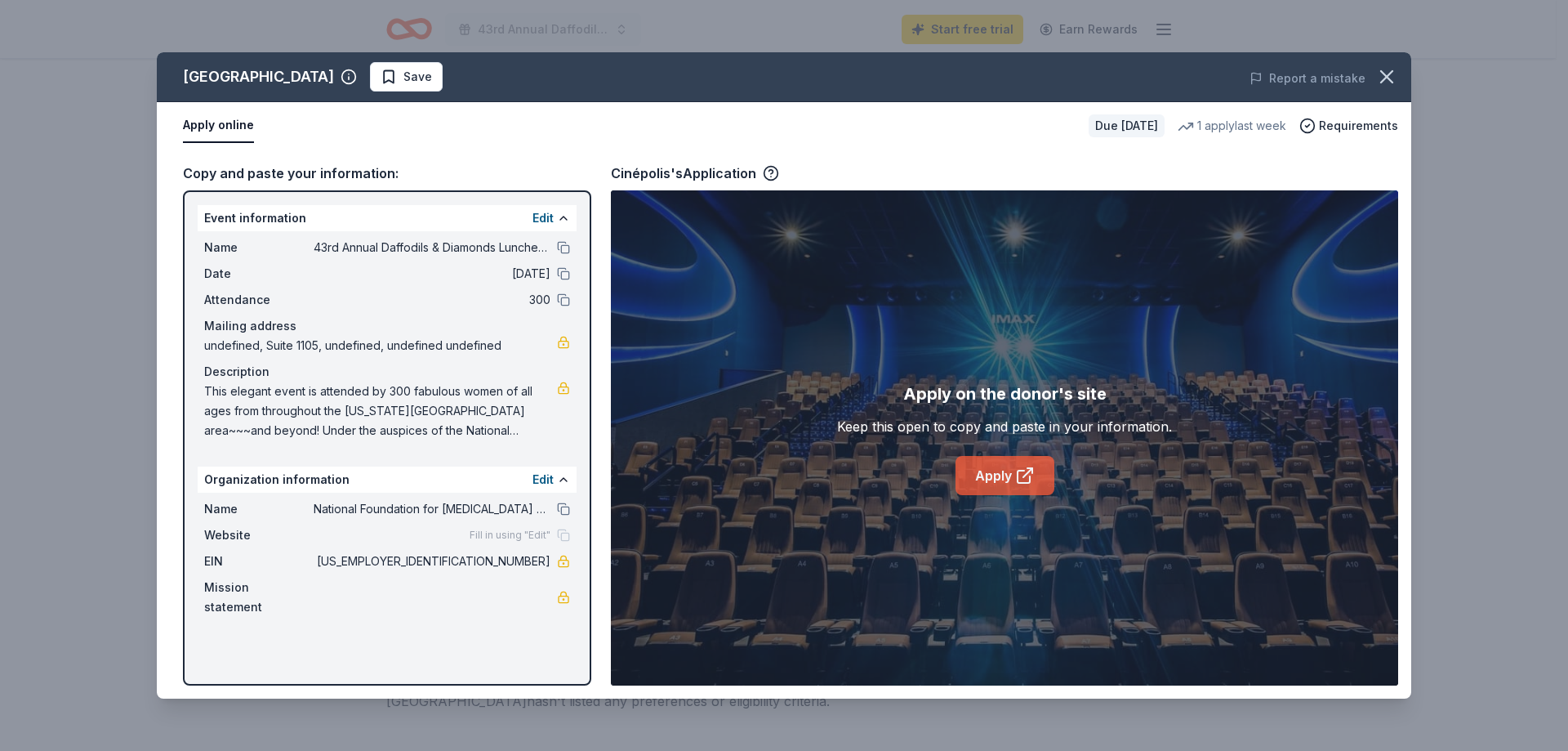
click at [979, 471] on link "Apply" at bounding box center [1005, 475] width 99 height 39
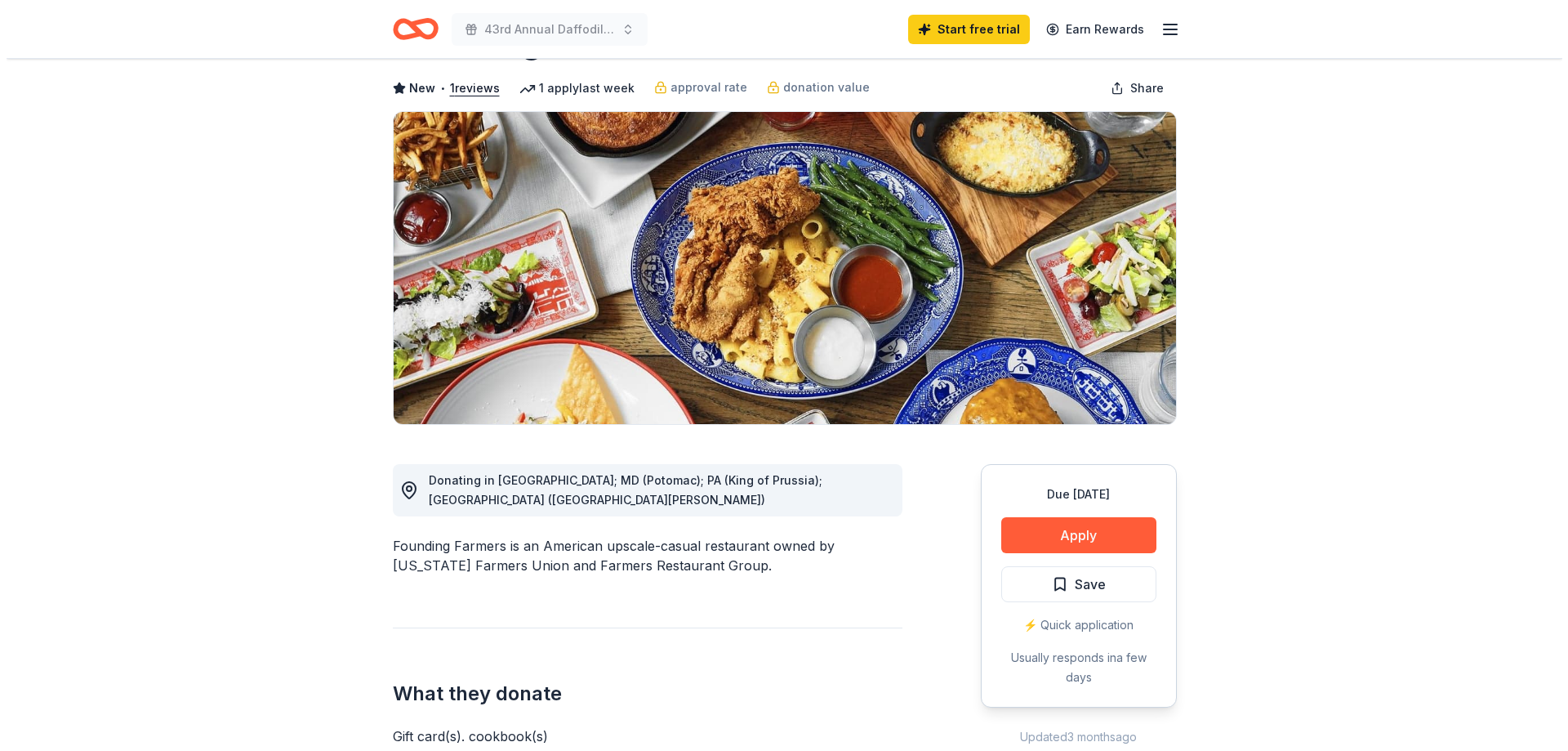
scroll to position [81, 0]
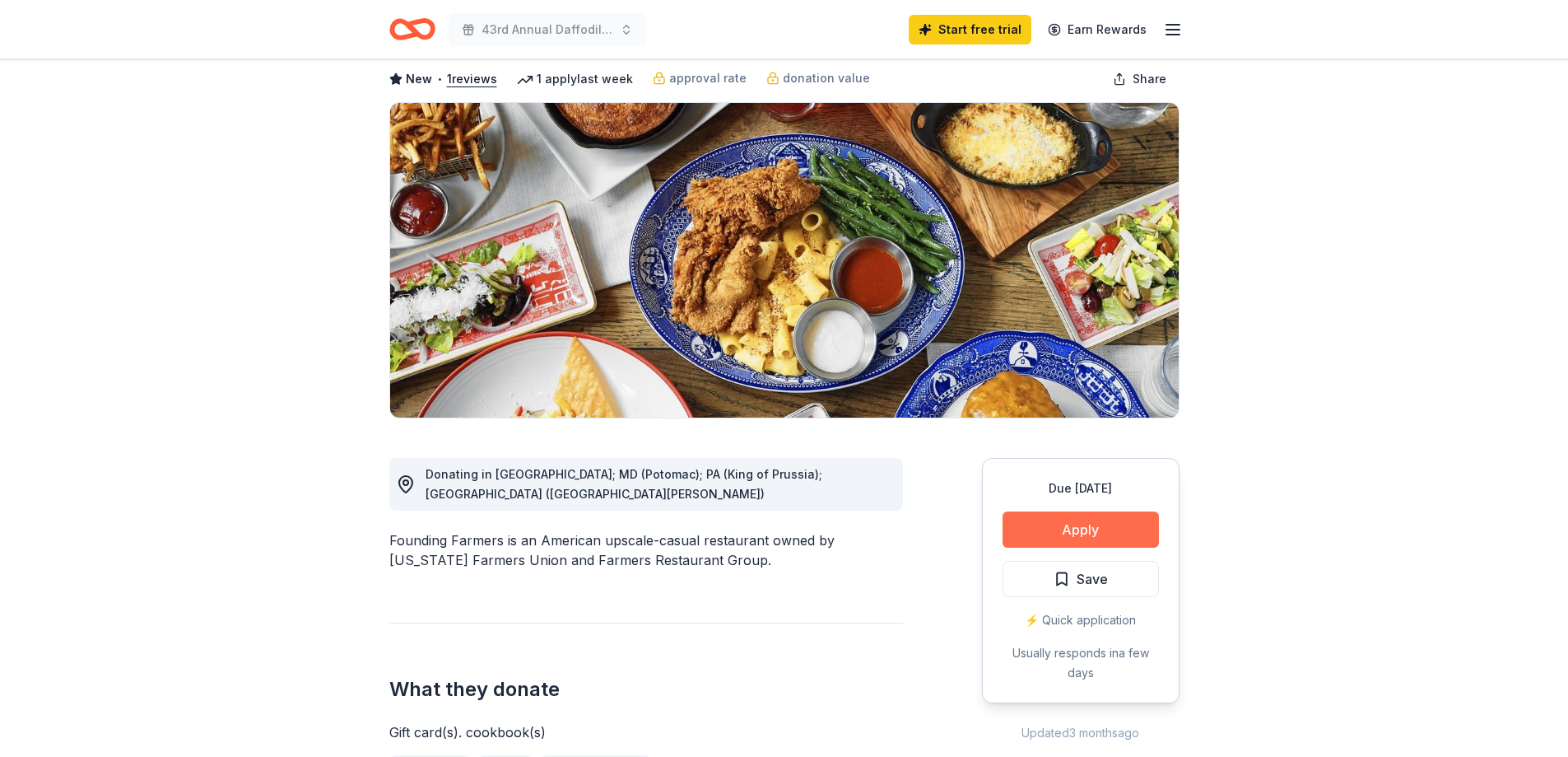
click at [1111, 521] on button "Apply" at bounding box center [1080, 529] width 156 height 36
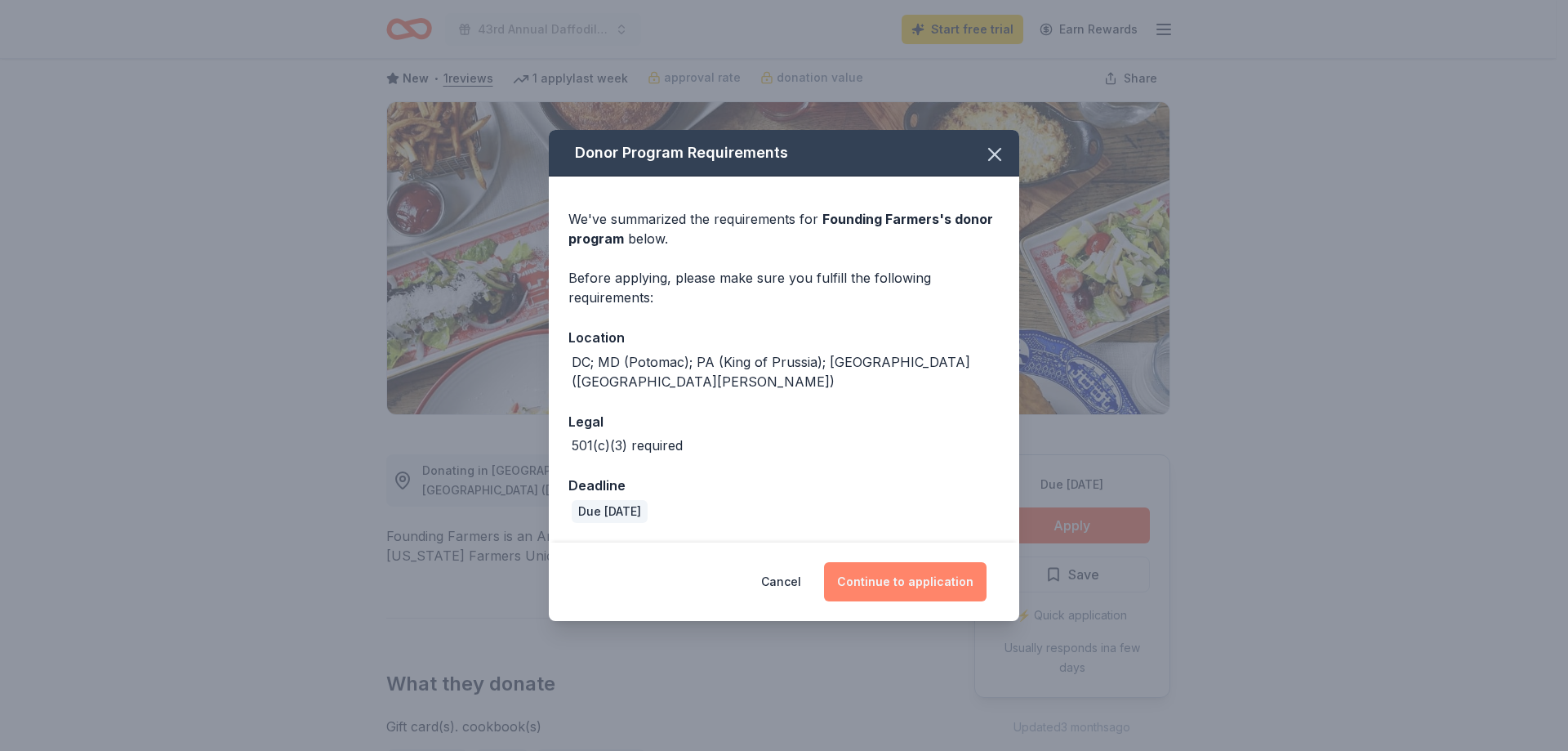
click at [936, 562] on button "Continue to application" at bounding box center [905, 582] width 162 height 39
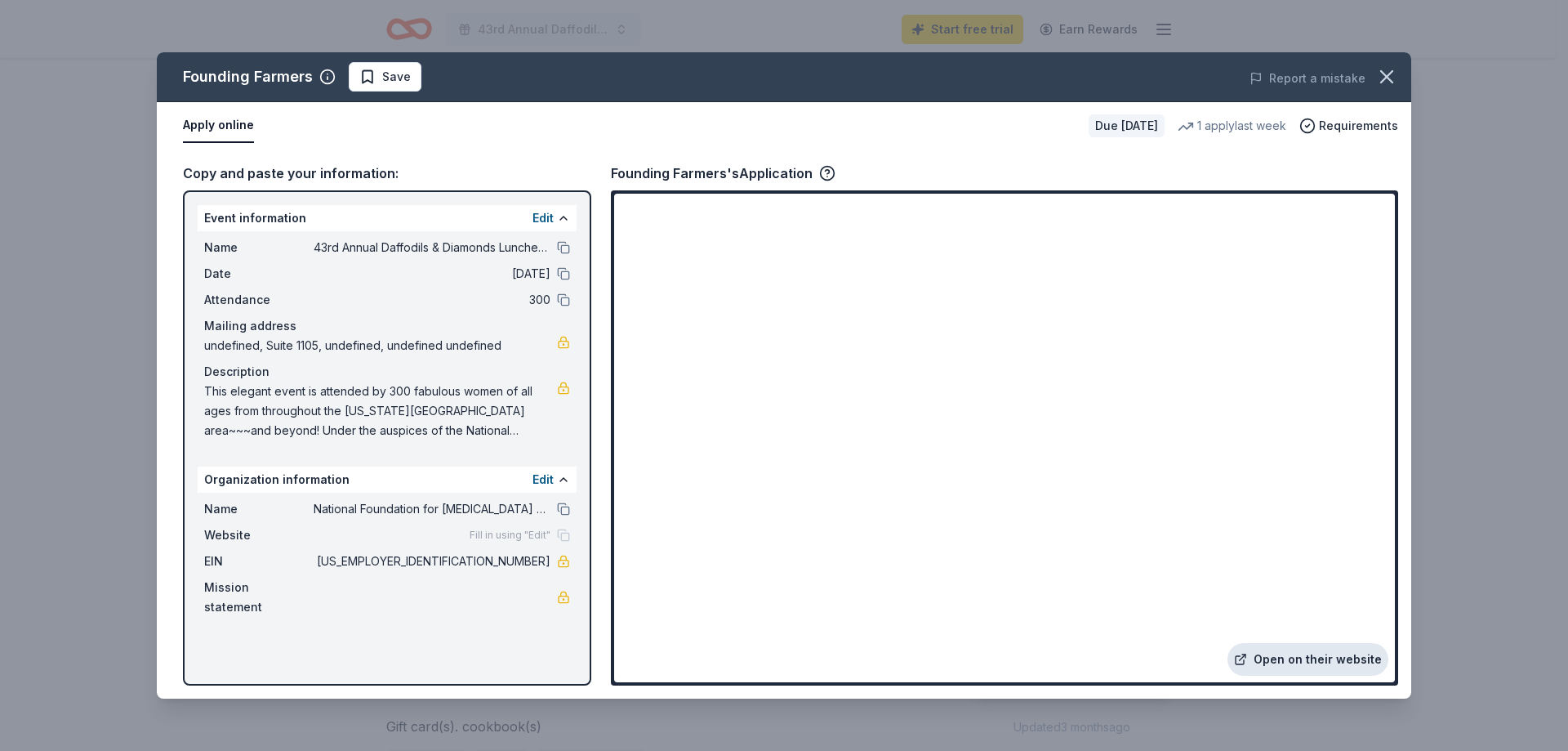
click at [1269, 651] on link "Open on their website" at bounding box center [1307, 659] width 161 height 33
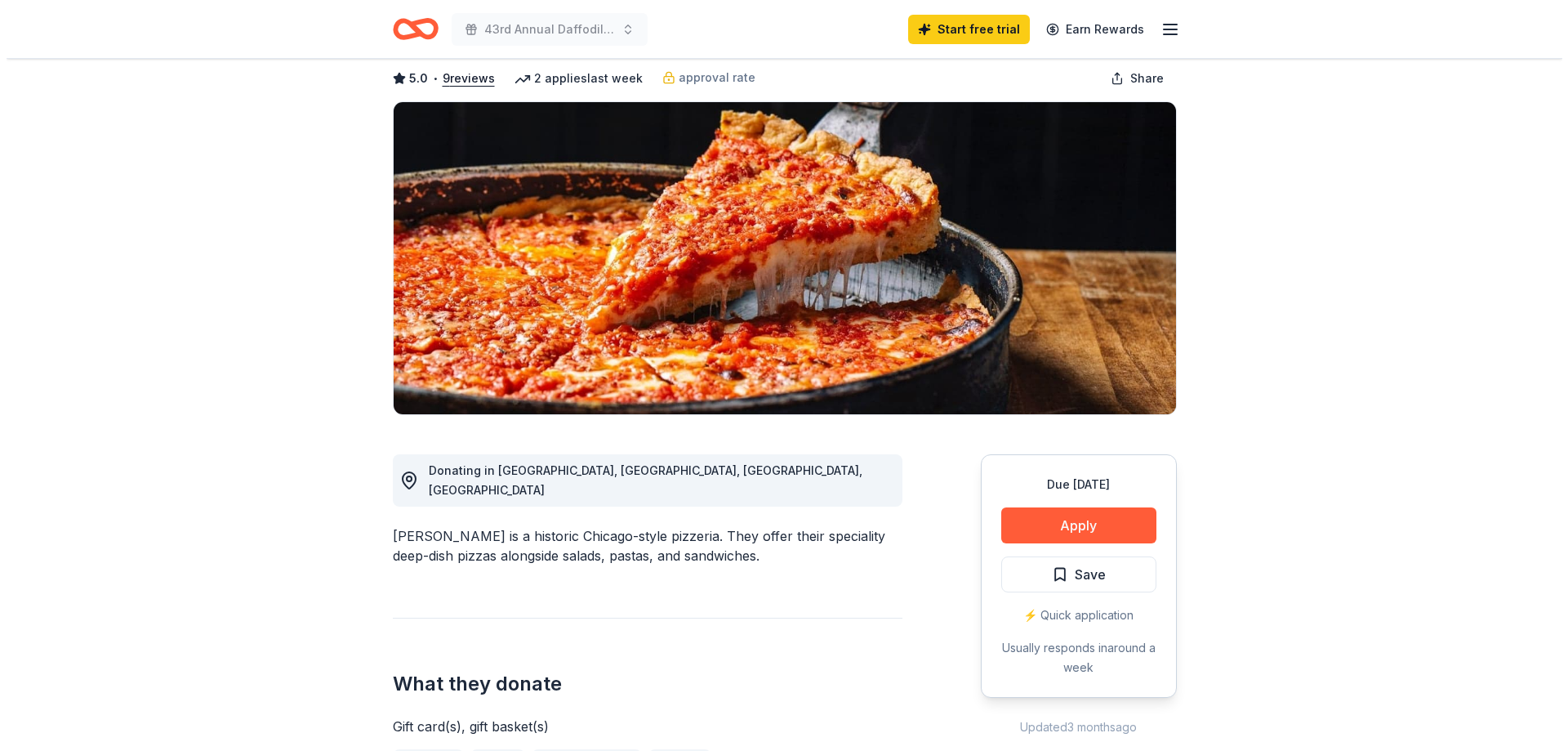
scroll to position [163, 0]
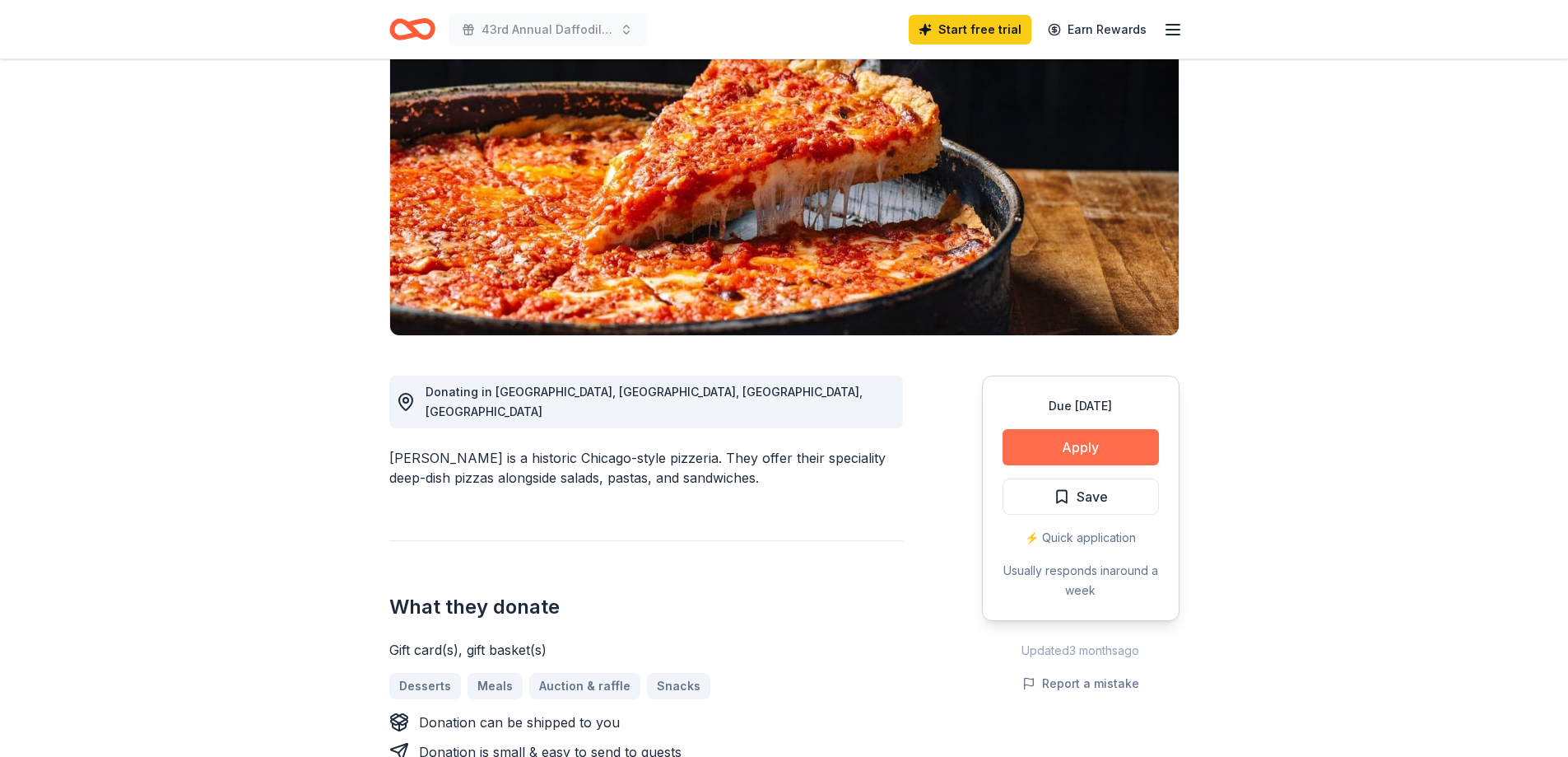
click at [1055, 443] on button "Apply" at bounding box center [1080, 447] width 156 height 36
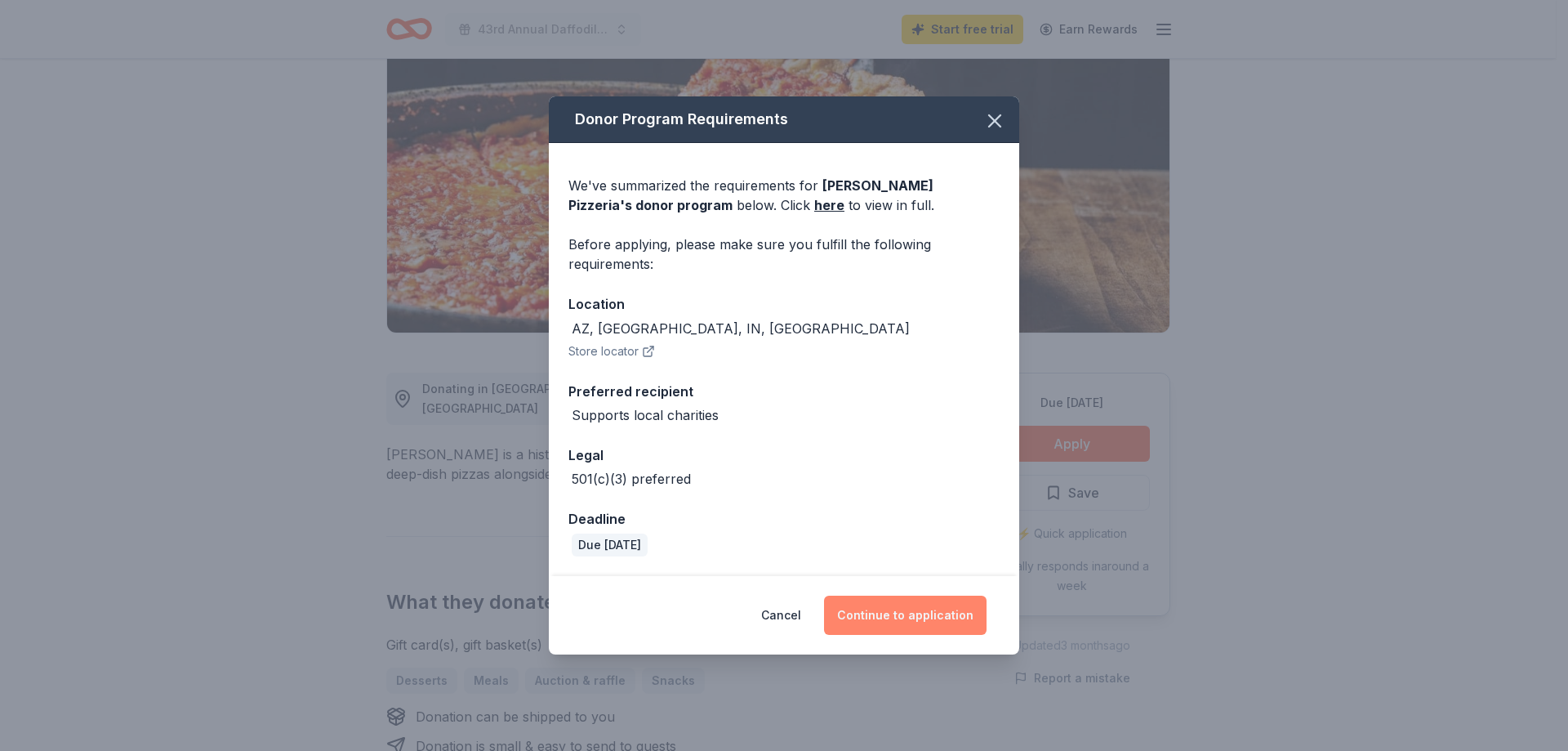
click at [930, 610] on button "Continue to application" at bounding box center [905, 615] width 162 height 39
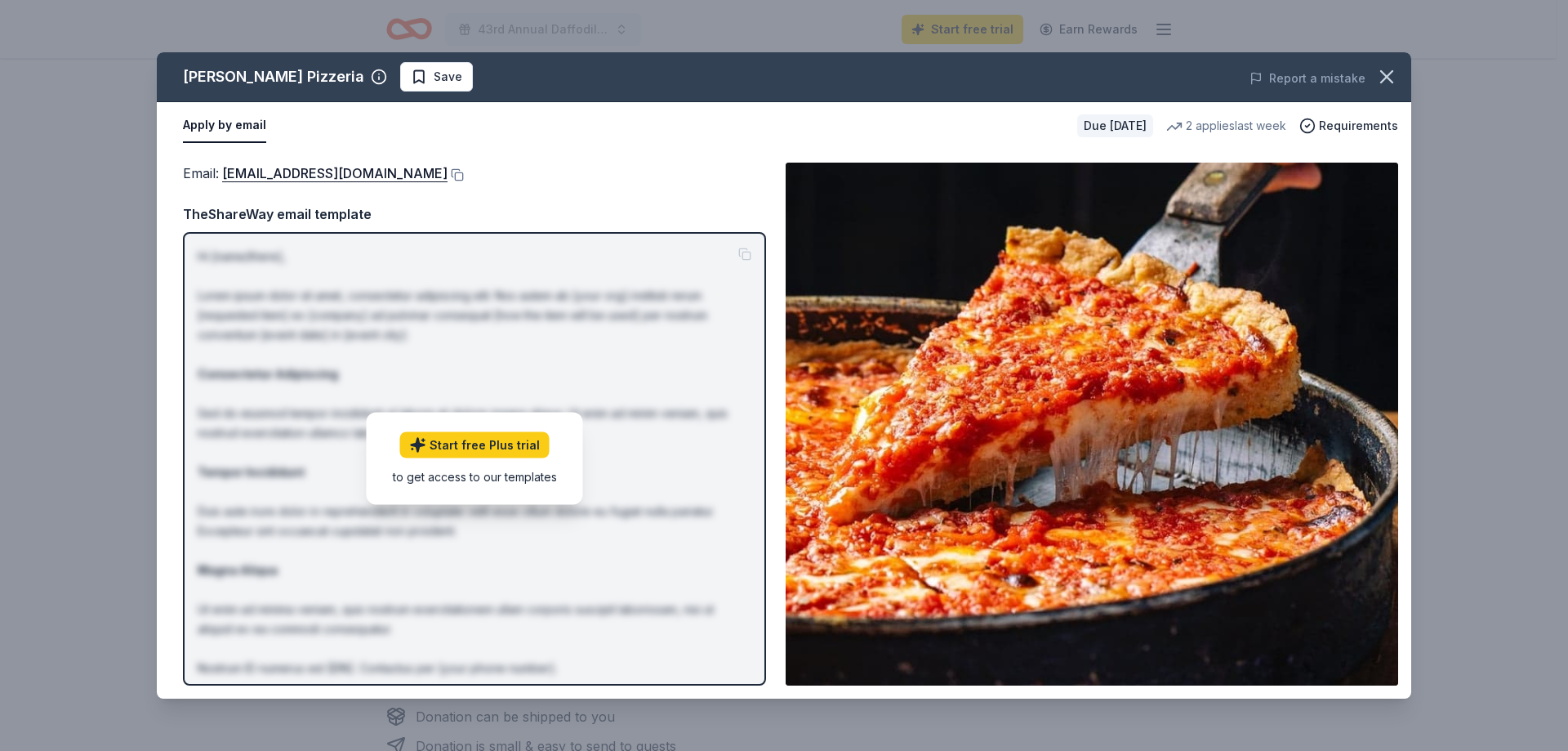
click at [1038, 336] on img at bounding box center [1092, 424] width 613 height 523
click at [330, 181] on link "donations@loumalnatis.com" at bounding box center [334, 173] width 225 height 21
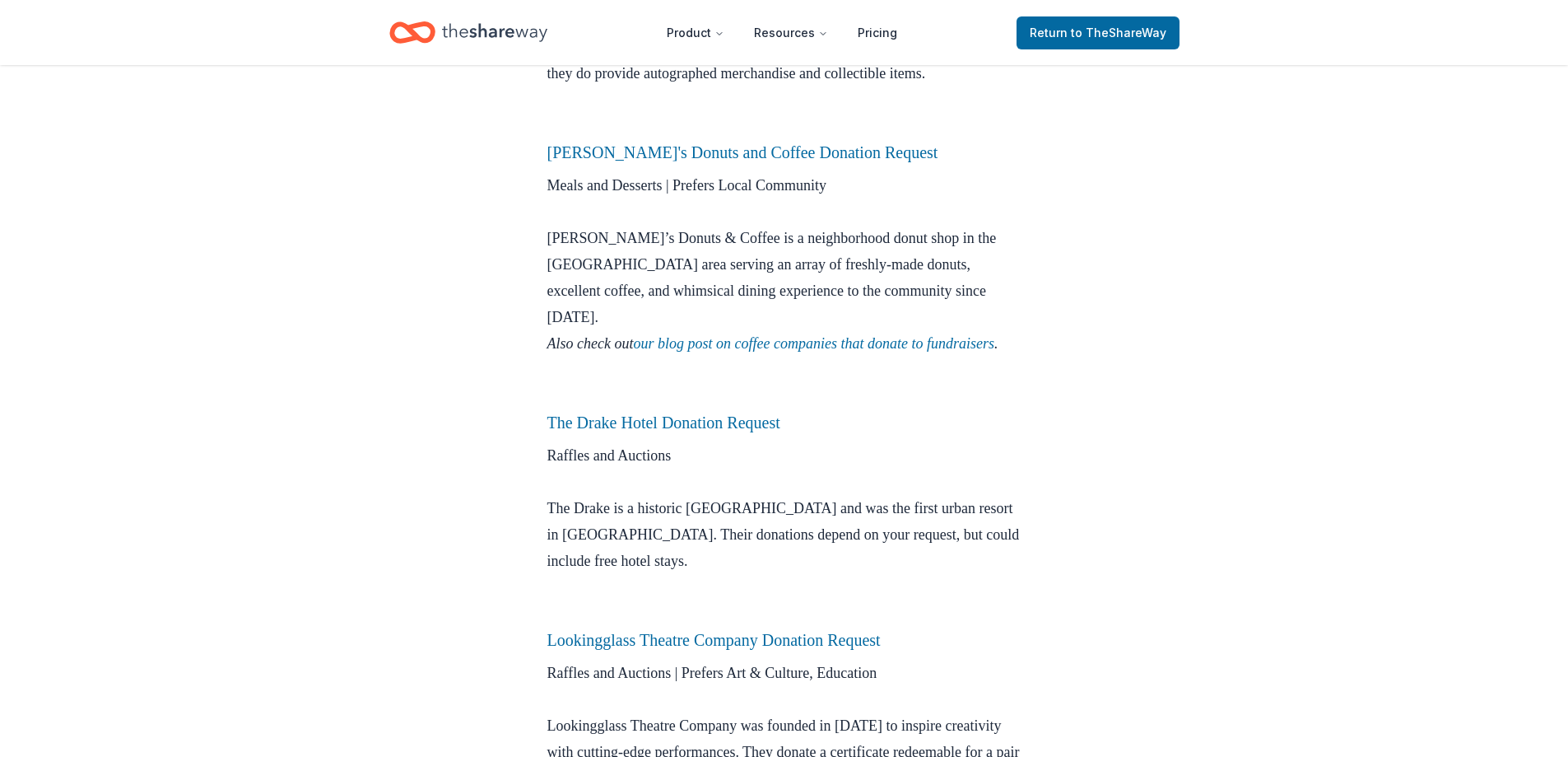
scroll to position [1400, 0]
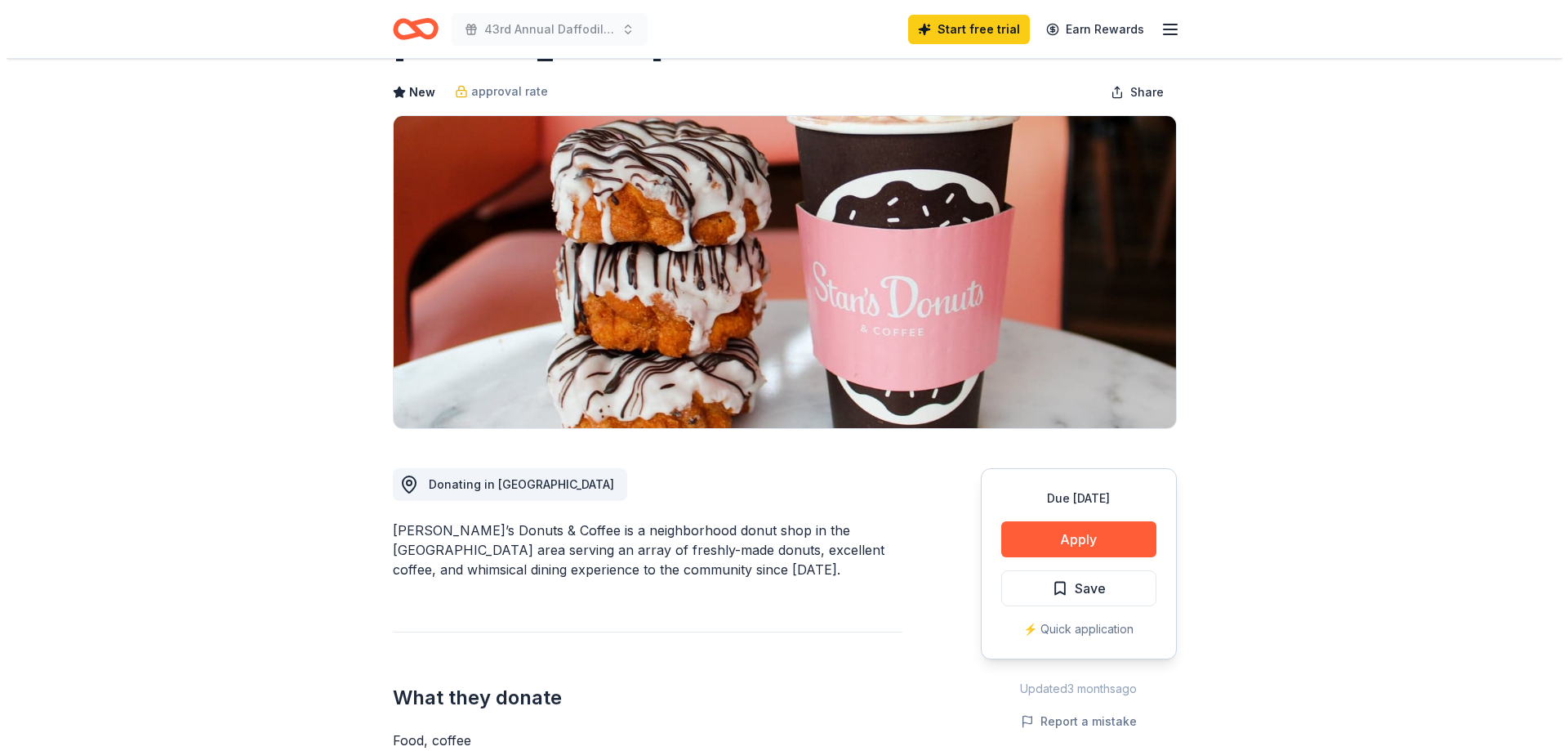
scroll to position [163, 0]
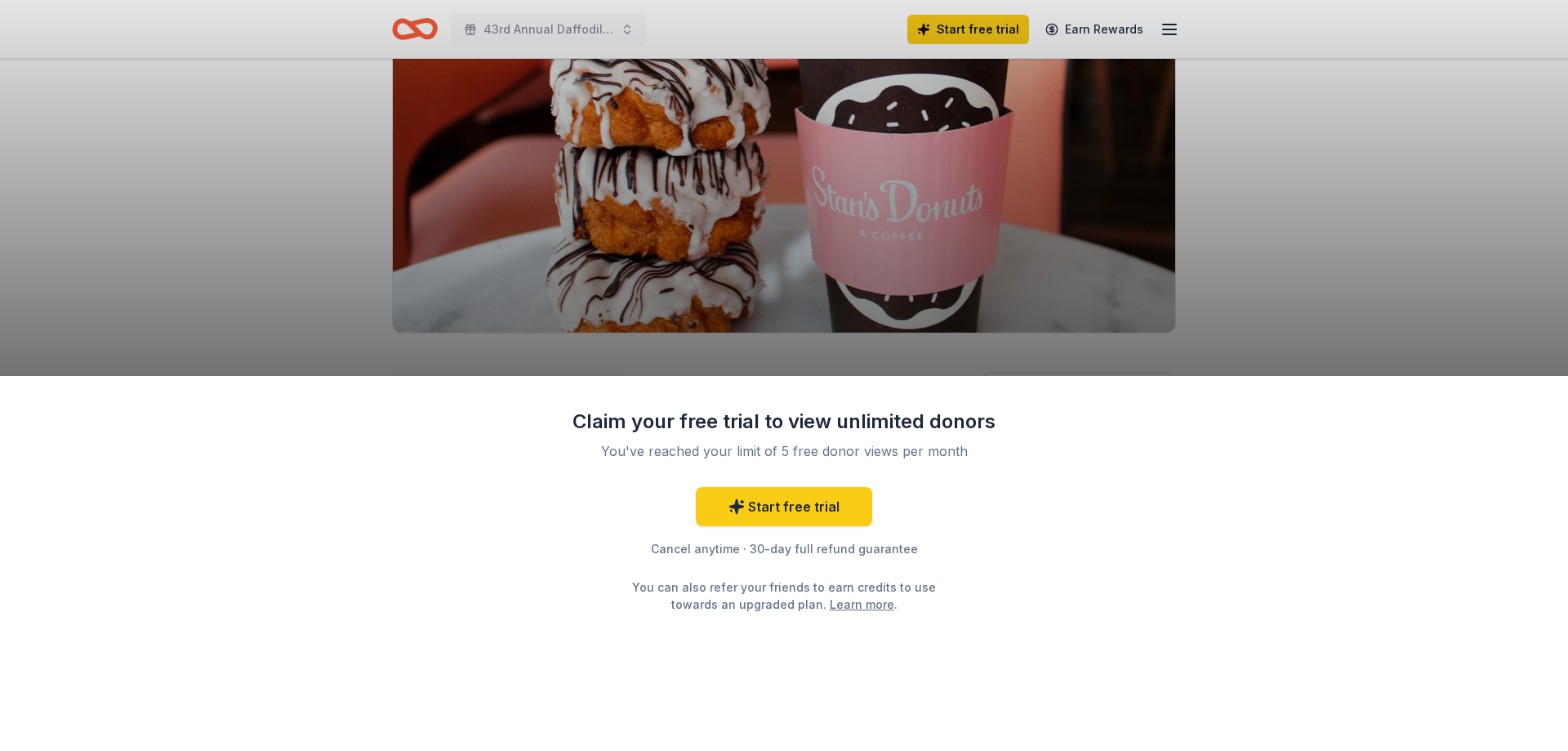
click at [1252, 222] on div "Claim your free trial to view unlimited donors You've reached your limit of 5 f…" at bounding box center [784, 376] width 1568 height 751
